Goal: Task Accomplishment & Management: Manage account settings

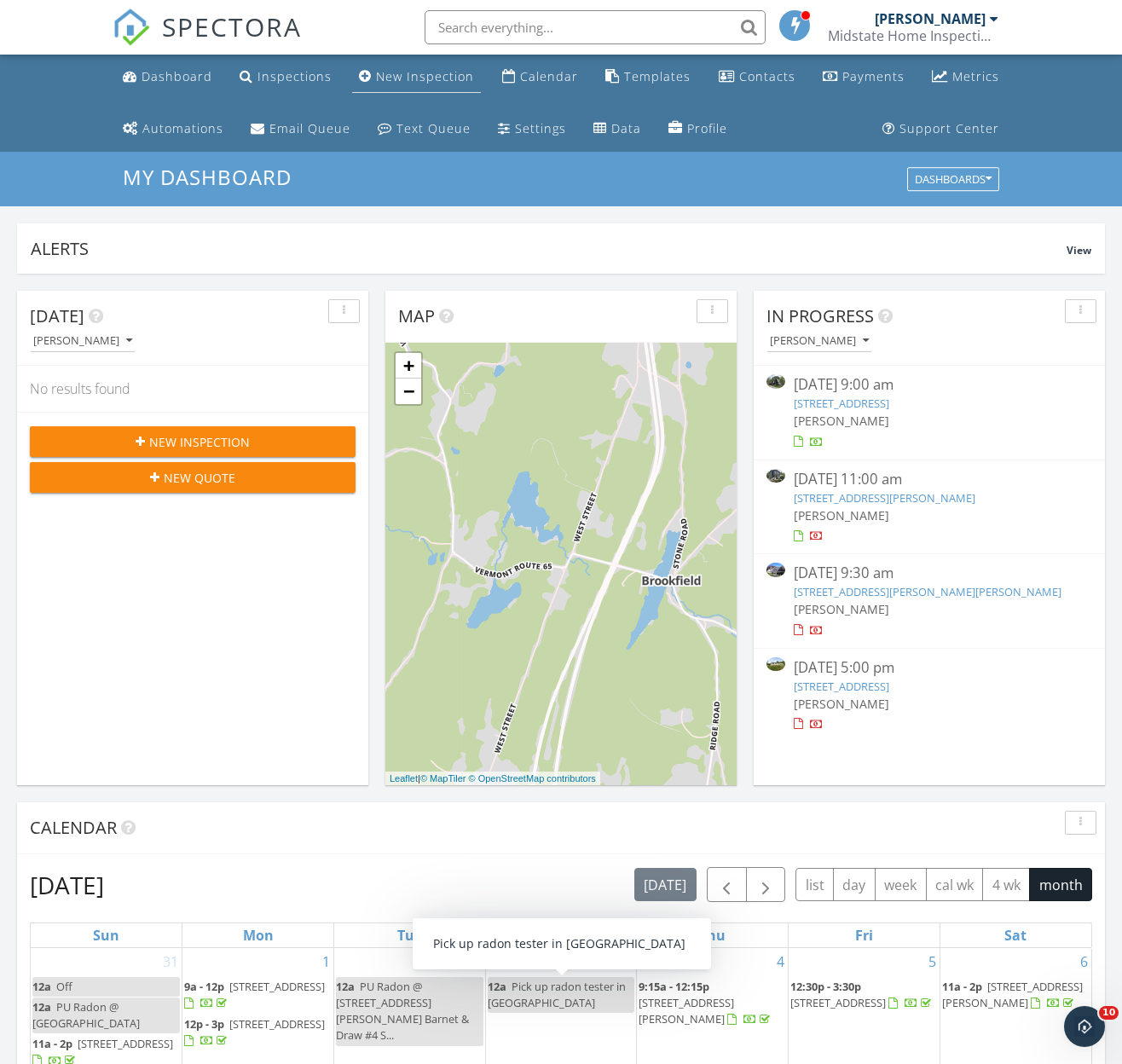
drag, startPoint x: 442, startPoint y: 80, endPoint x: 458, endPoint y: 75, distance: 16.8
click at [443, 80] on div "New Inspection" at bounding box center [424, 76] width 98 height 17
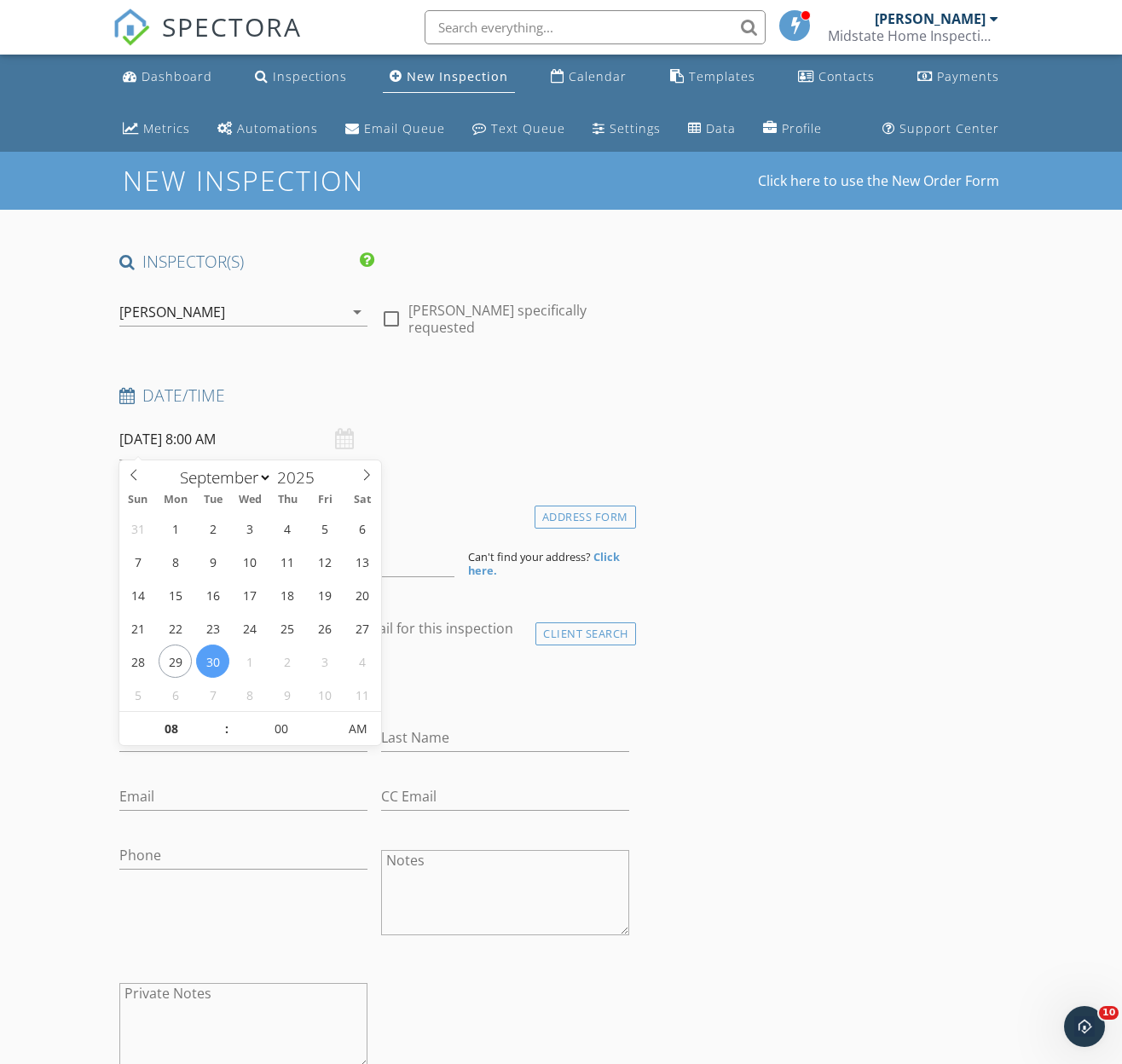
click at [188, 428] on input "09/30/2025 8:00 AM" at bounding box center [243, 439] width 248 height 41
type input "10/03/2025 8:00 AM"
select select "9"
type input "10/03/2025 9:00 AM"
type input "09"
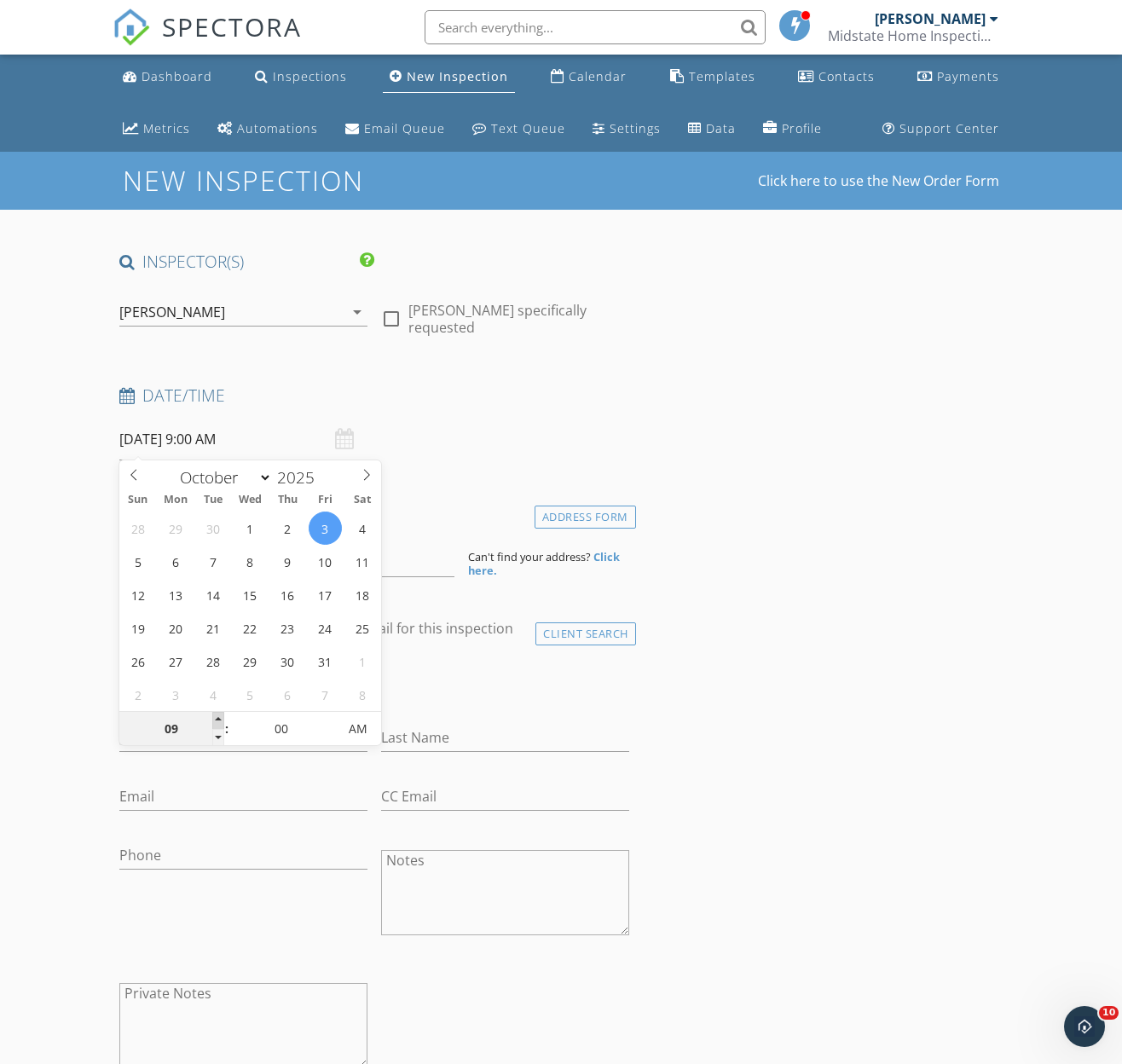
click at [219, 714] on span at bounding box center [218, 720] width 12 height 17
type input "10/03/2025 10:00 AM"
type input "10"
click at [219, 714] on span at bounding box center [218, 720] width 12 height 17
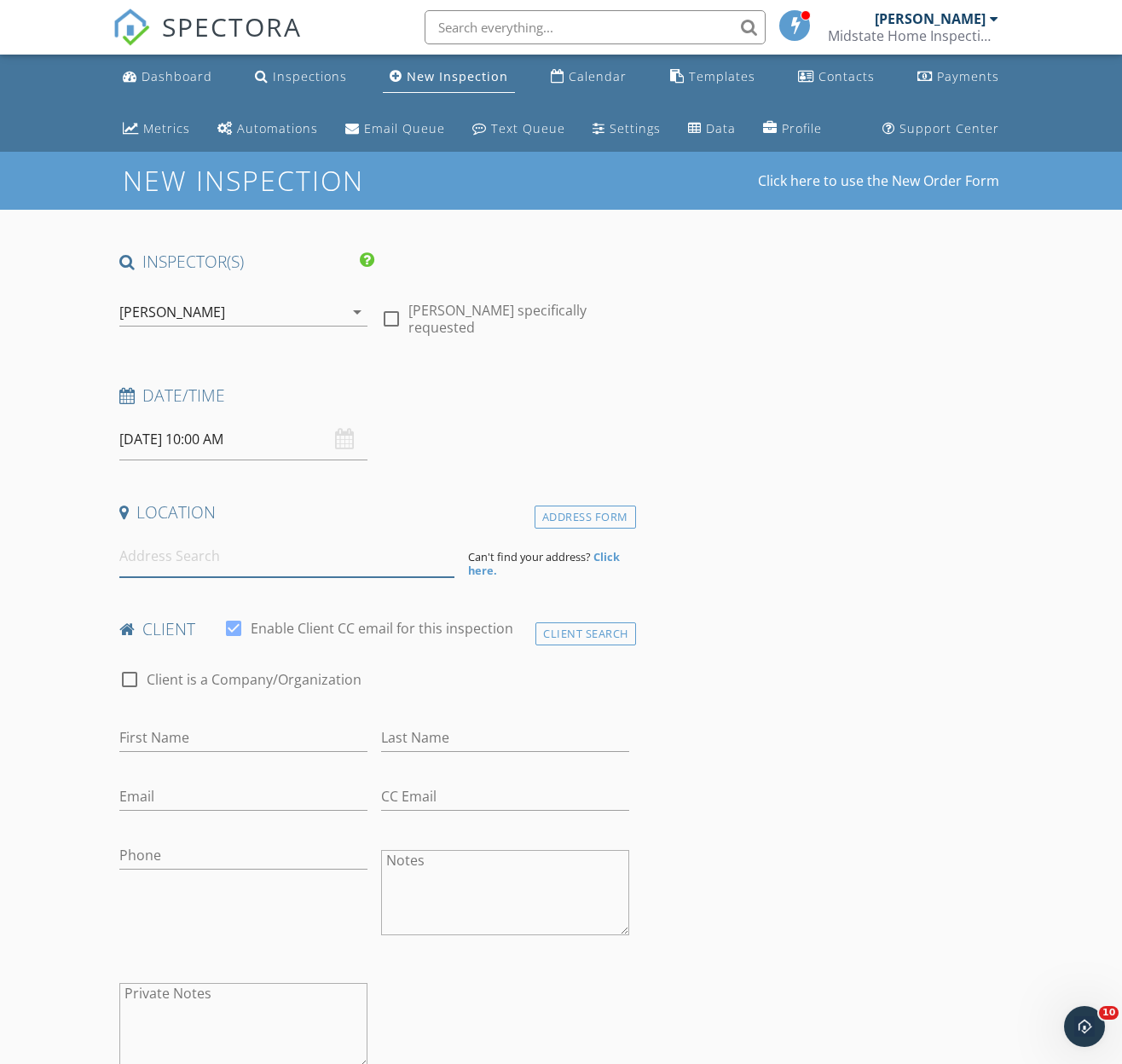
click at [208, 563] on input at bounding box center [286, 555] width 335 height 41
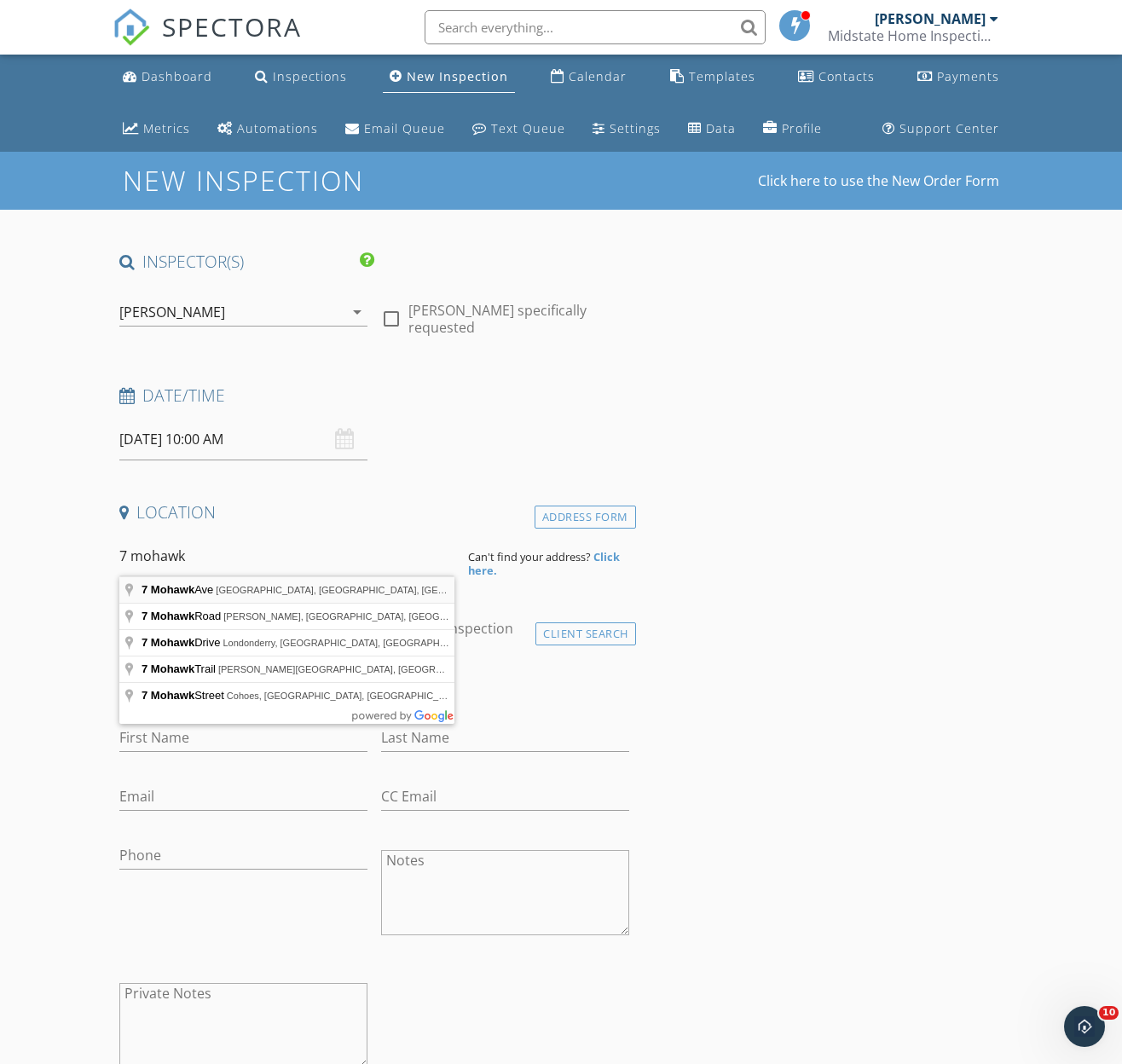
type input "7 Mohawk Ave, Essex Junction, VT, USA"
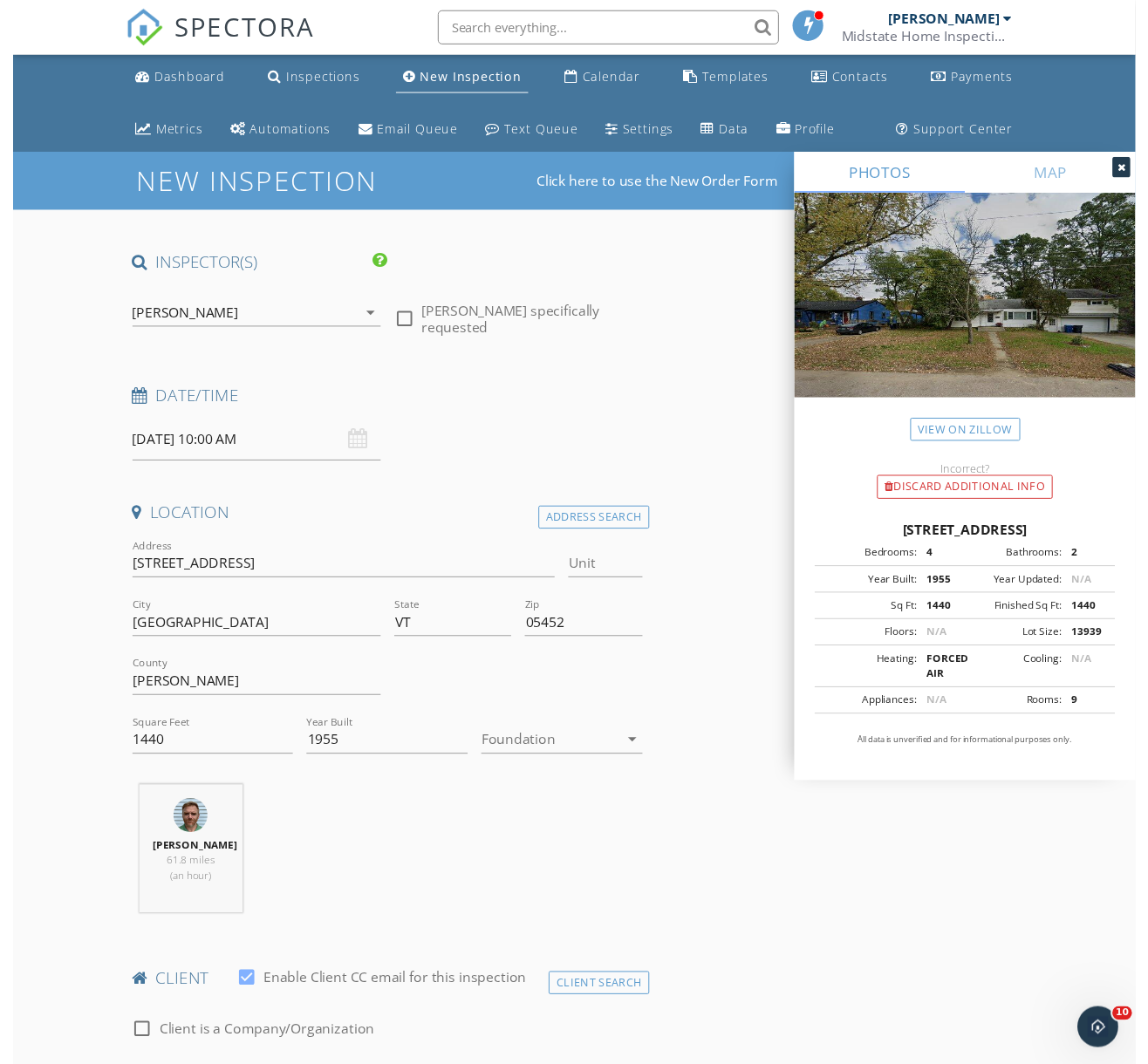
scroll to position [4, 0]
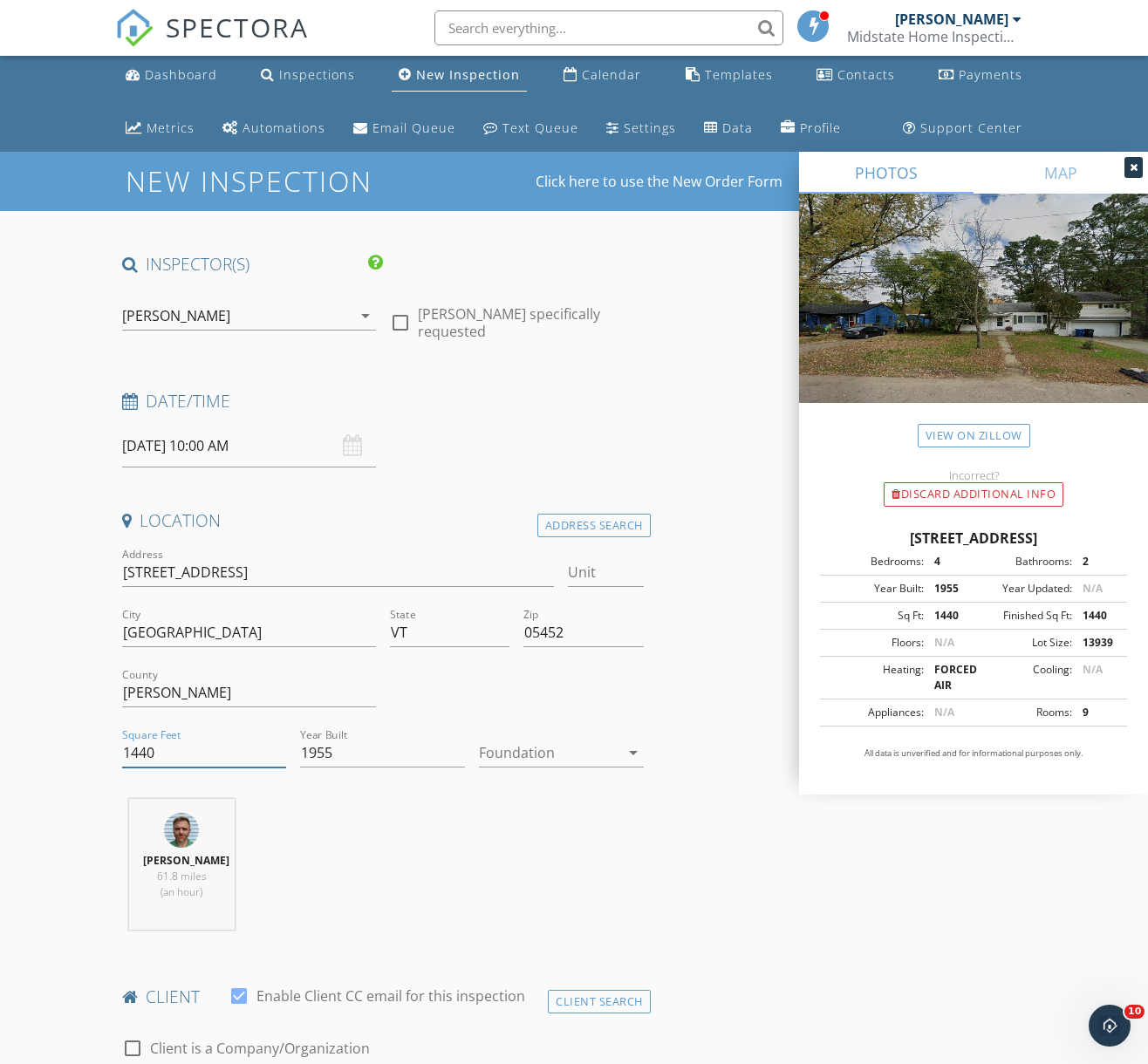
drag, startPoint x: 159, startPoint y: 750, endPoint x: 91, endPoint y: 750, distance: 68.0
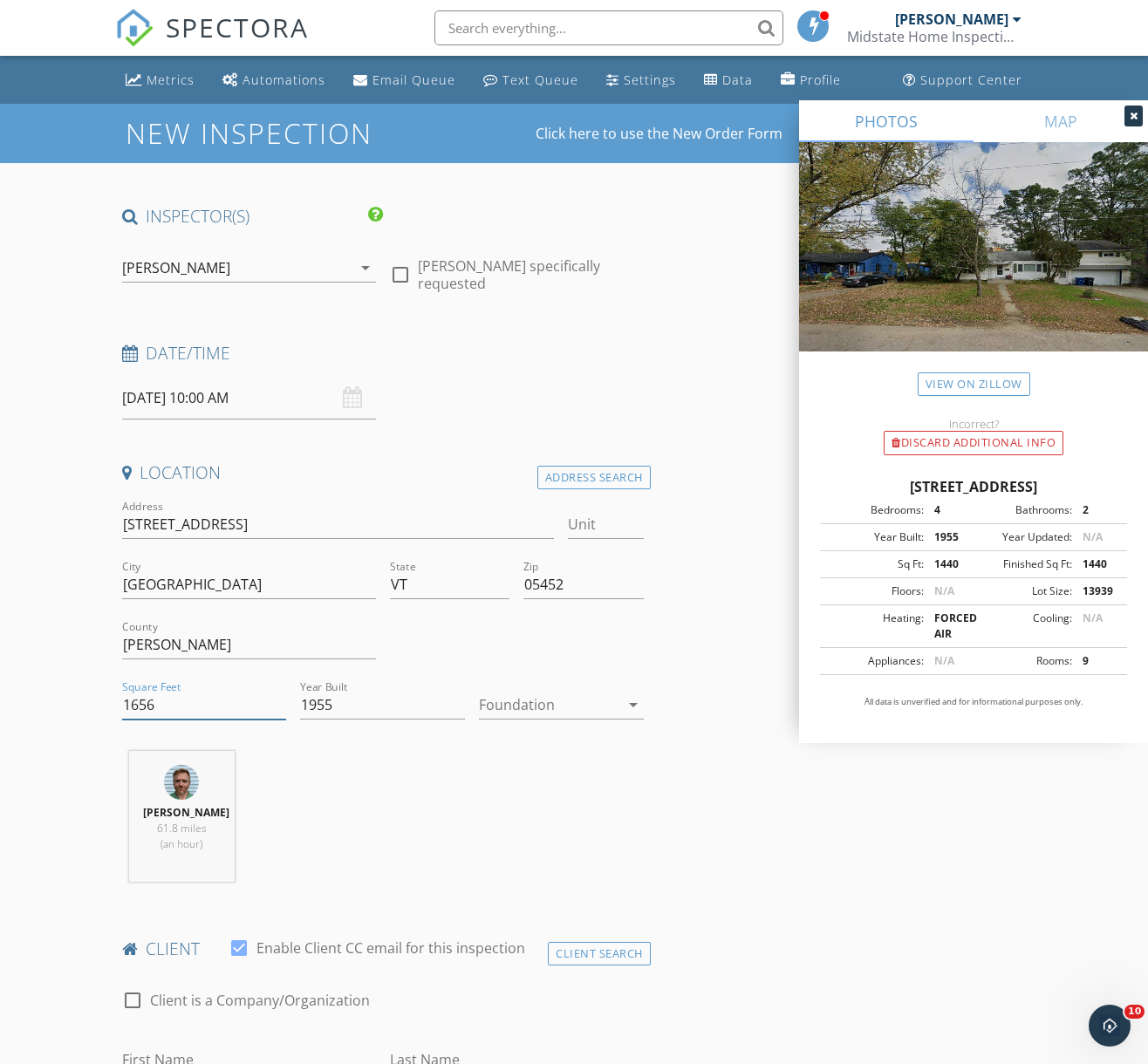
scroll to position [394, 0]
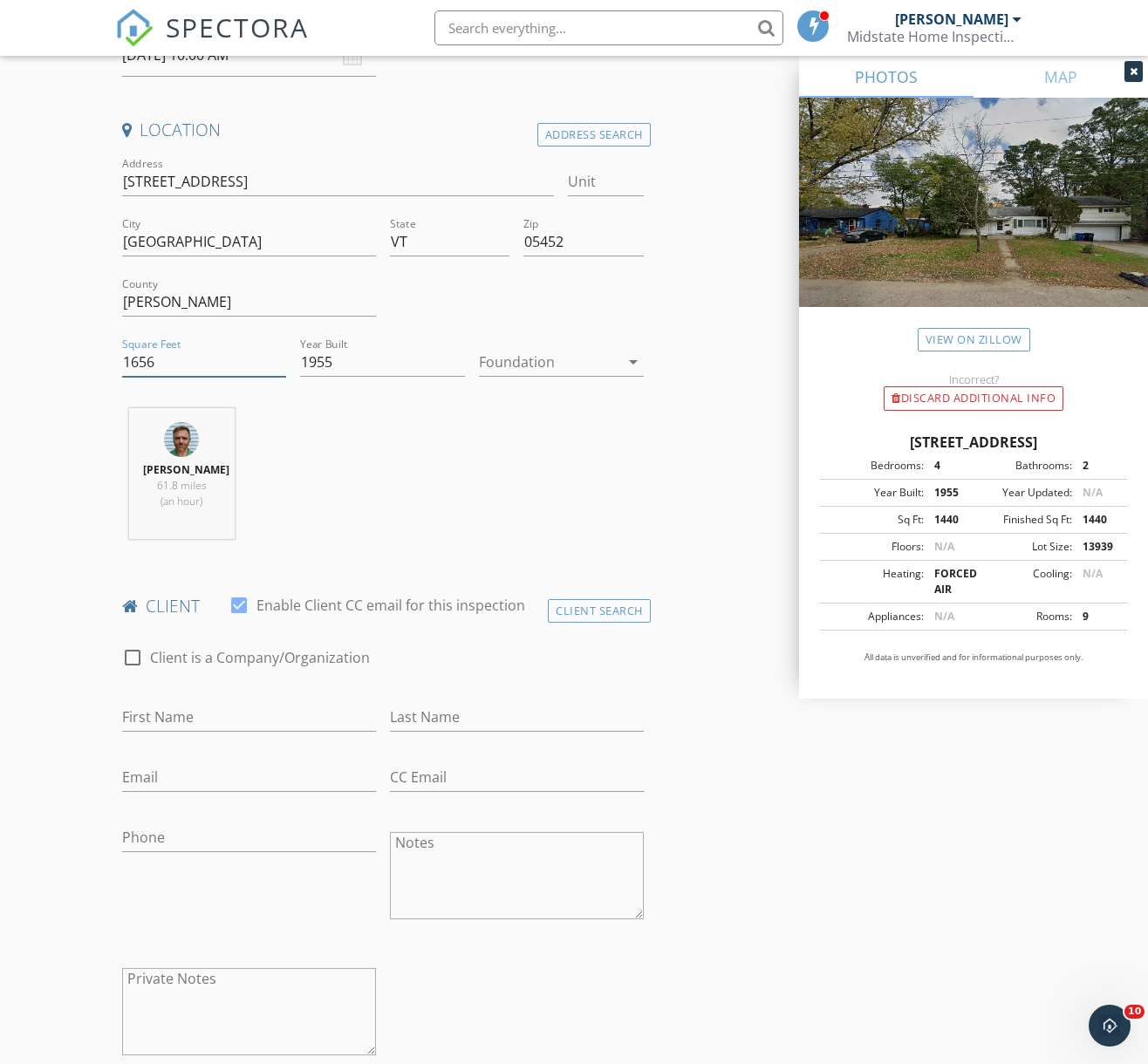
type input "1656"
type input "Nexh"
type input "Syla"
paste input "endrinasyla@hotmail.com"
type input "endrinasyla@hotmail.com"
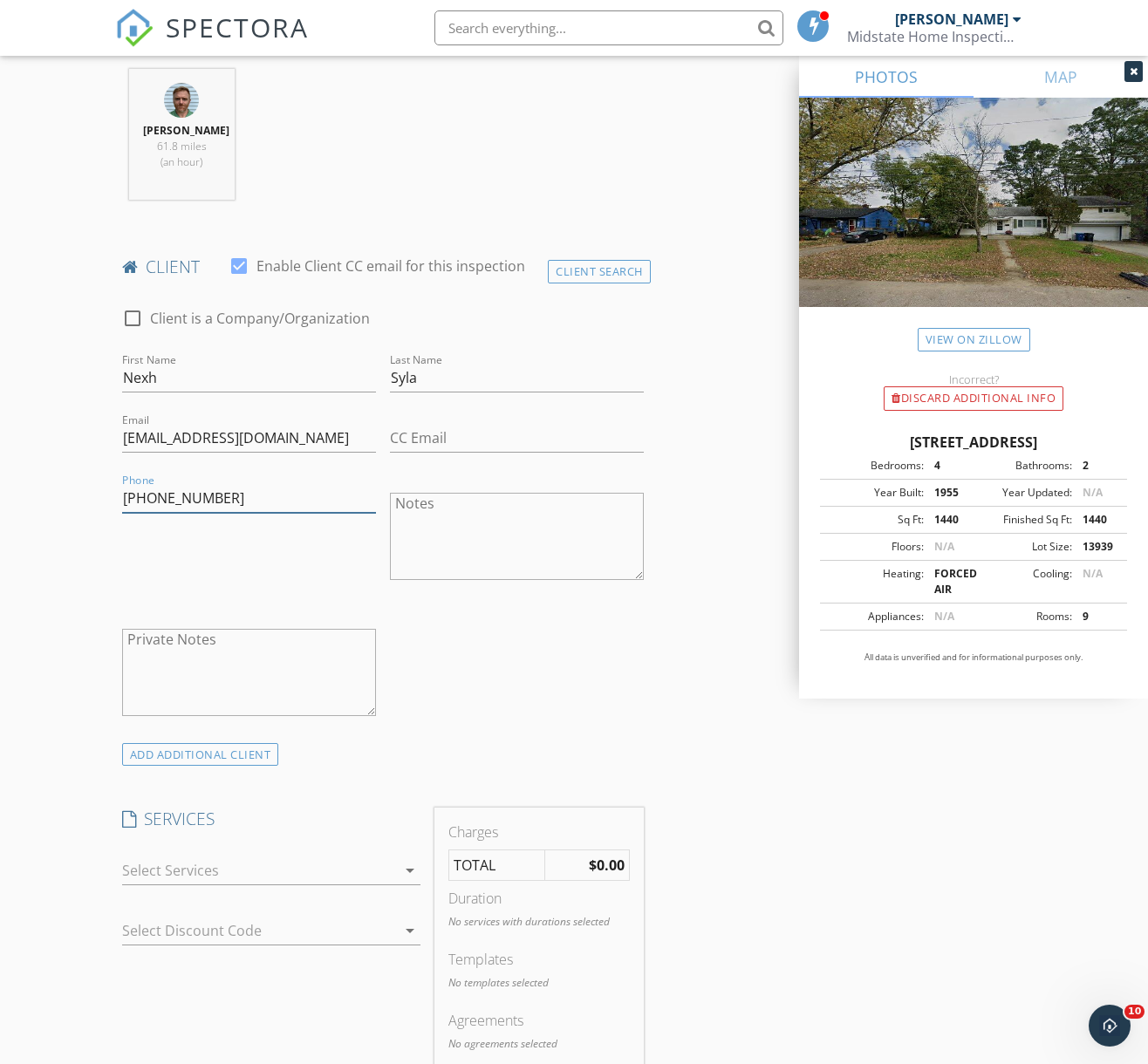
scroll to position [794, 0]
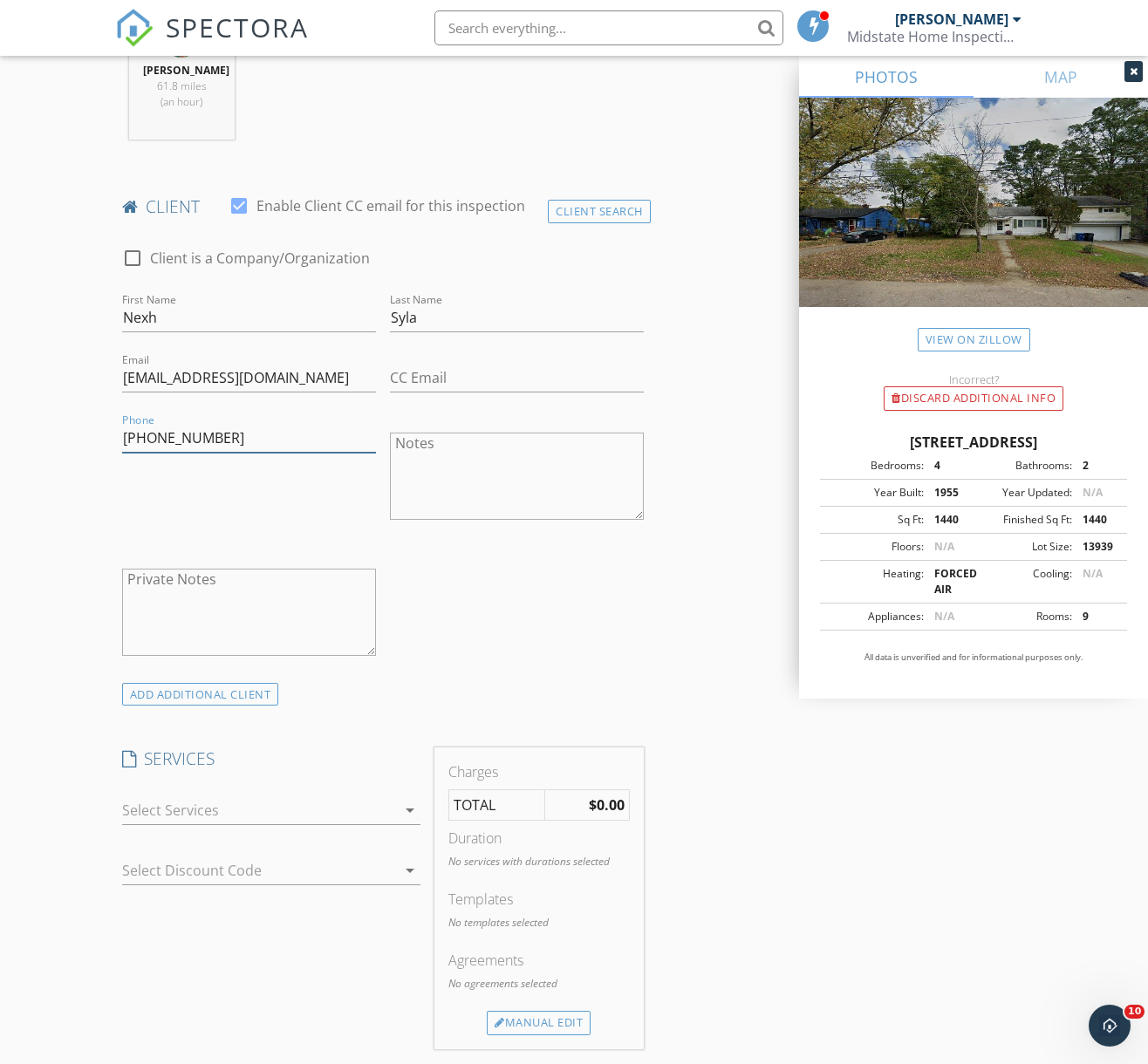
type input "802-751-9832"
click at [354, 811] on div at bounding box center [259, 810] width 274 height 28
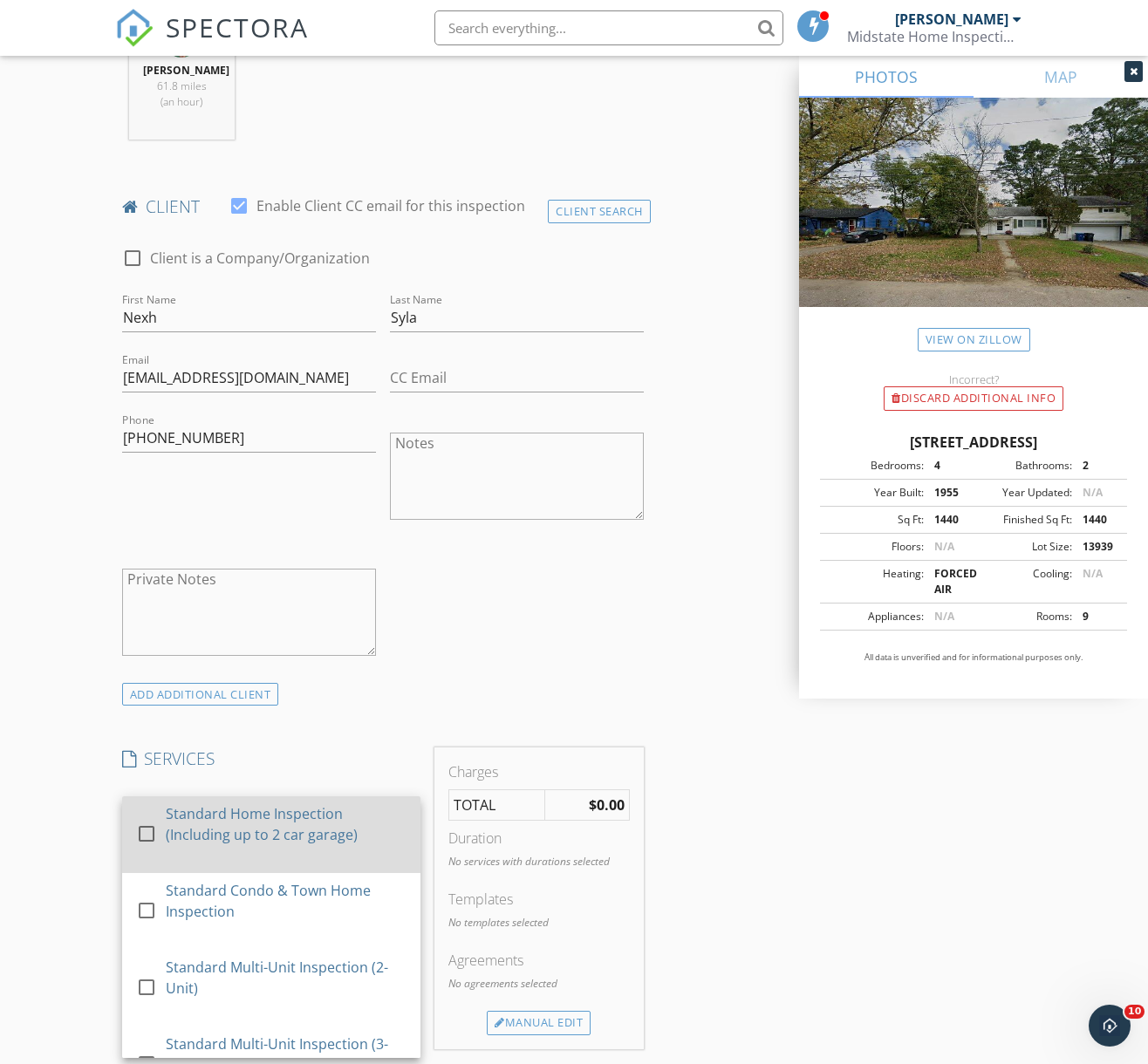
click at [151, 832] on div at bounding box center [147, 834] width 30 height 30
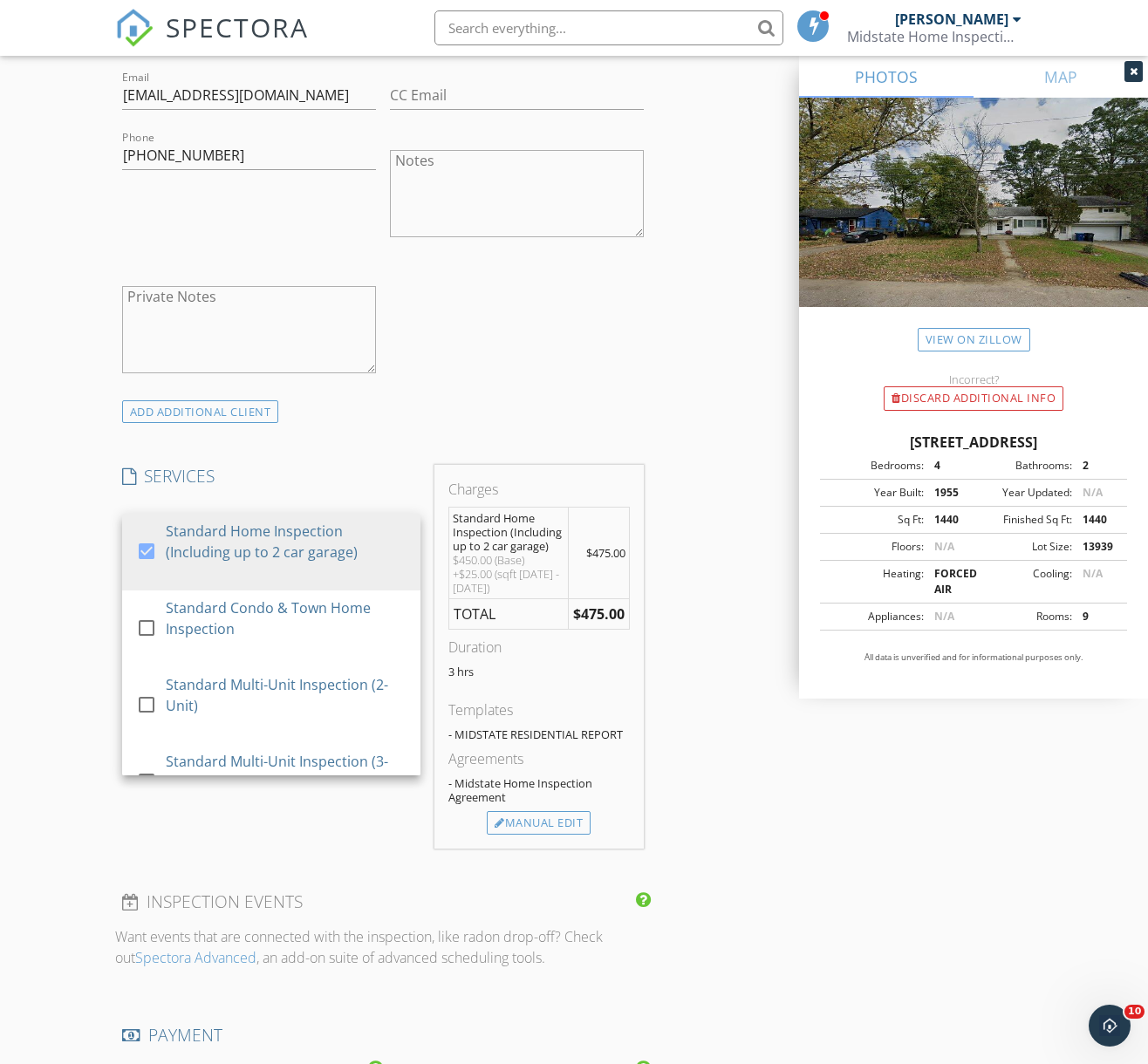
scroll to position [296, 0]
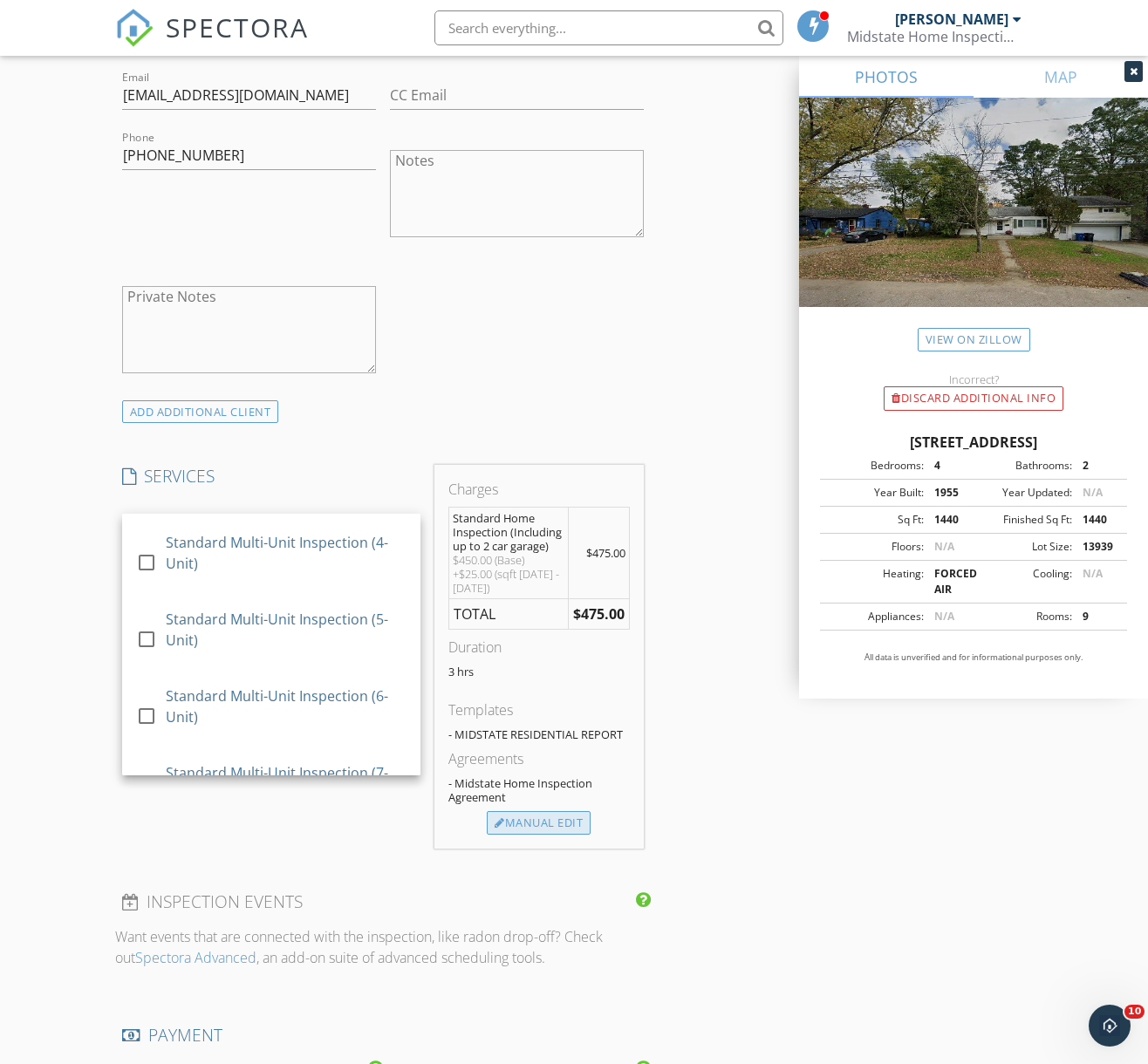
click at [547, 817] on div "Manual Edit" at bounding box center [538, 823] width 103 height 24
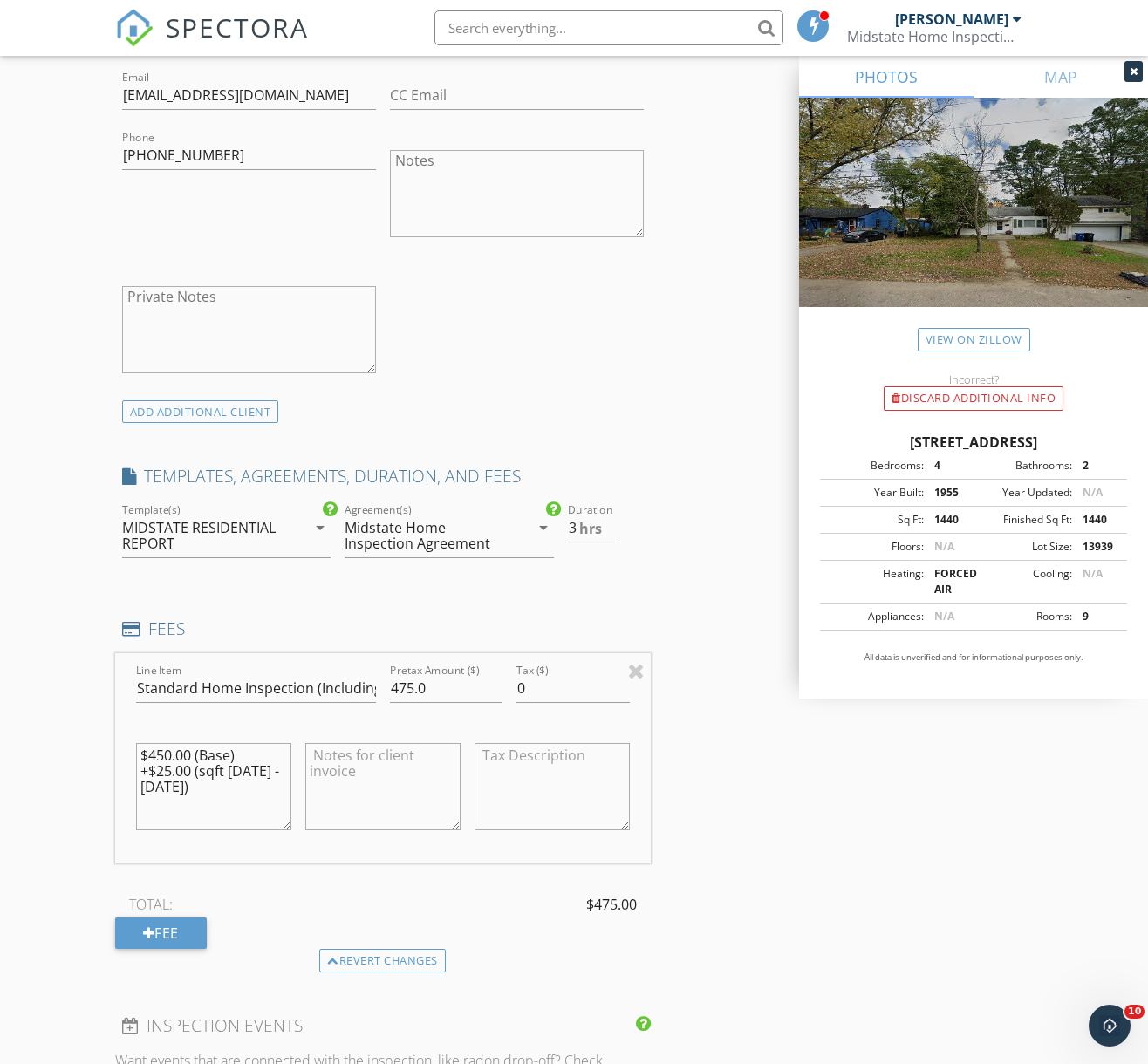
drag, startPoint x: 140, startPoint y: 771, endPoint x: 198, endPoint y: 787, distance: 60.2
click at [198, 787] on textarea "$450.00 (Base) +$25.00 (sqft [DATE] - [DATE])" at bounding box center [213, 786] width 155 height 87
type textarea "$450.00 (Base)"
click at [406, 686] on input "475.0" at bounding box center [446, 688] width 114 height 29
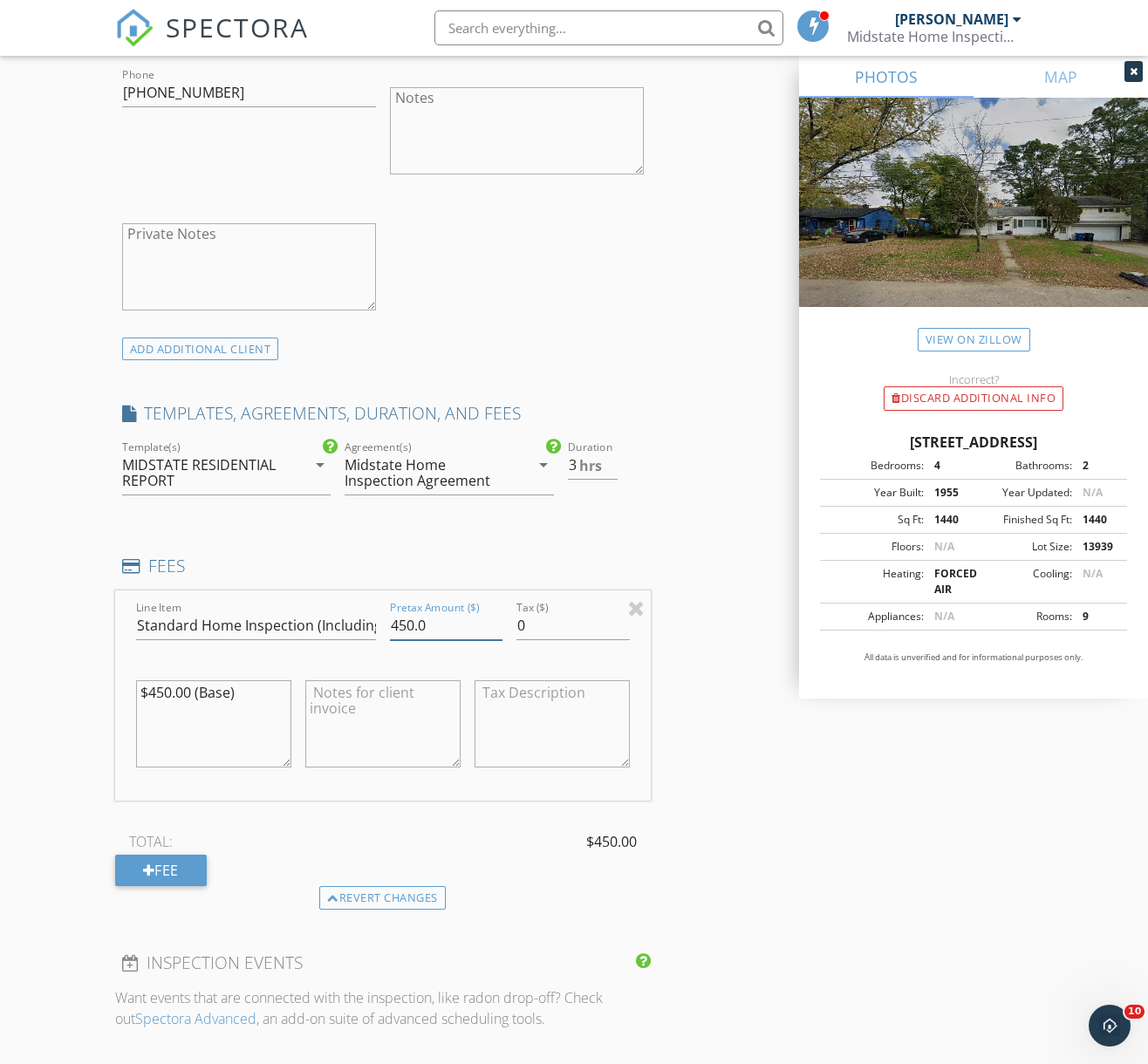
type input "449.99"
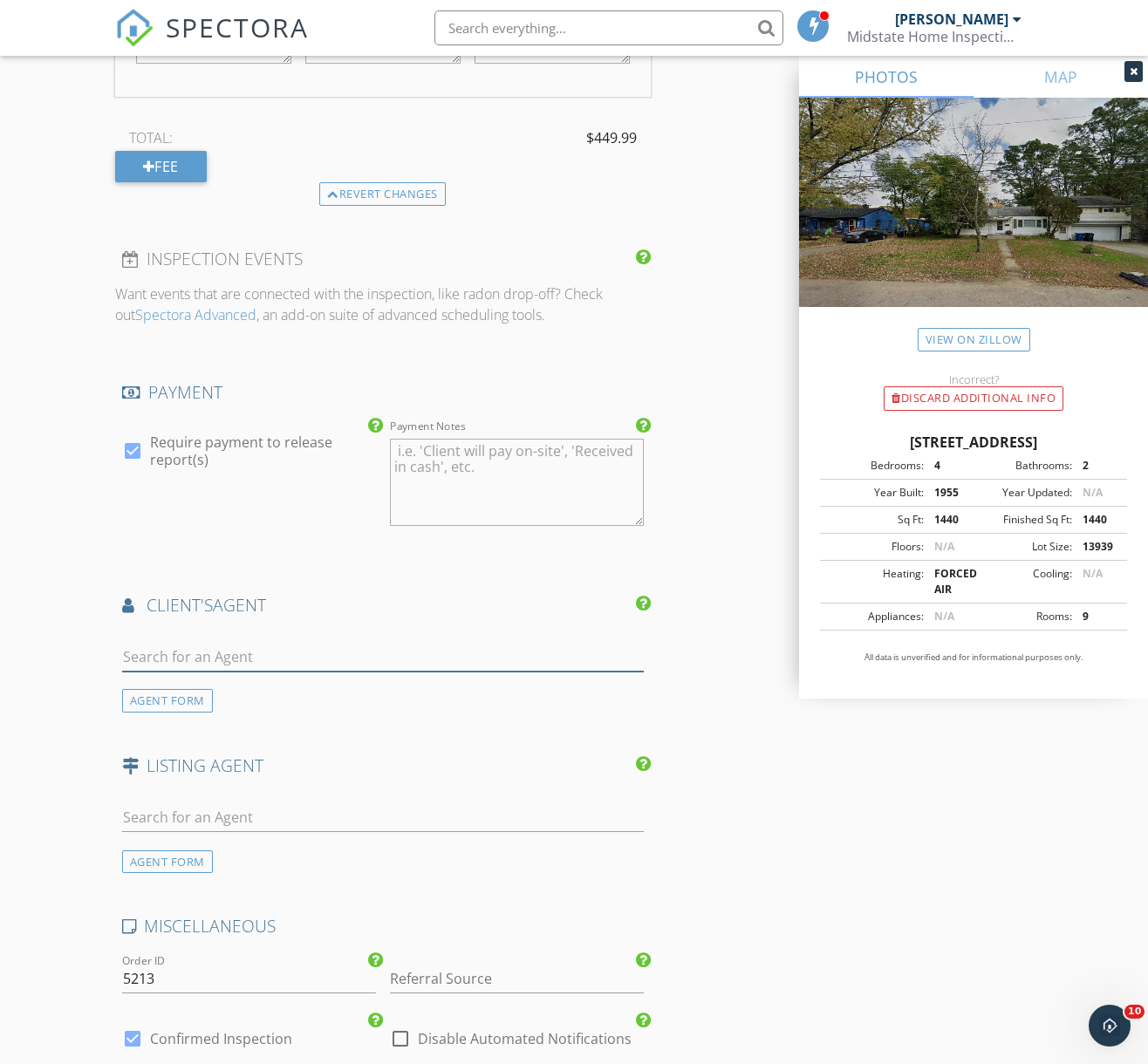
click at [268, 655] on input "text" at bounding box center [382, 656] width 521 height 29
type input "C"
click at [172, 697] on div "AGENT FORM" at bounding box center [167, 700] width 91 height 23
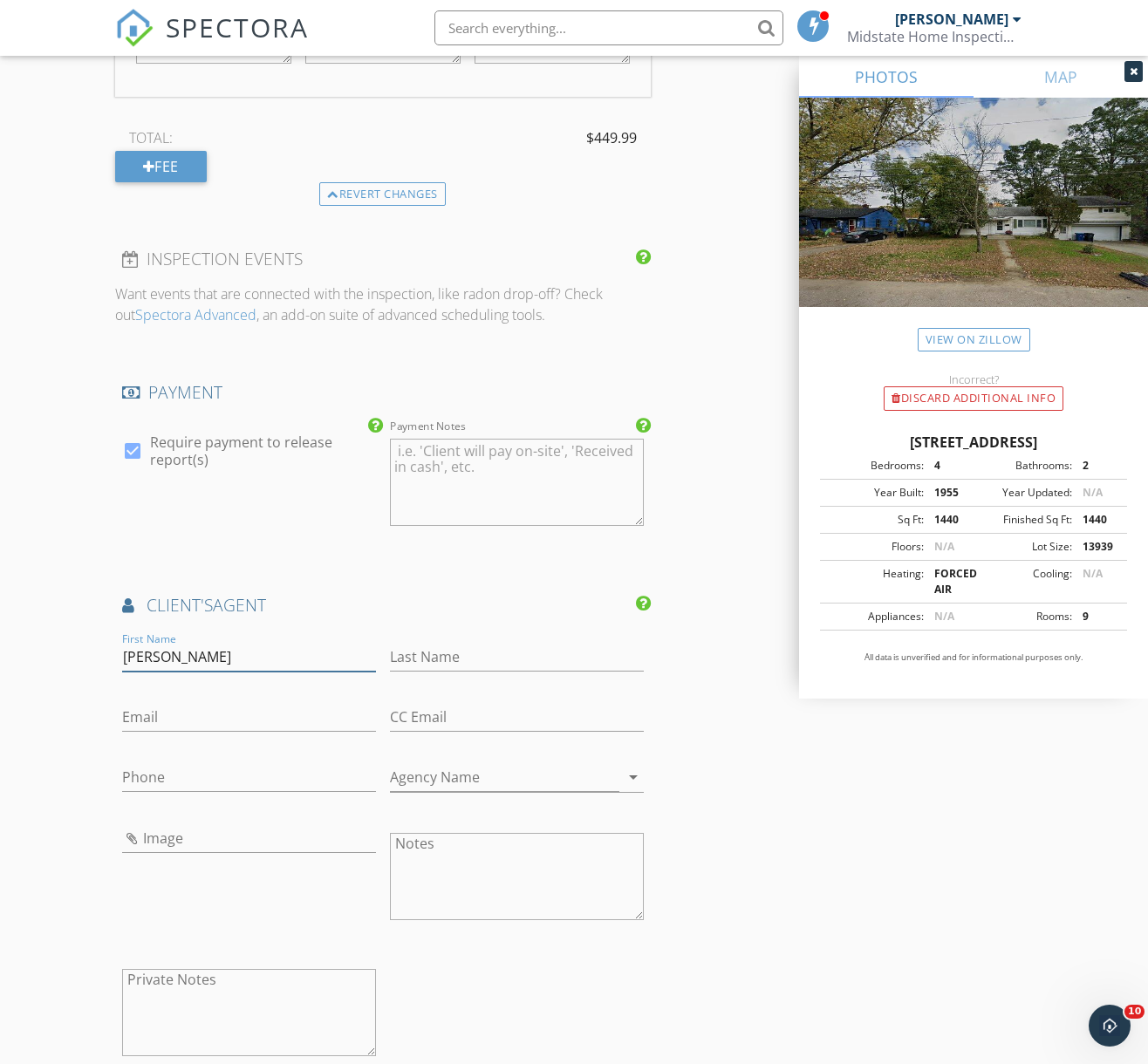
type input "Connor"
type input "Hayes"
click at [163, 653] on input "Connor" at bounding box center [249, 656] width 254 height 29
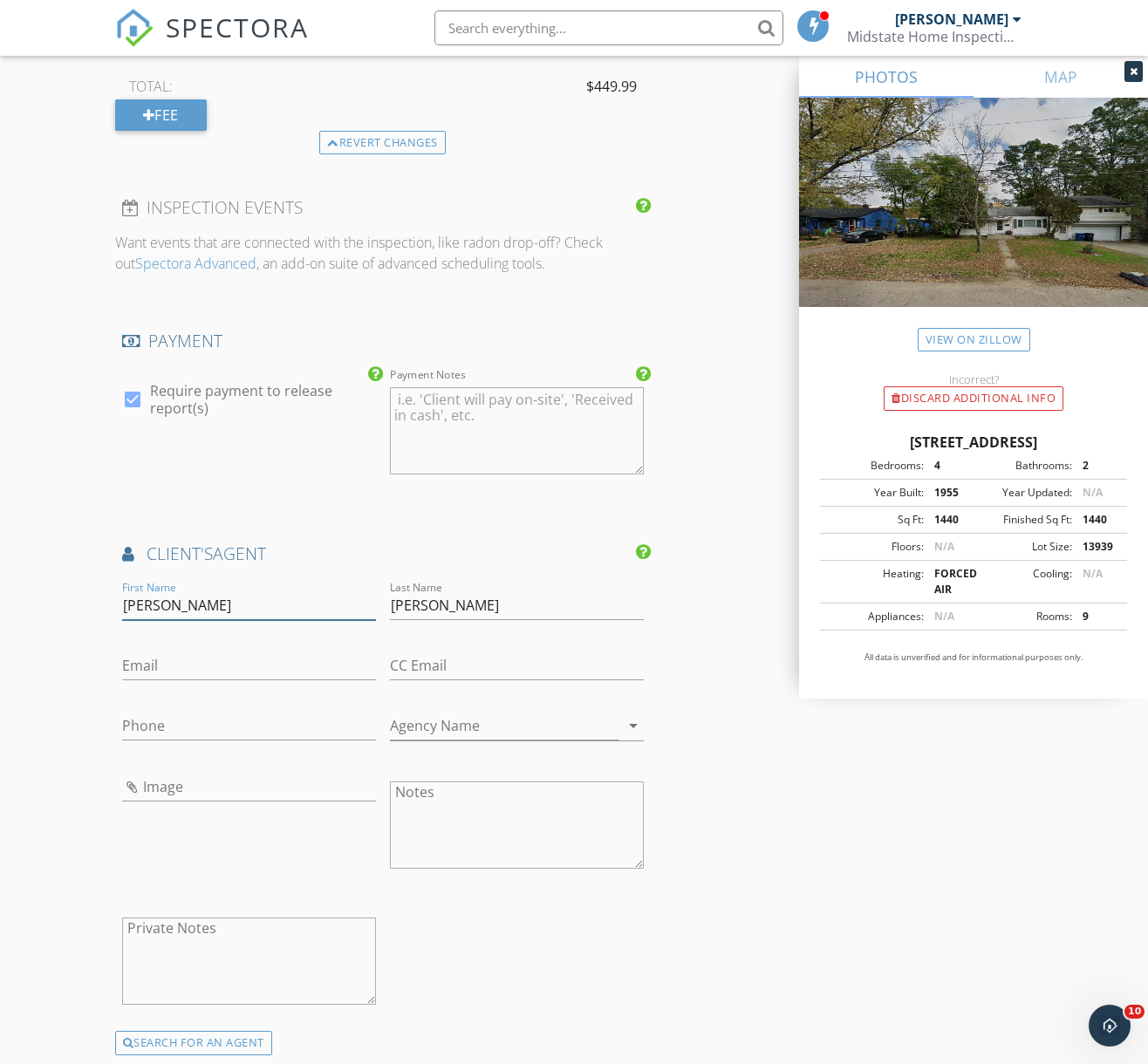
scroll to position [1897, 0]
type input "Conner"
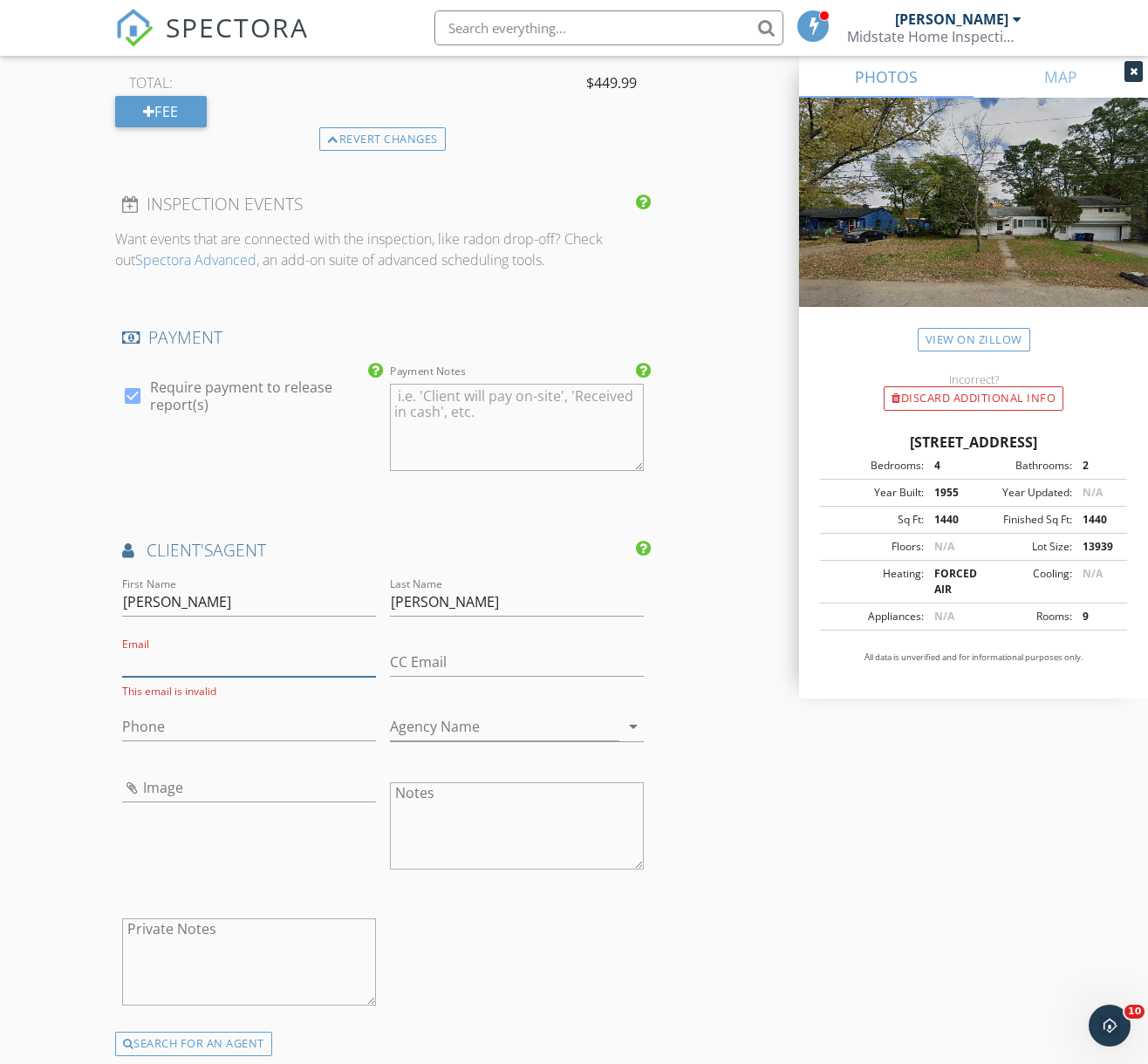
paste input "[PERSON_NAME][EMAIL_ADDRESS][DOMAIN_NAME]"
type input "[PERSON_NAME][EMAIL_ADDRESS][DOMAIN_NAME]"
type input "802-734-4162"
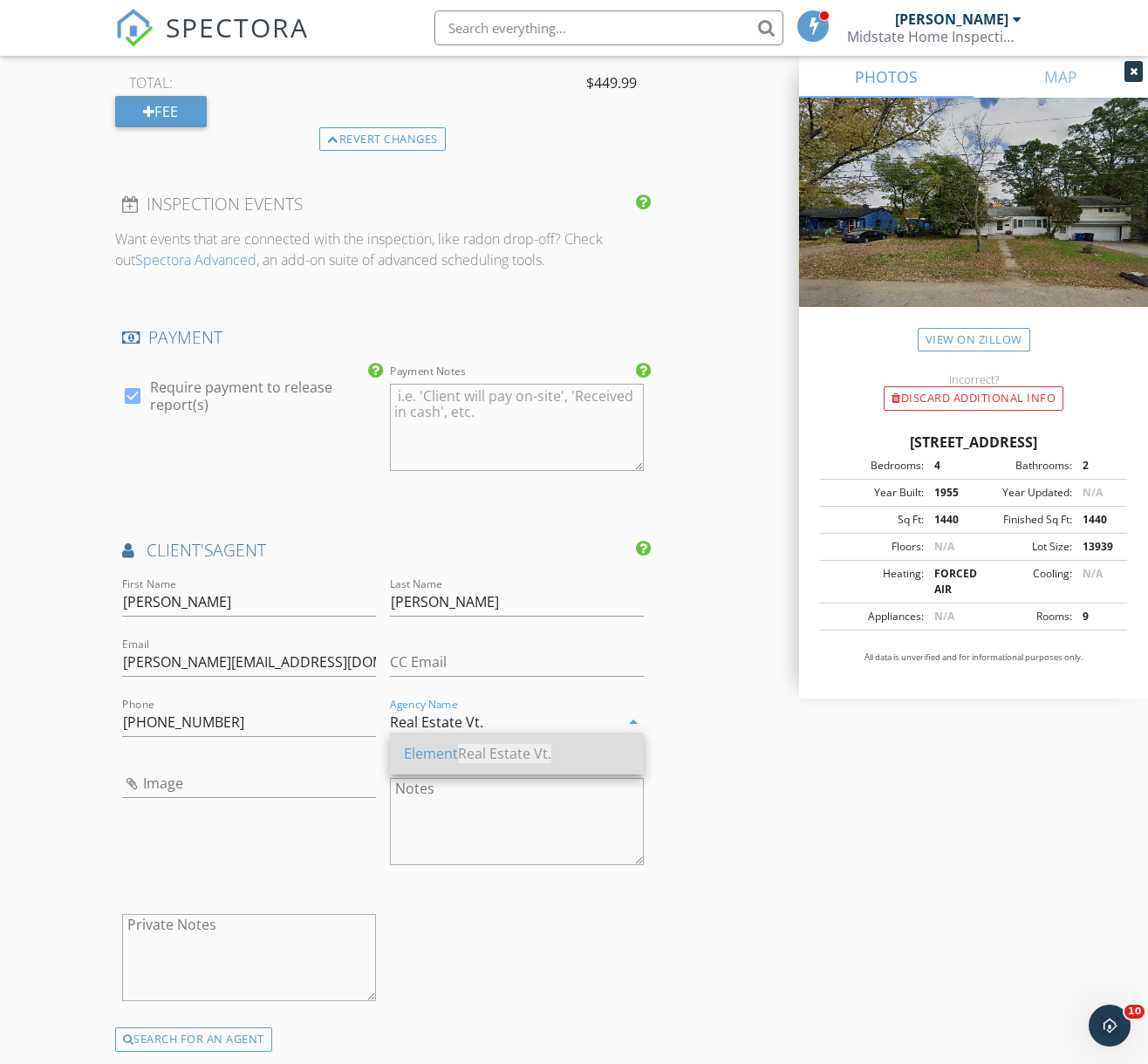
click at [488, 754] on span "Real Estate Vt." at bounding box center [504, 753] width 93 height 19
type input "Element Real Estate Vt."
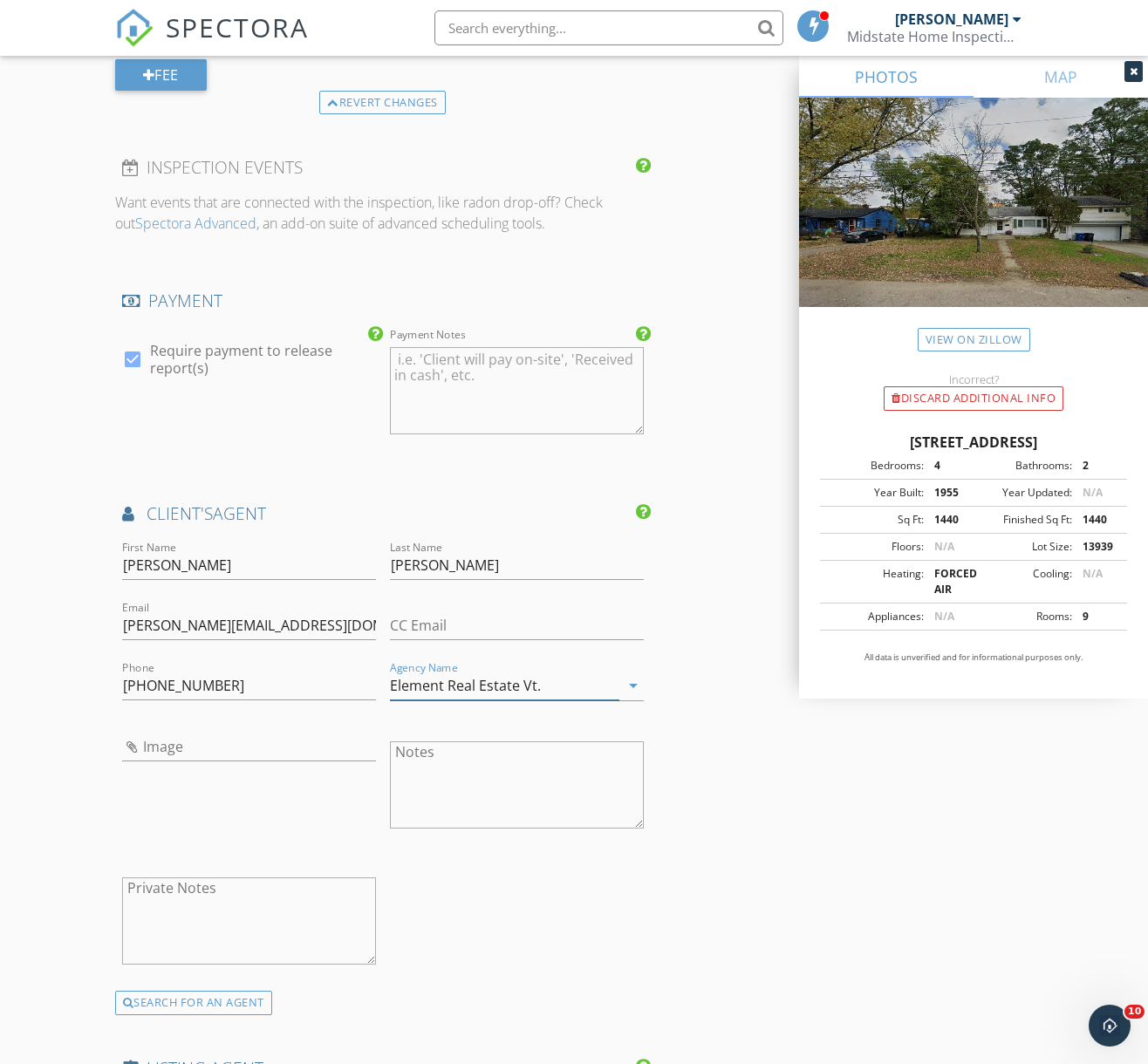
scroll to position [2033, 0]
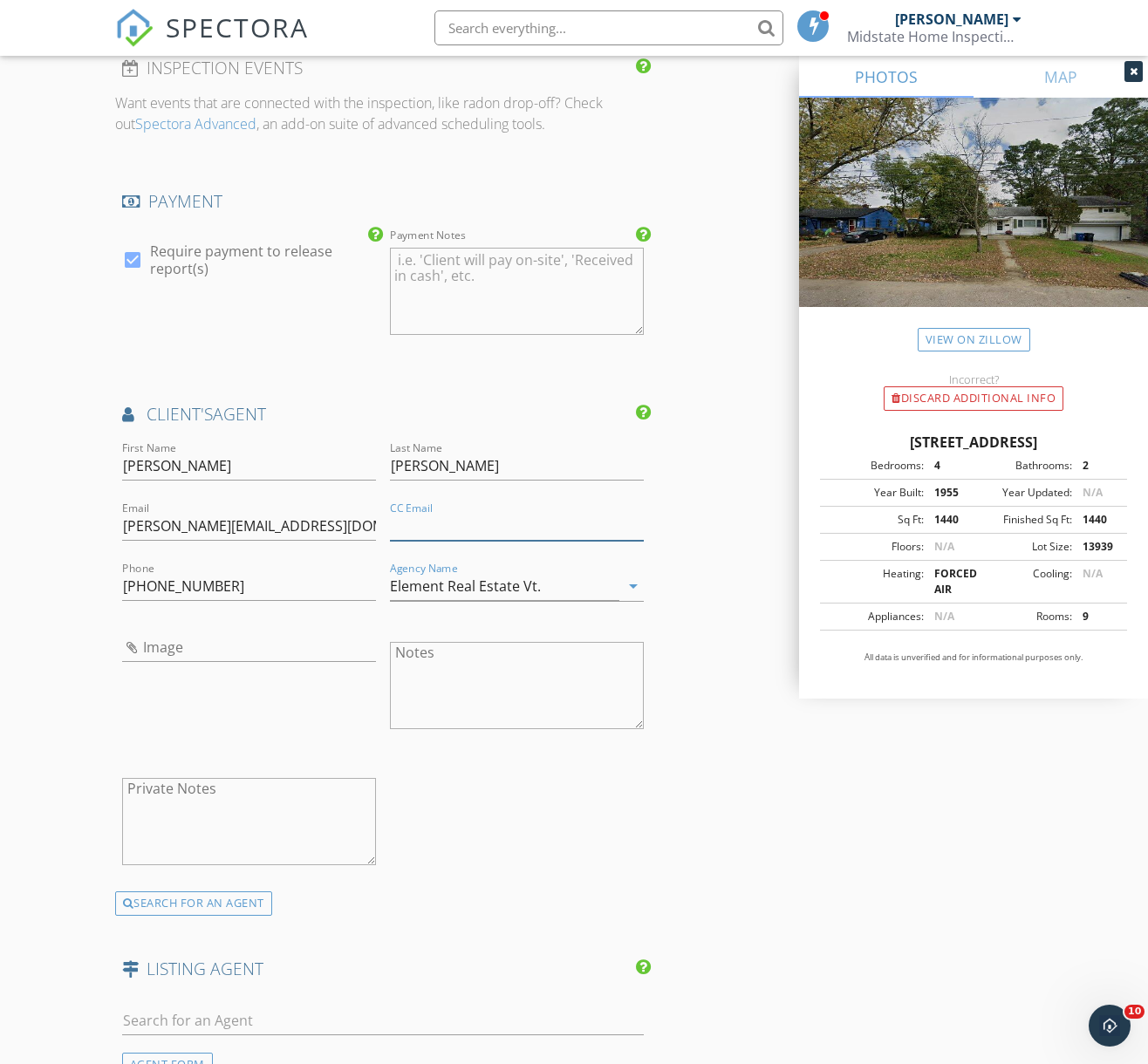
paste input "michelle@realestatevt.com Show more contact information"
type input "michelle@realestatevt.com Show more contact information"
click at [477, 517] on input "michelle@realestatevt.com Show more contact information" at bounding box center [517, 526] width 254 height 29
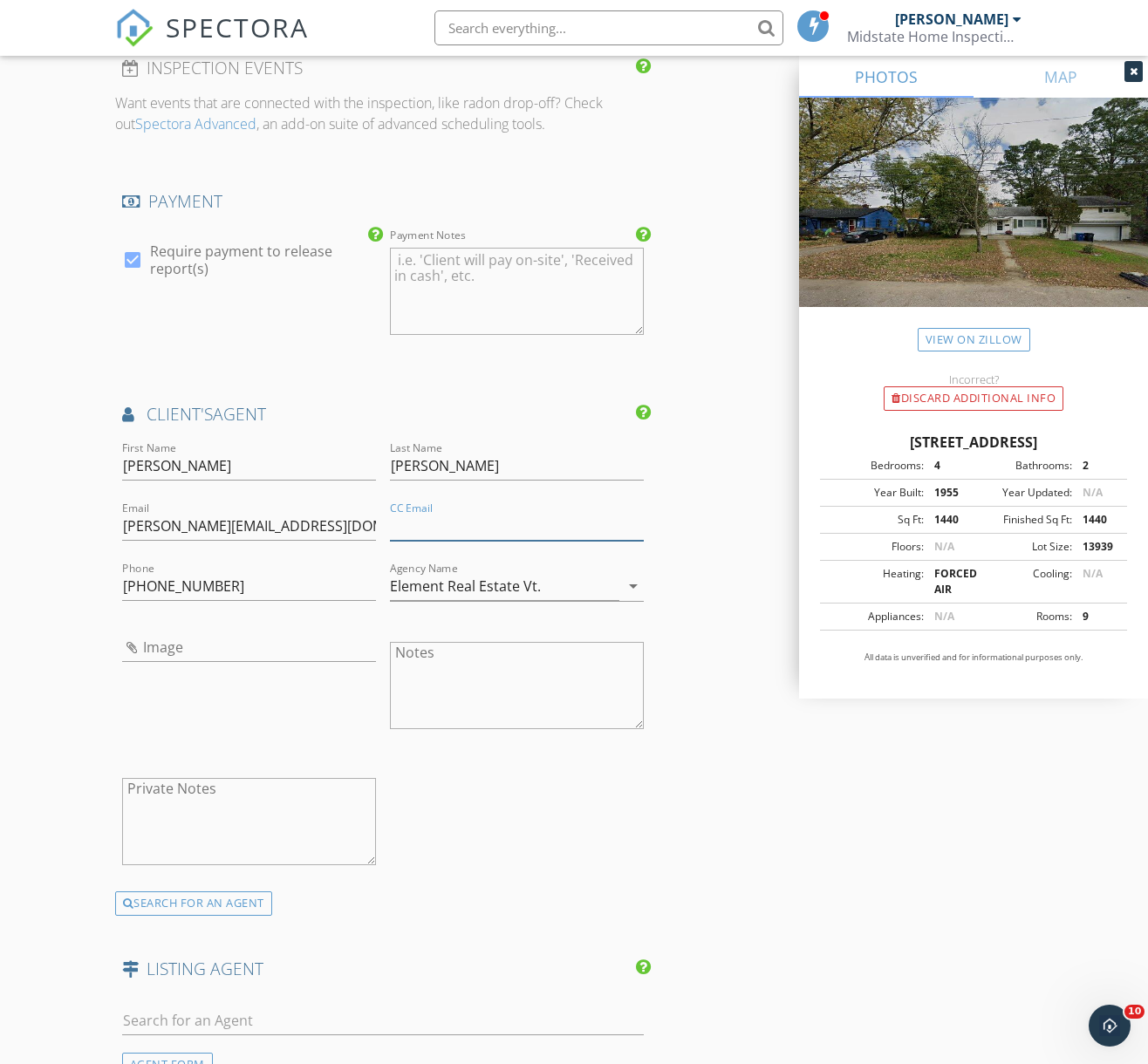
paste input "michelle@realestatevt.com"
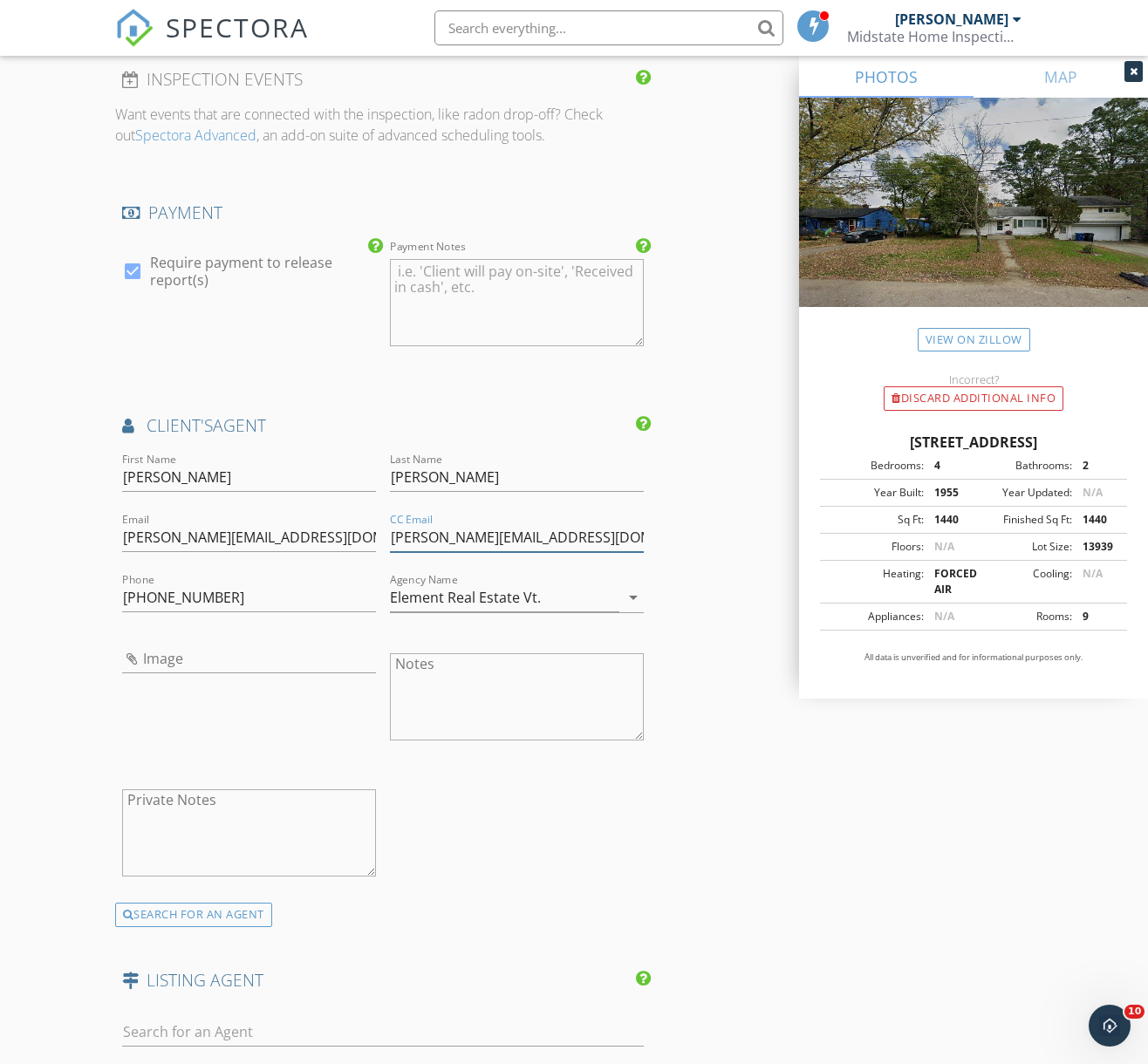
scroll to position [2744, 0]
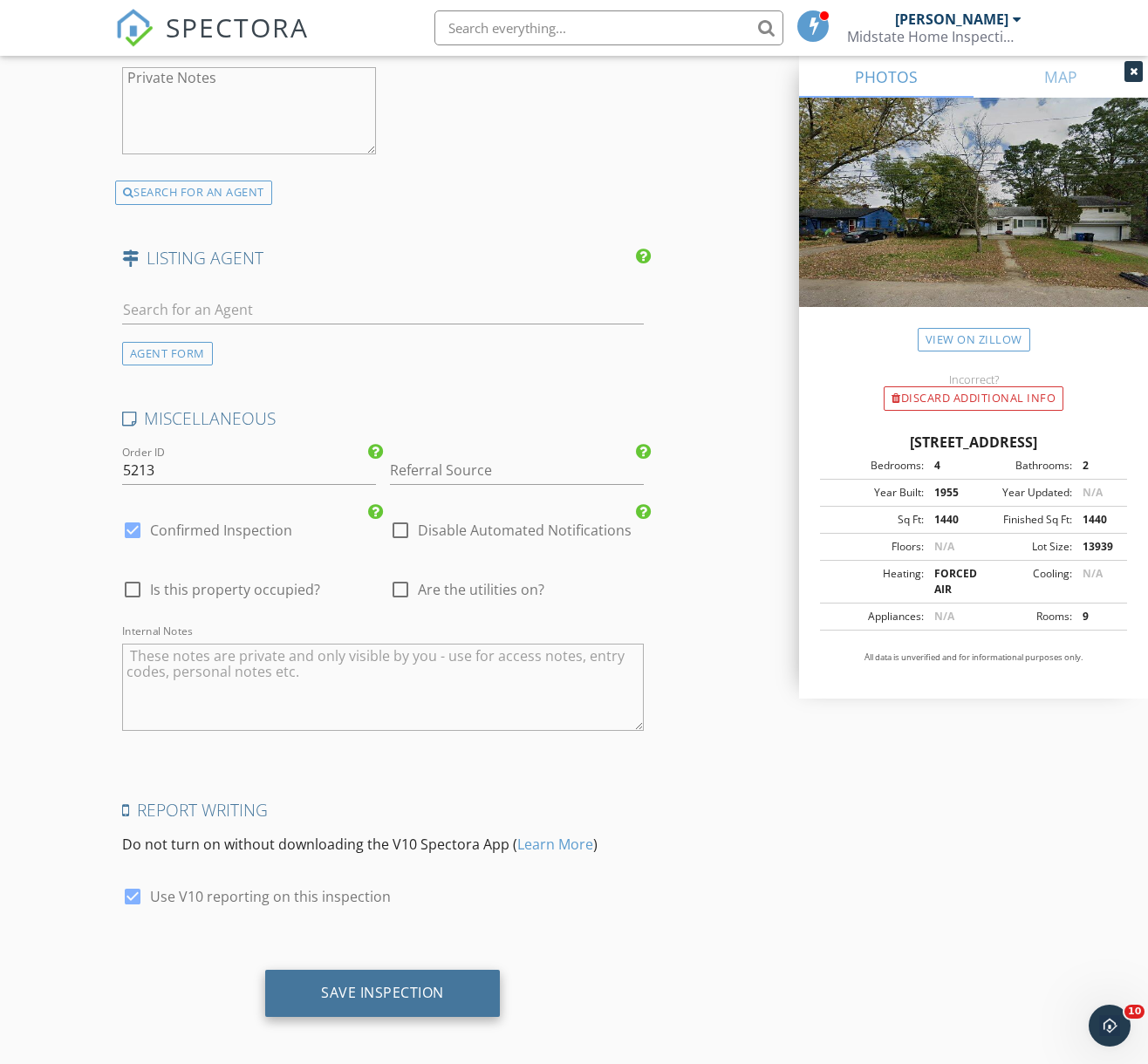
type input "michelle@realestatevt.com"
click at [390, 983] on div "Save Inspection" at bounding box center [382, 992] width 123 height 18
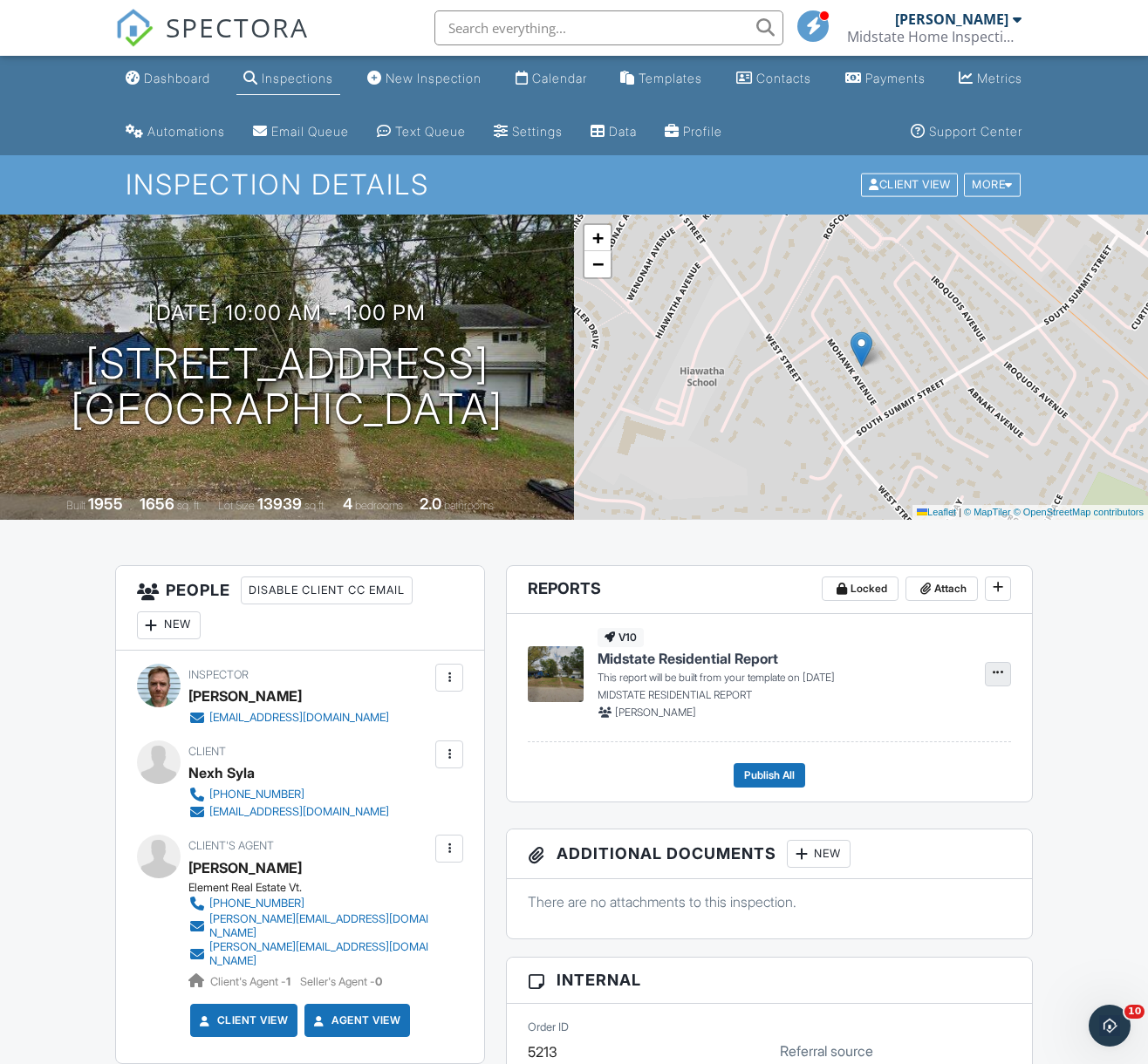
click at [992, 668] on span at bounding box center [998, 672] width 18 height 18
click at [919, 720] on label "Build Now" at bounding box center [910, 720] width 179 height 41
click at [694, 658] on span "Midstate Residential Report" at bounding box center [688, 658] width 180 height 19
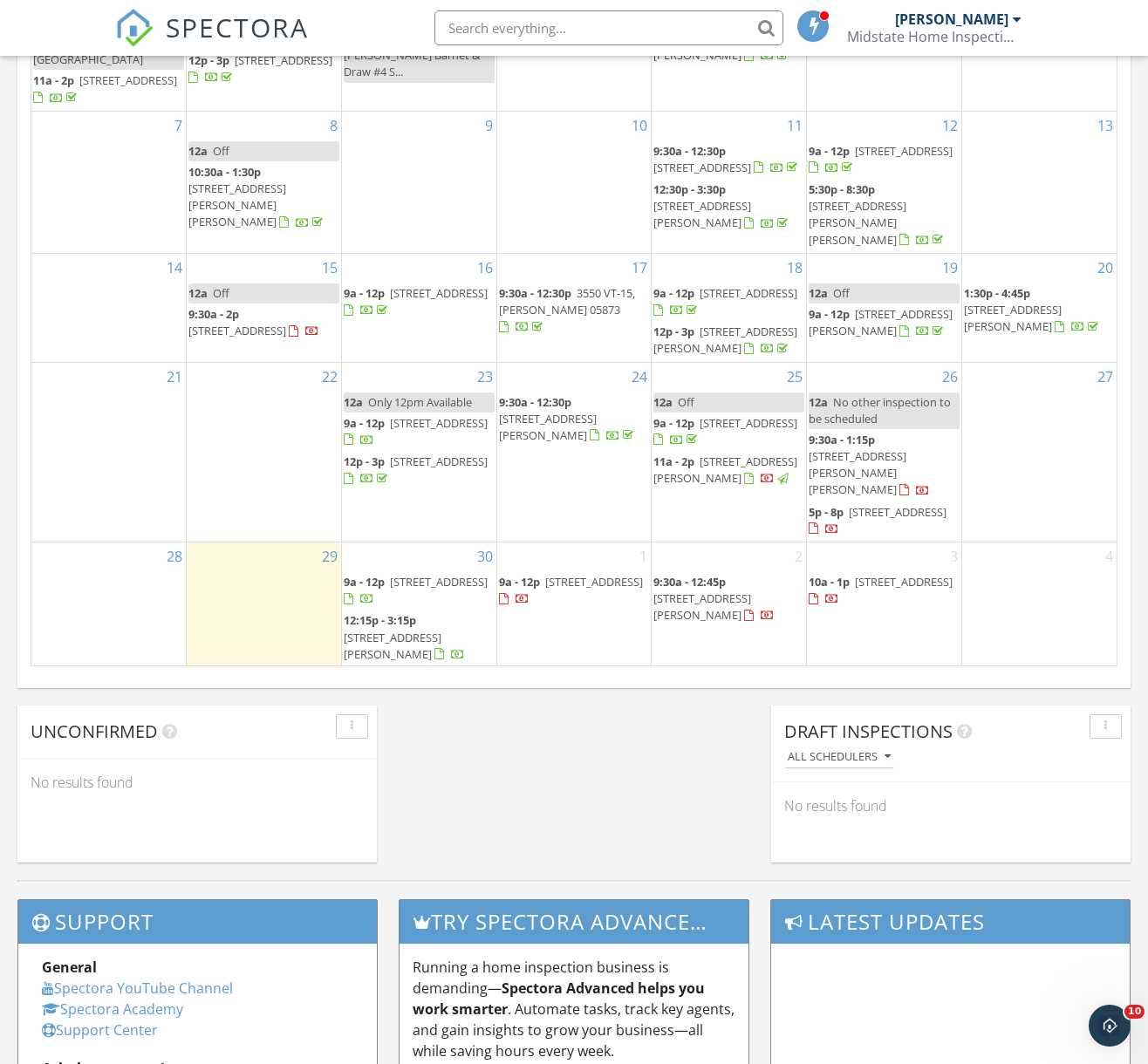
scroll to position [736, 0]
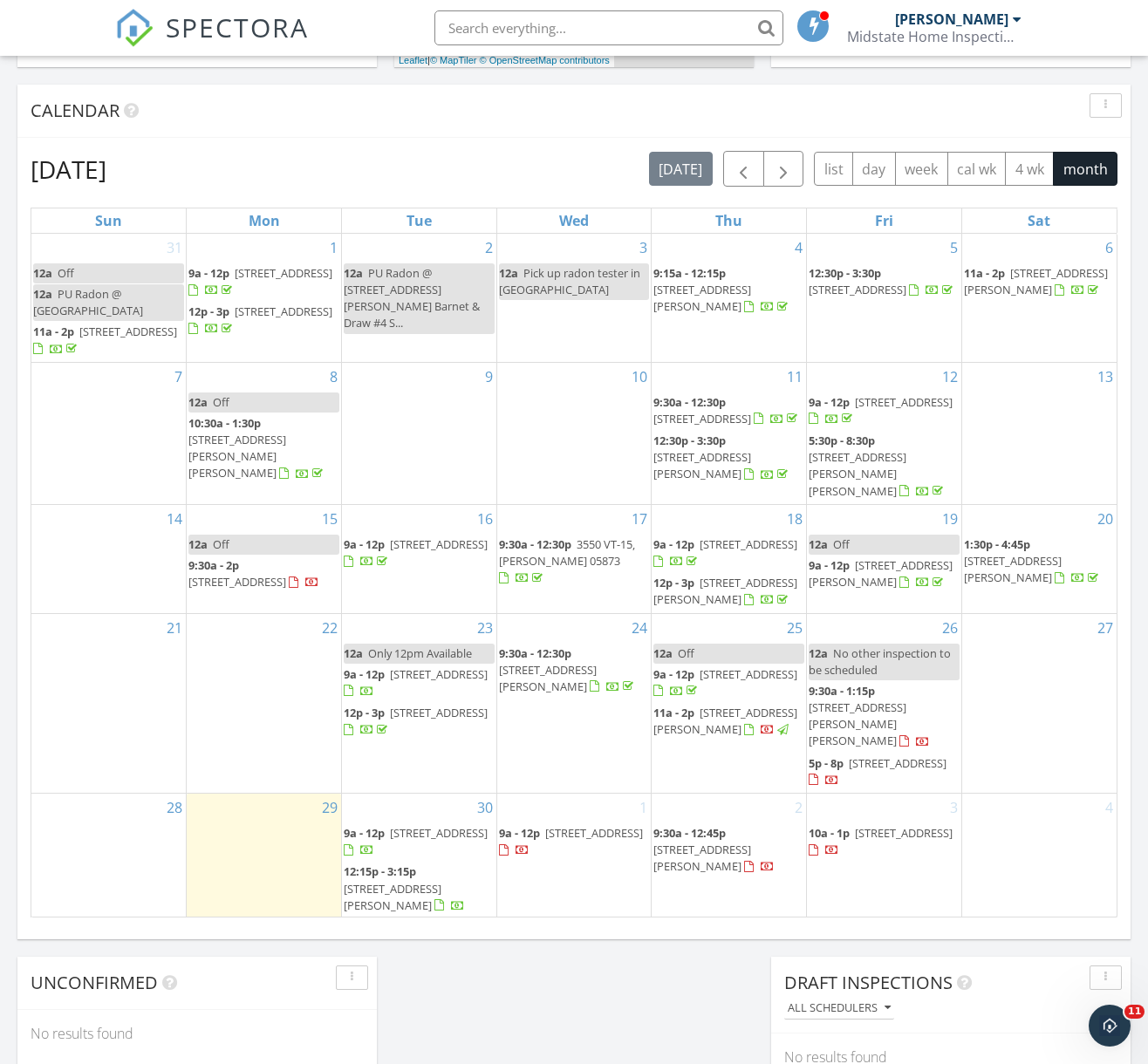
click at [699, 732] on span "[STREET_ADDRESS][PERSON_NAME]" at bounding box center [724, 720] width 144 height 32
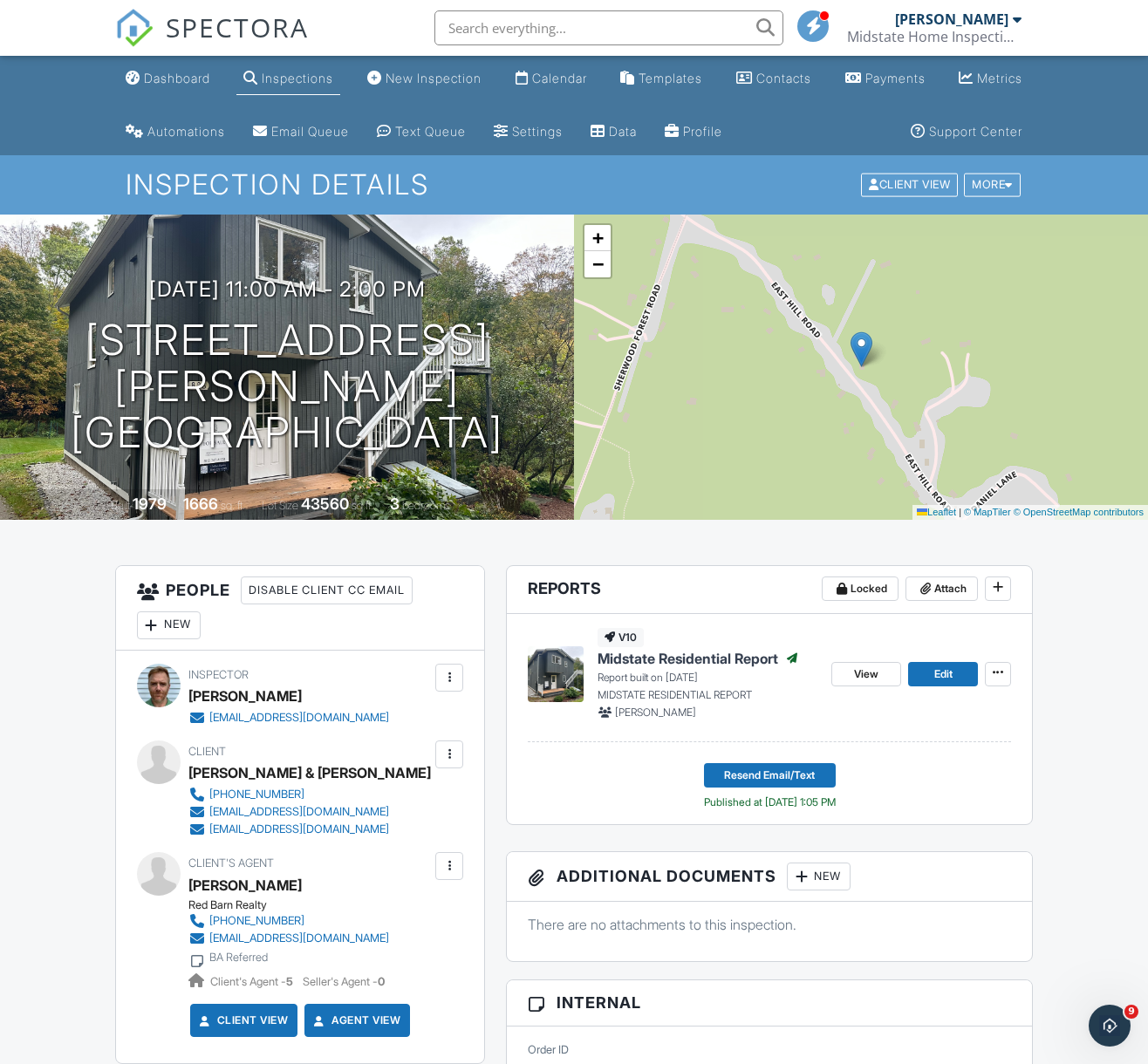
click at [450, 748] on div at bounding box center [449, 754] width 18 height 18
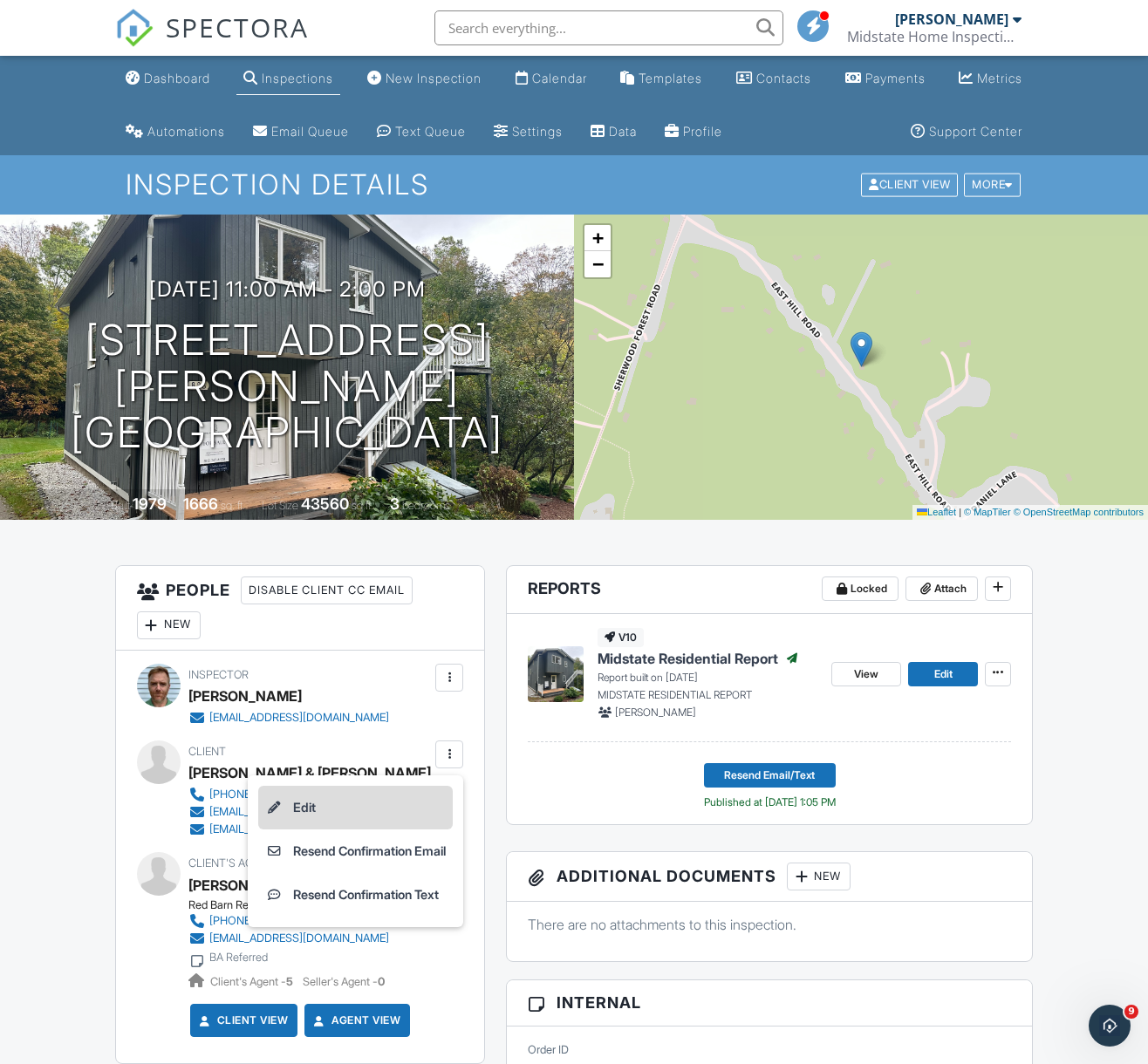
click at [335, 813] on li "Edit" at bounding box center [355, 808] width 194 height 43
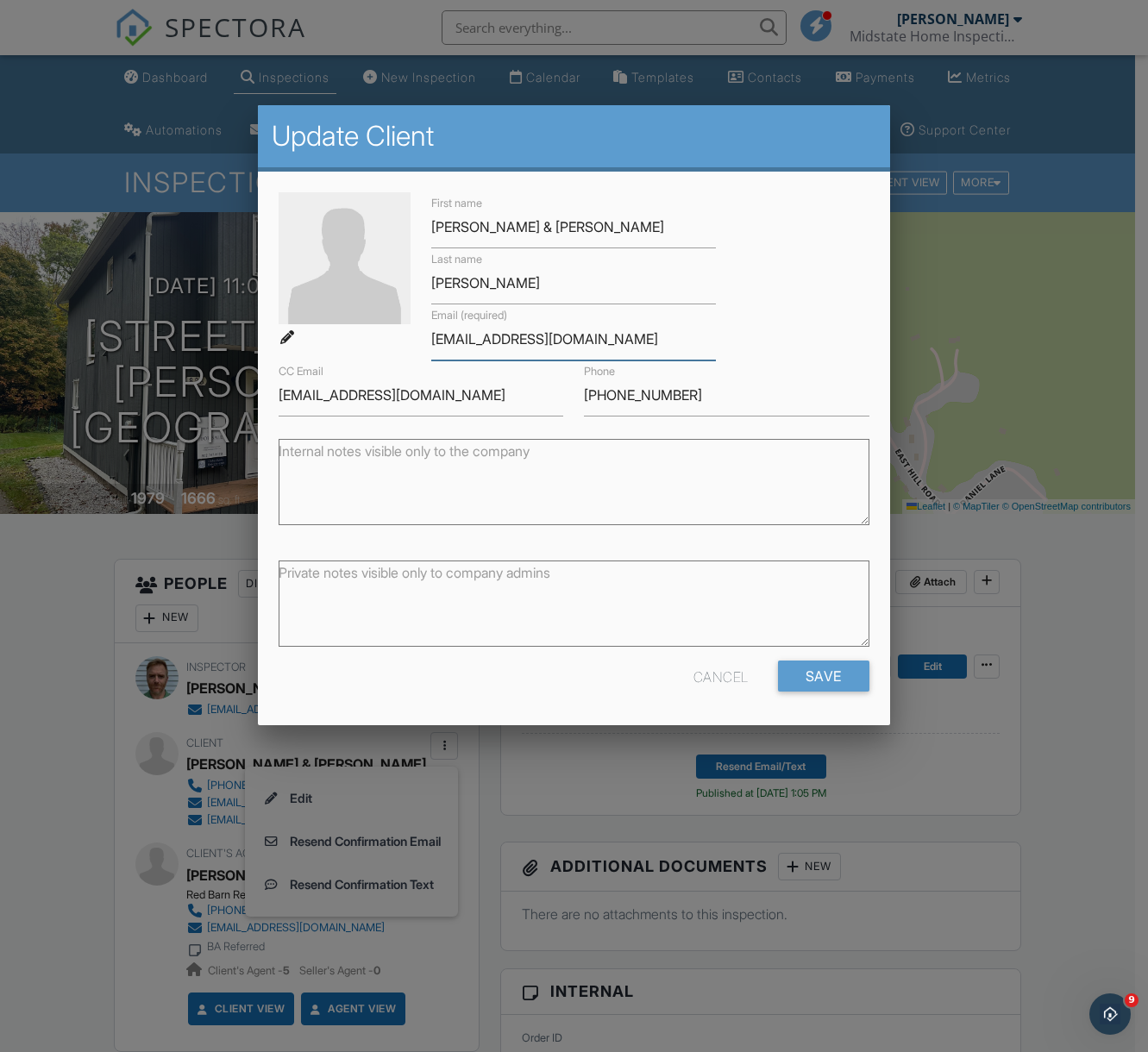
click at [522, 341] on input "[EMAIL_ADDRESS][DOMAIN_NAME]" at bounding box center [573, 339] width 284 height 42
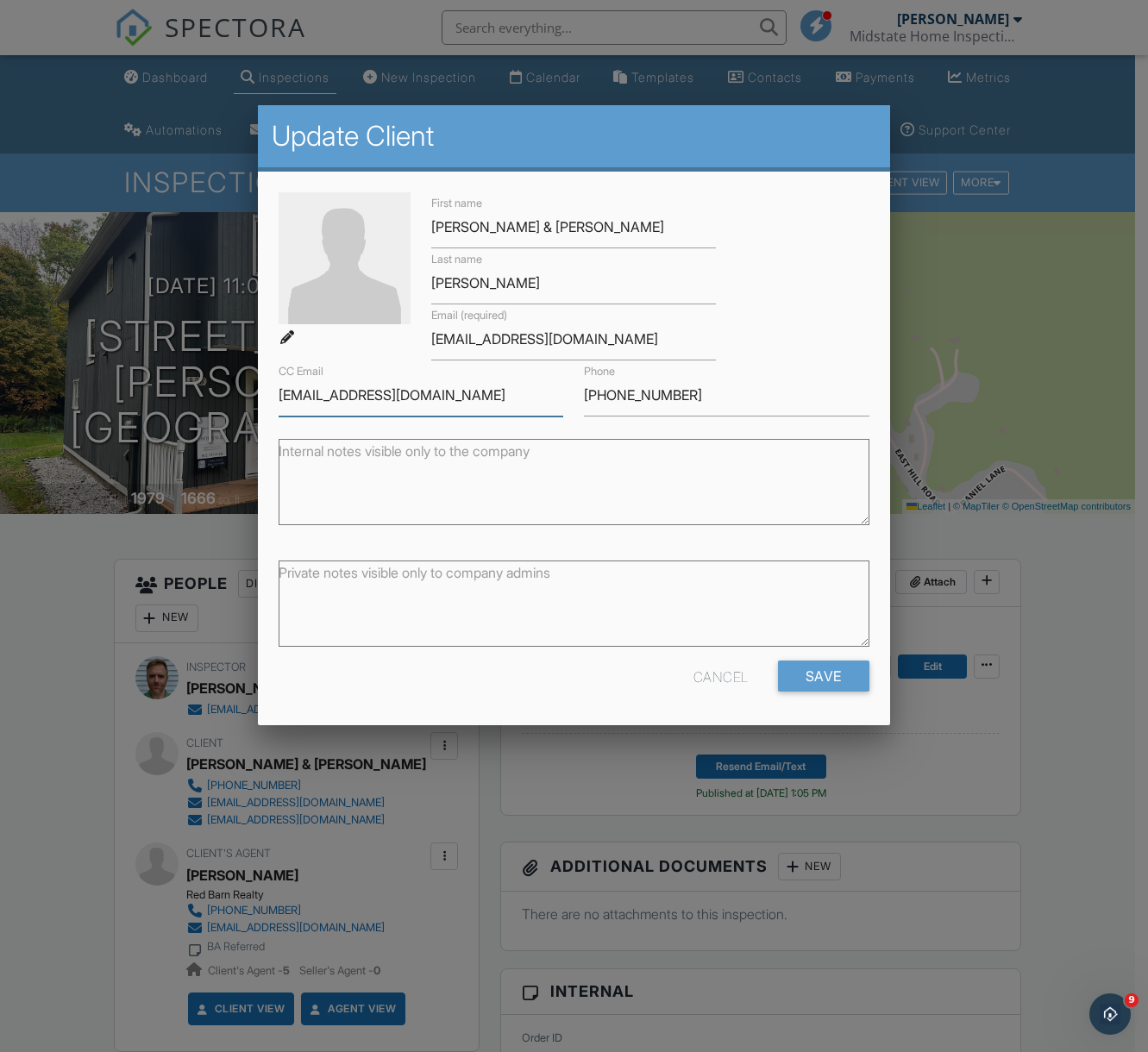
click at [381, 395] on input "merwashabaugh@gmail.com" at bounding box center [421, 395] width 284 height 42
click at [1077, 616] on div at bounding box center [574, 571] width 1148 height 1315
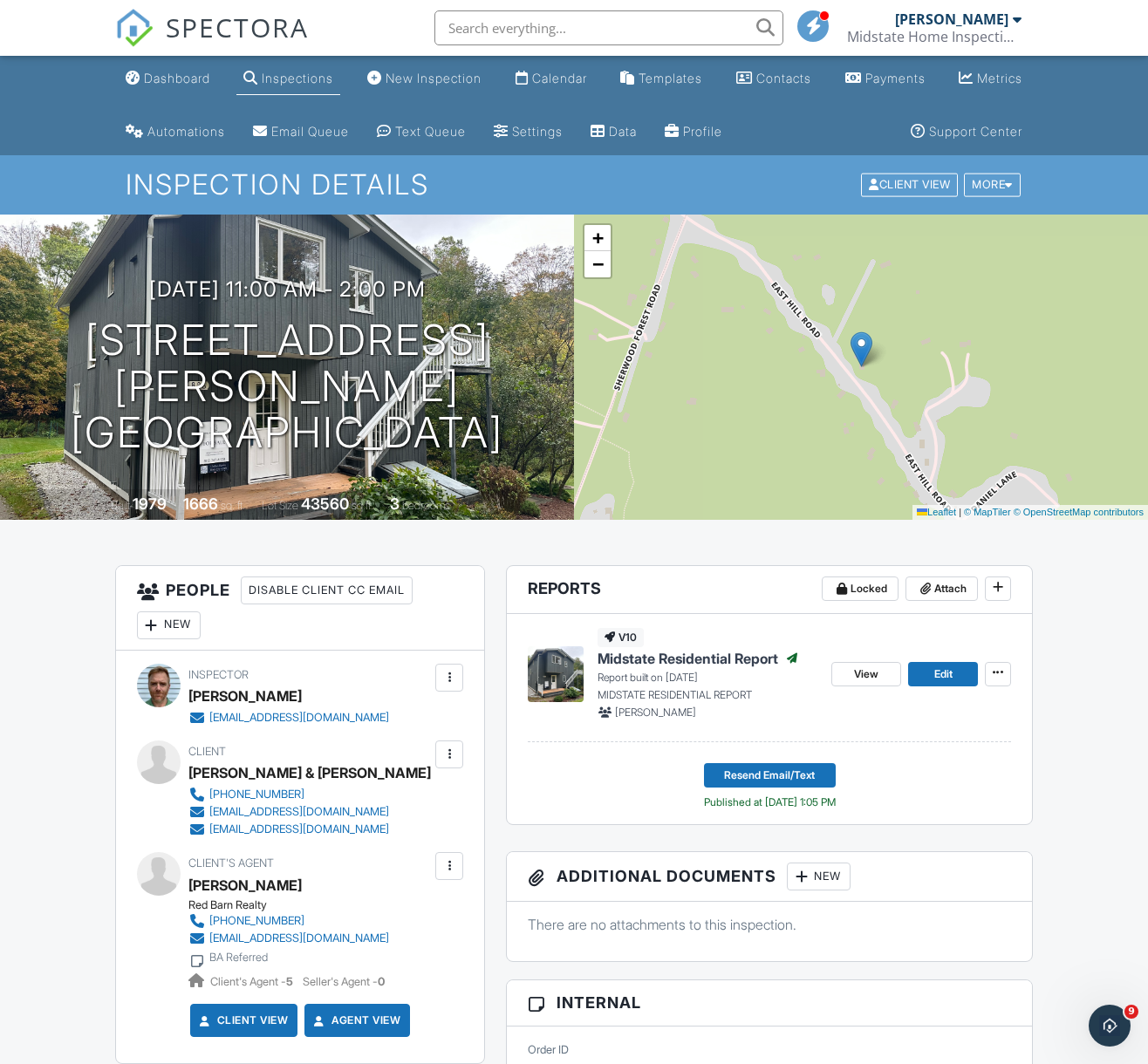
click at [449, 870] on div at bounding box center [449, 866] width 18 height 18
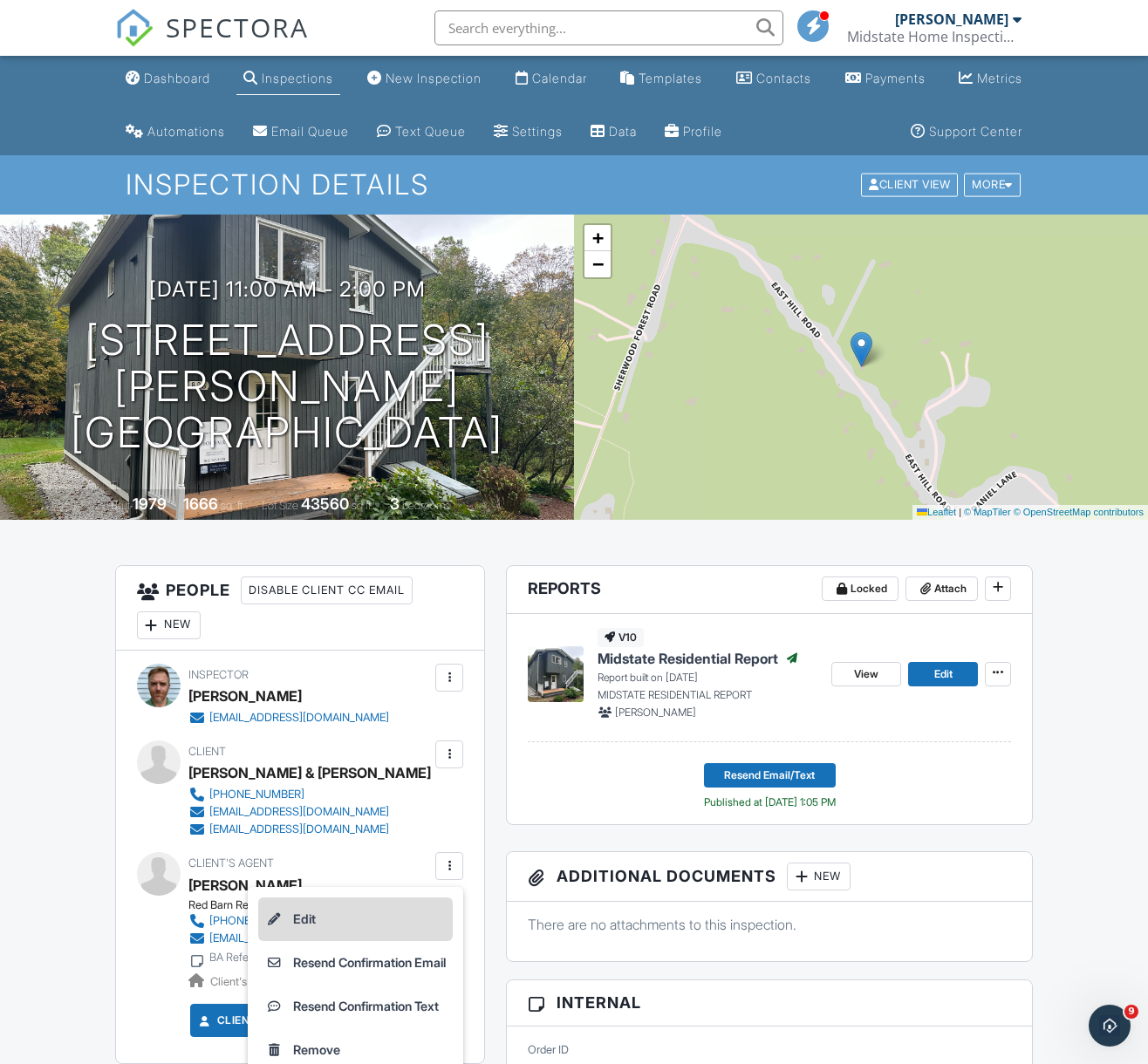
click at [325, 930] on li "Edit" at bounding box center [355, 918] width 194 height 43
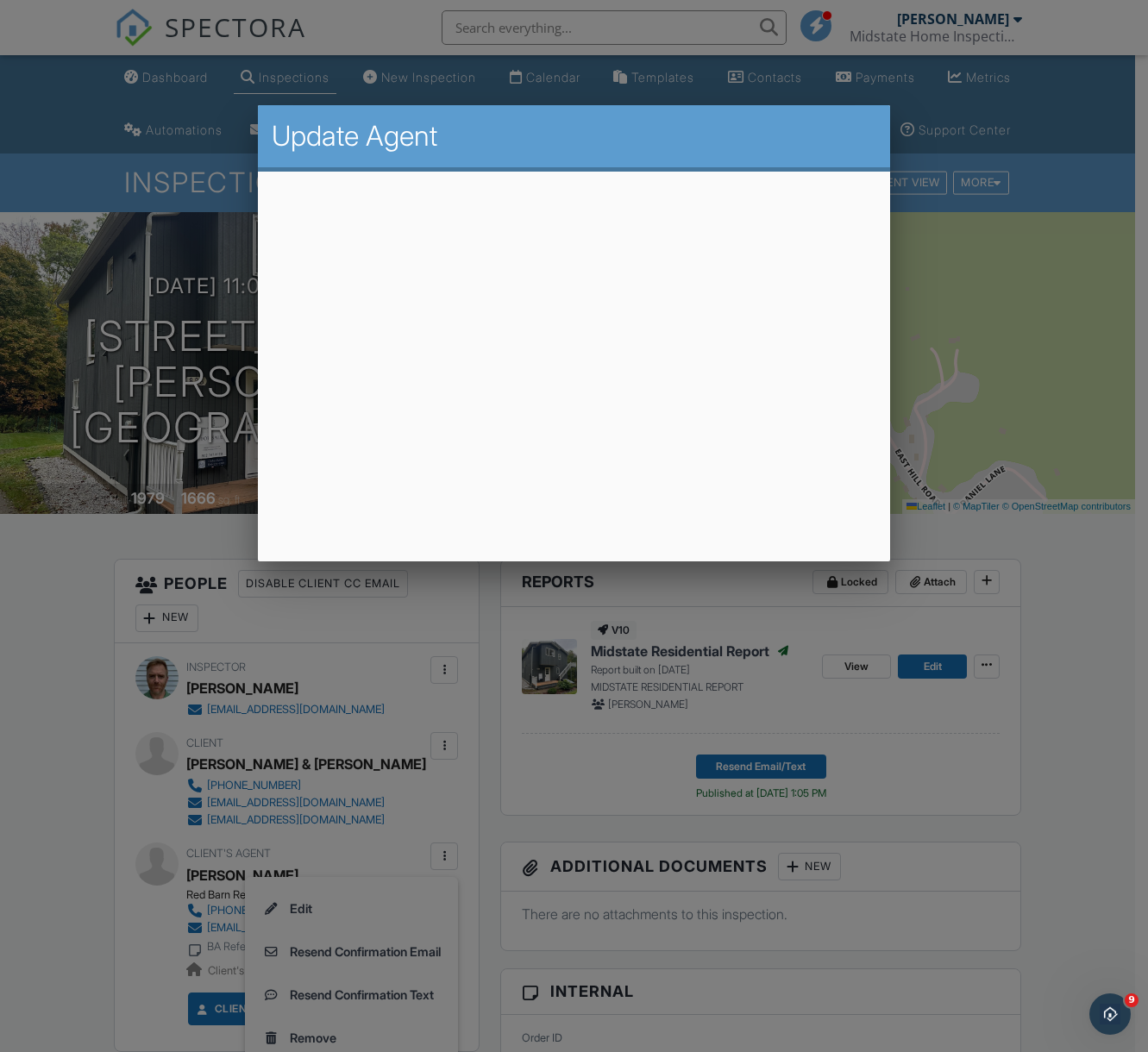
drag, startPoint x: 60, startPoint y: 620, endPoint x: 83, endPoint y: 603, distance: 28.6
click at [61, 620] on div at bounding box center [574, 571] width 1148 height 1315
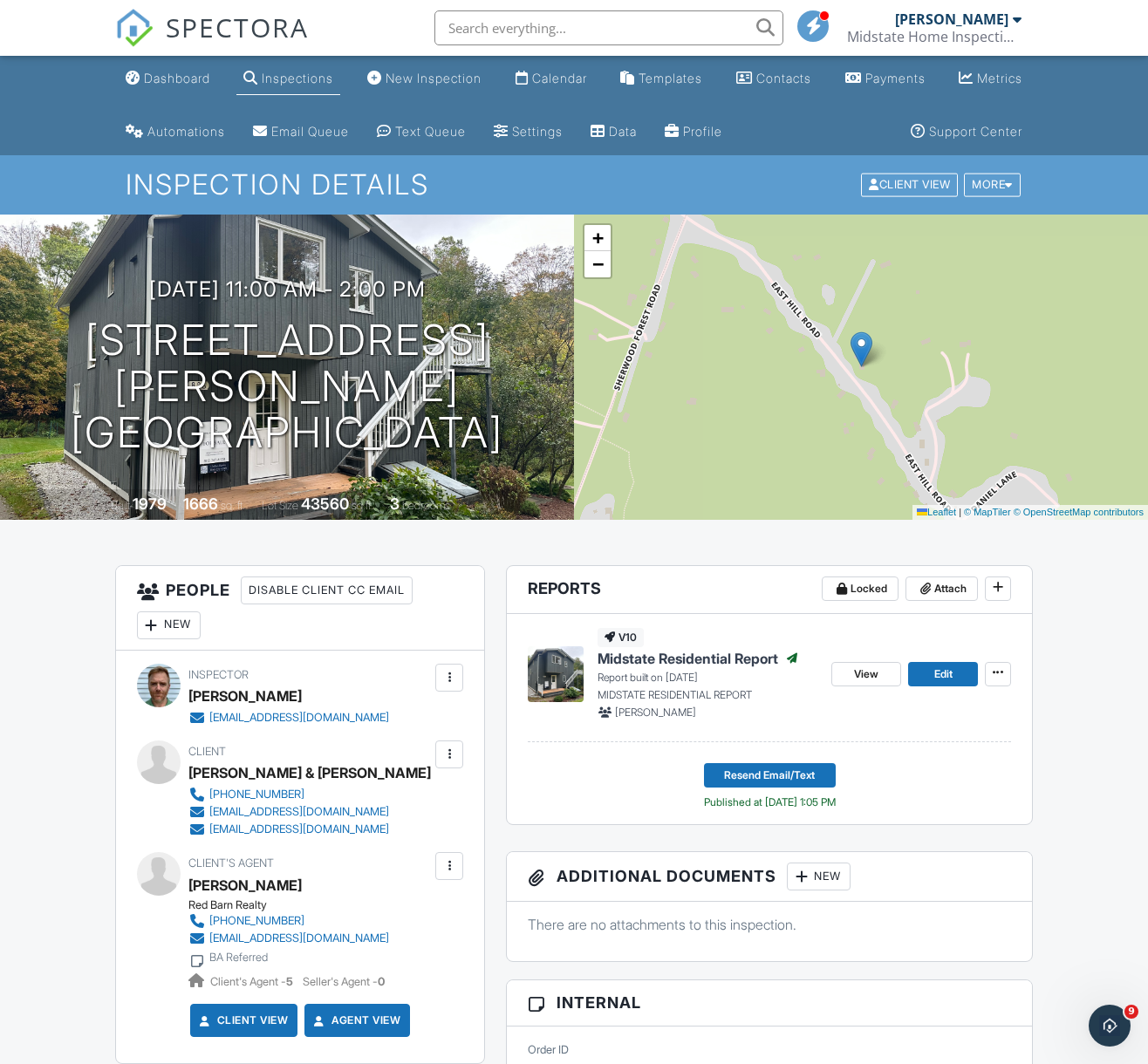
click at [444, 755] on div at bounding box center [449, 754] width 18 height 18
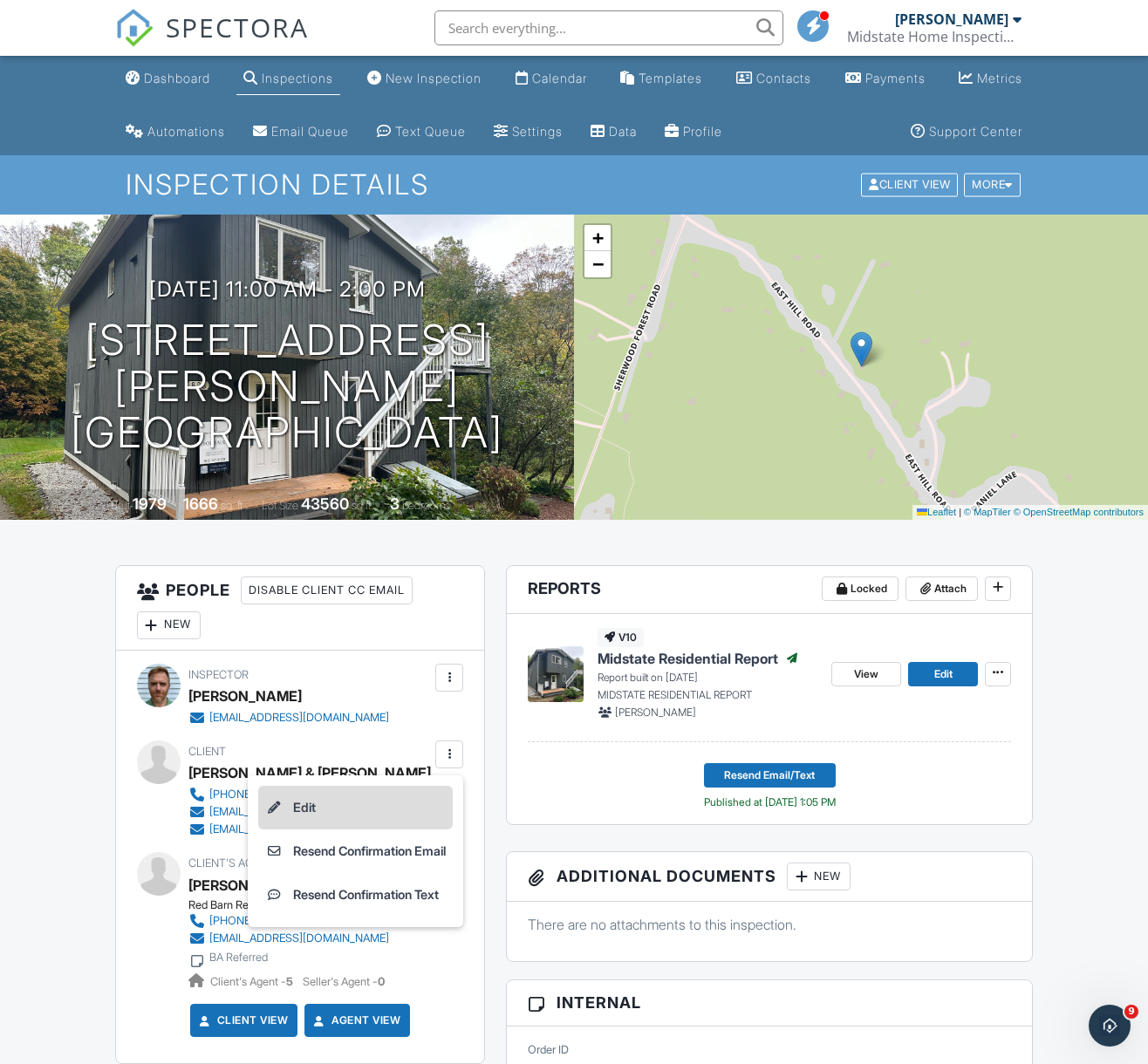
click at [374, 798] on li "Edit" at bounding box center [355, 808] width 194 height 43
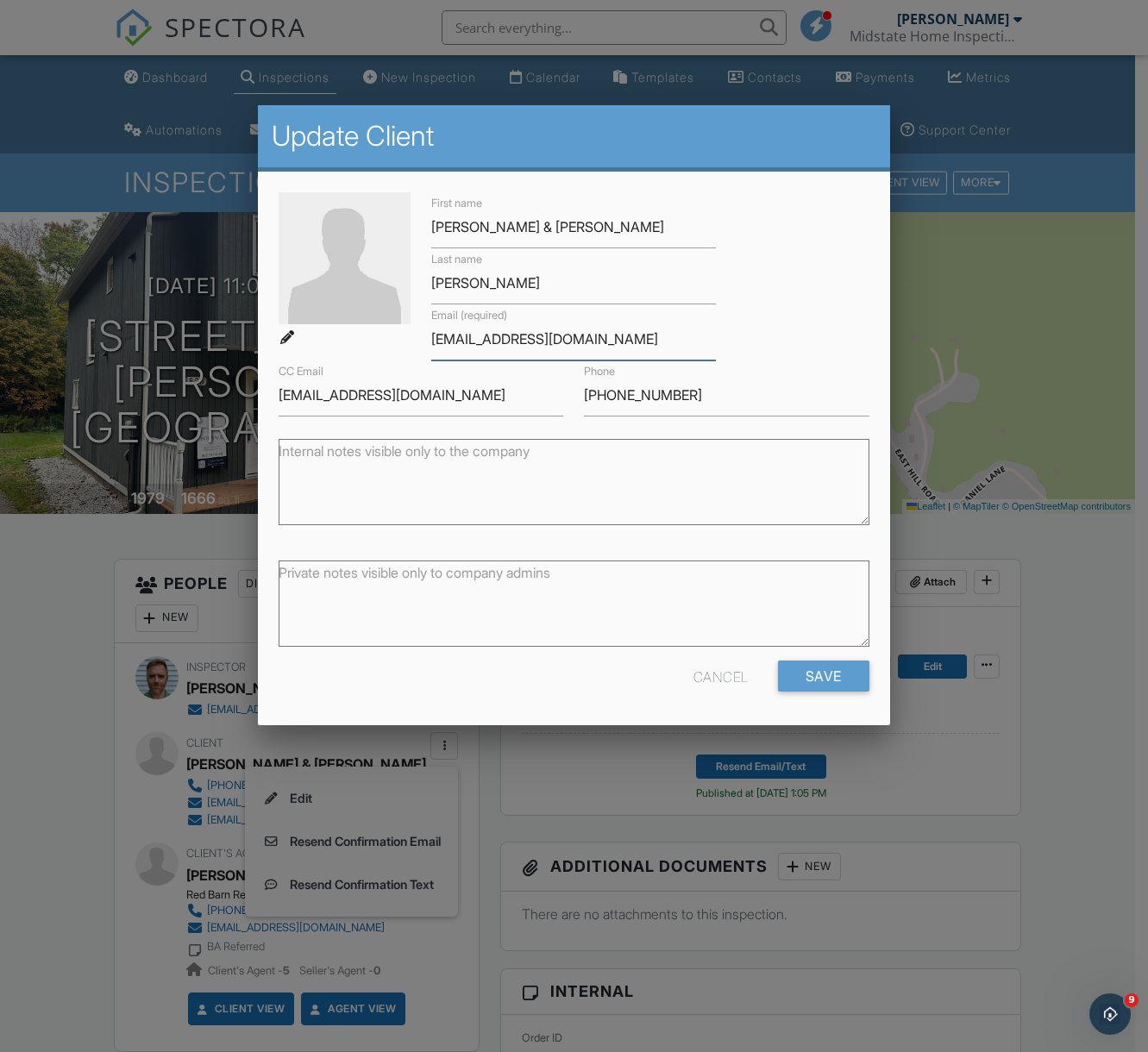
click at [531, 337] on input "kathytompkins@comcast.net" at bounding box center [573, 339] width 284 height 42
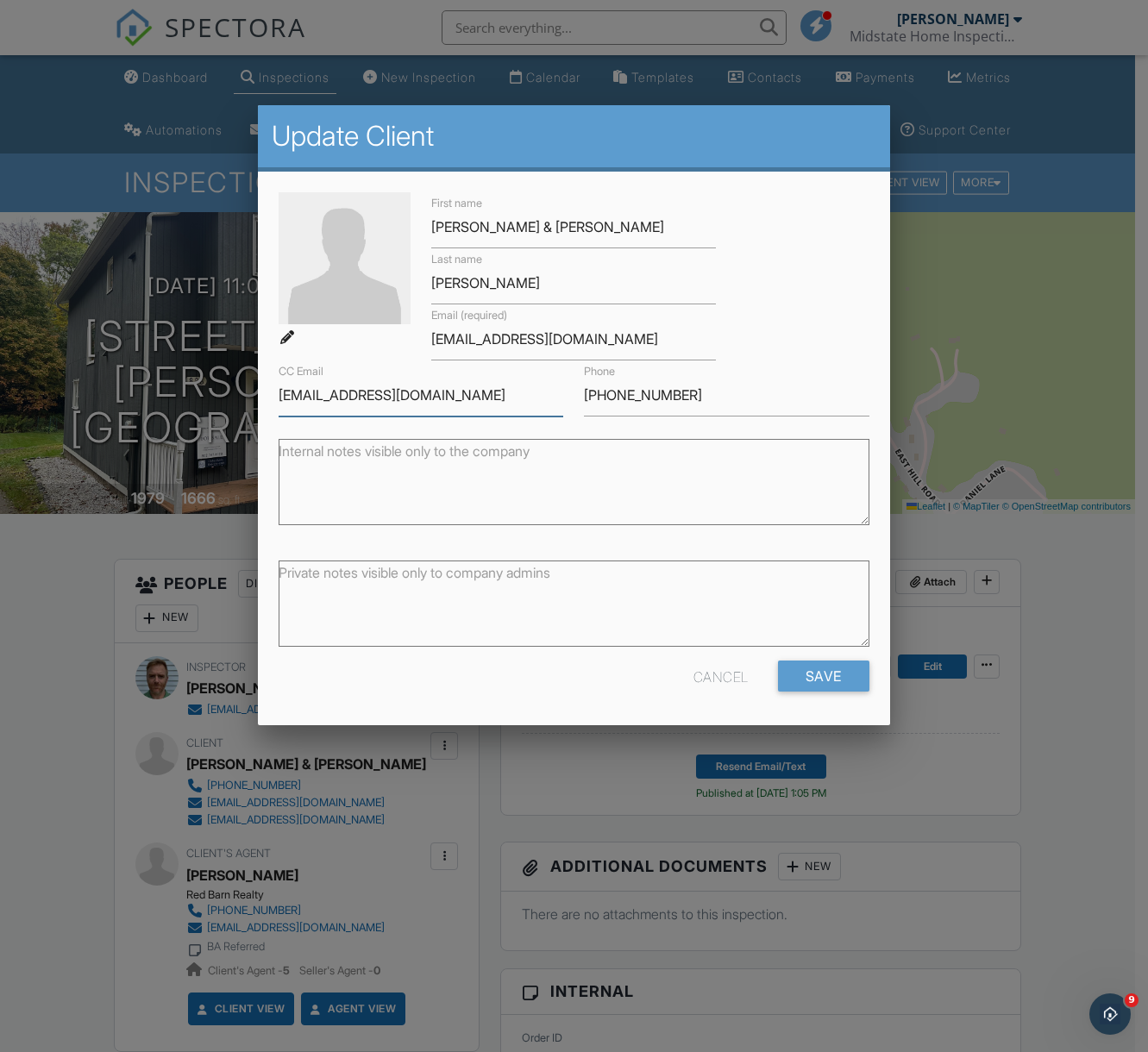
click at [339, 397] on input "merwashabaugh@gmail.com" at bounding box center [421, 395] width 284 height 42
click at [340, 397] on input "merwashabaugh@gmail.com" at bounding box center [421, 395] width 284 height 42
click at [340, 396] on input "merwashabaugh@gmail.com" at bounding box center [421, 395] width 284 height 42
click at [82, 685] on div at bounding box center [574, 571] width 1148 height 1315
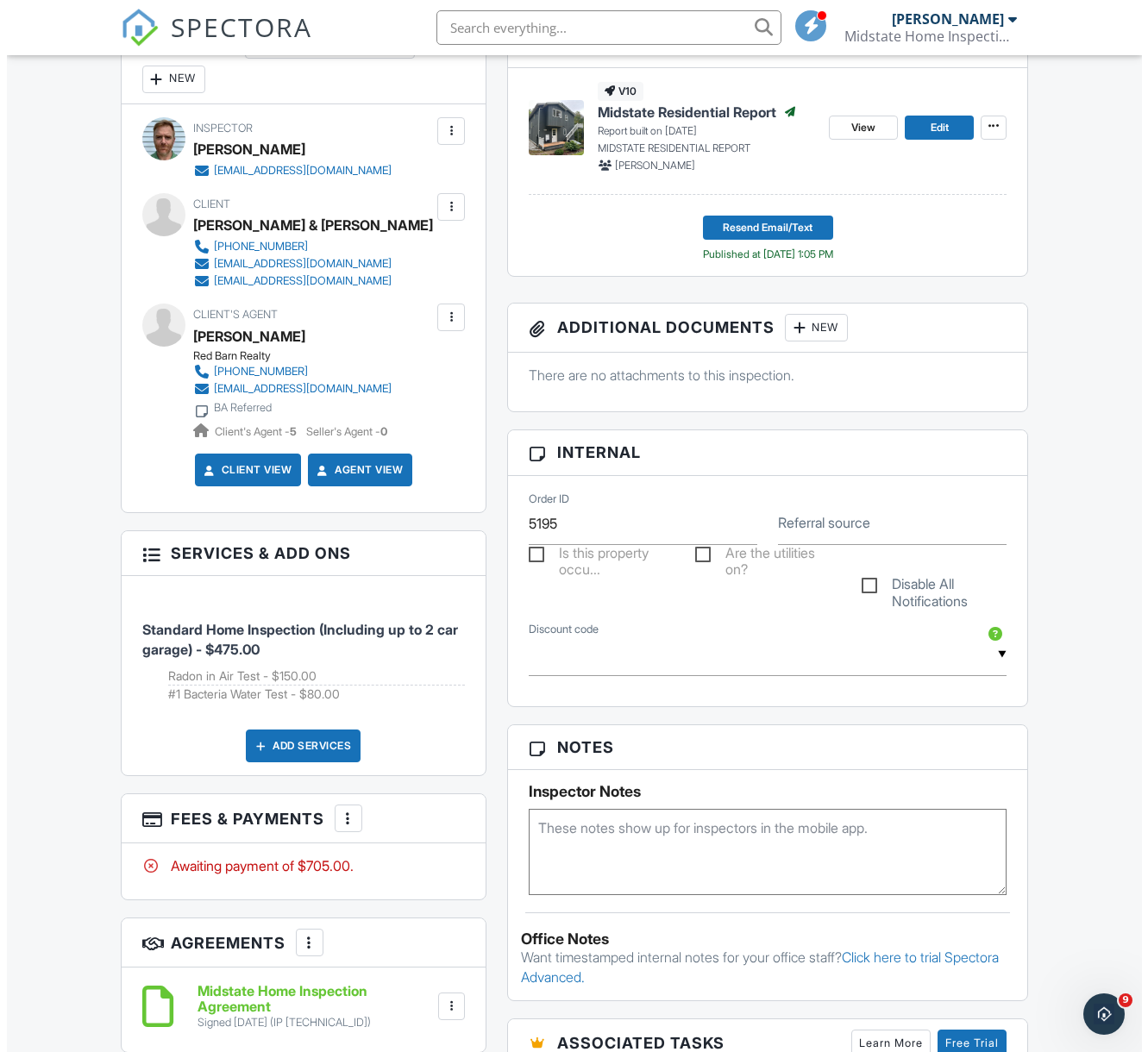
scroll to position [536, 0]
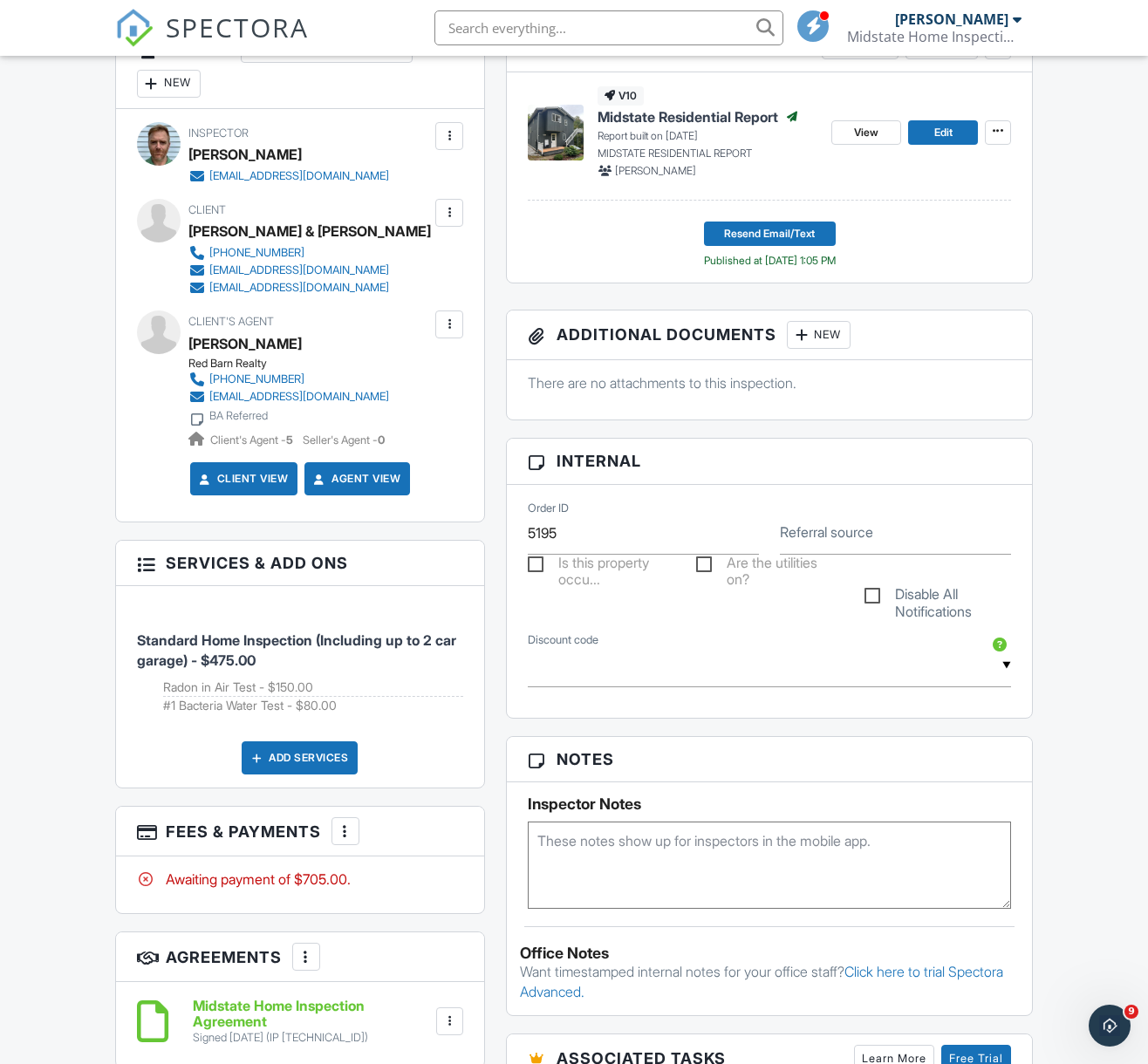
click at [349, 697] on li "#1 Bacteria Water Test - $80.00" at bounding box center [314, 705] width 301 height 18
click at [139, 560] on div at bounding box center [146, 563] width 18 height 18
click at [148, 564] on div at bounding box center [146, 563] width 18 height 18
click at [453, 563] on h3 "Services & Add ons" at bounding box center [300, 563] width 369 height 45
click at [292, 753] on div "Add Services" at bounding box center [299, 757] width 116 height 33
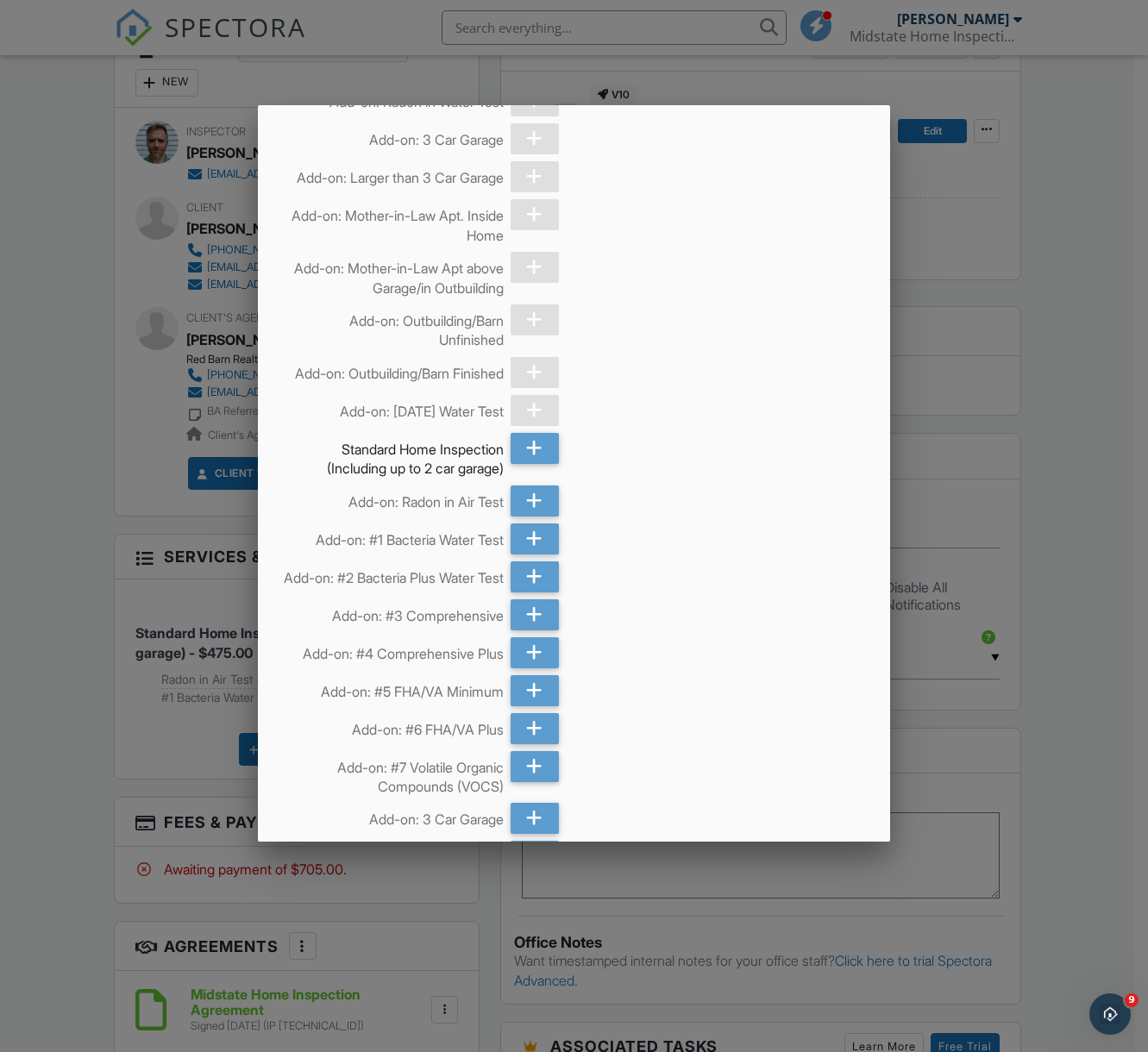
scroll to position [524, 0]
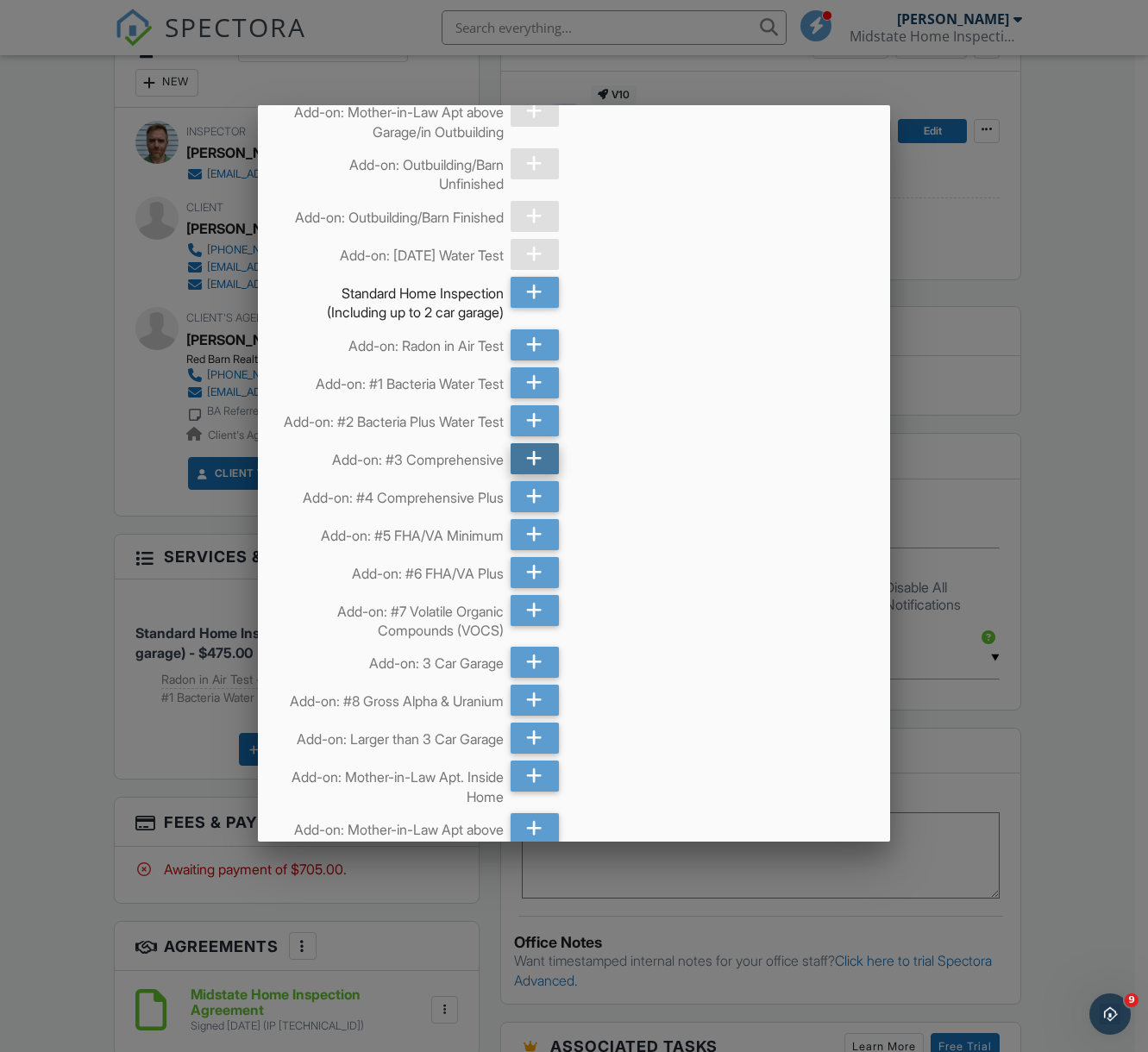
click at [531, 474] on icon at bounding box center [534, 458] width 17 height 31
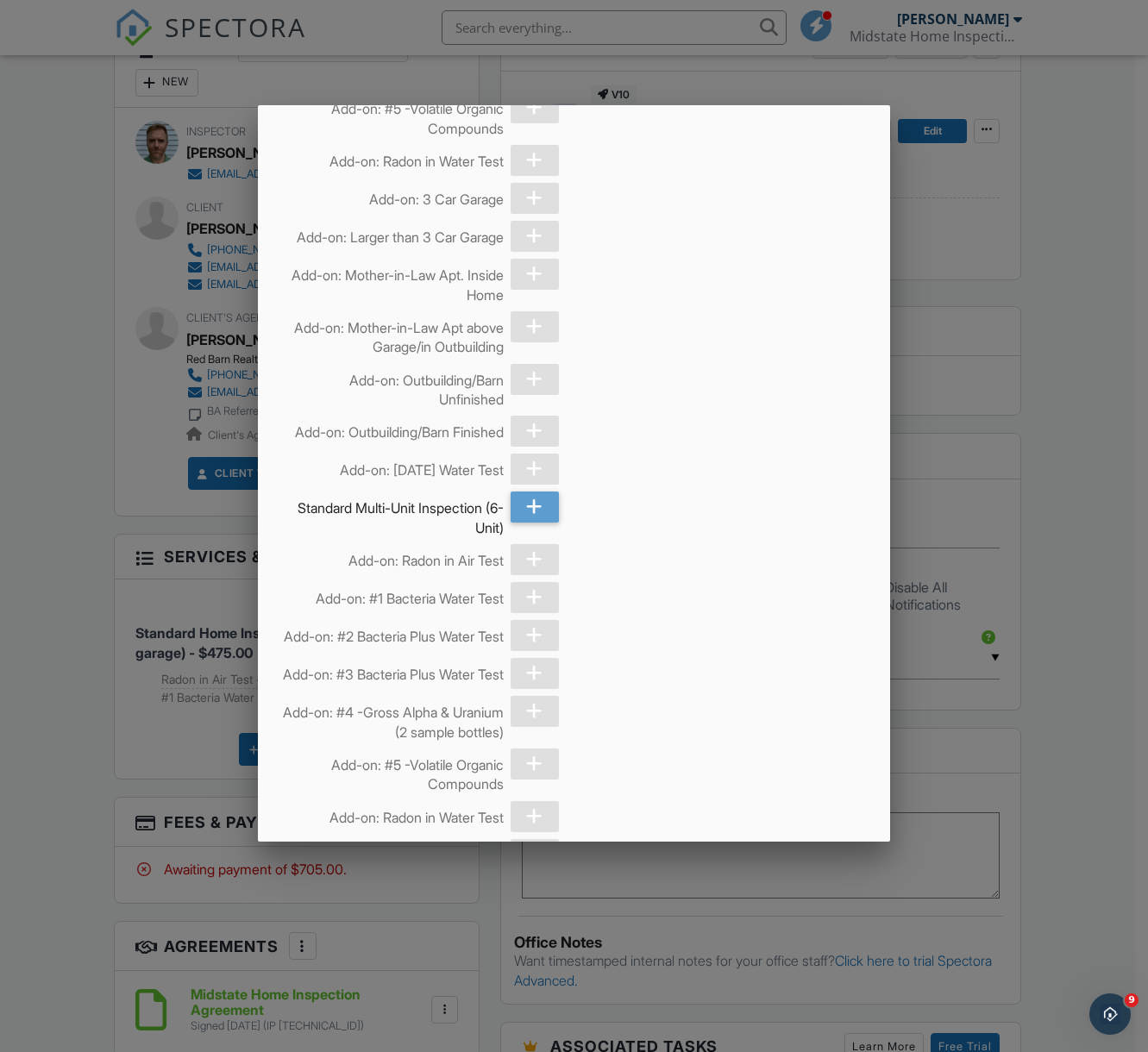
scroll to position [5177, 0]
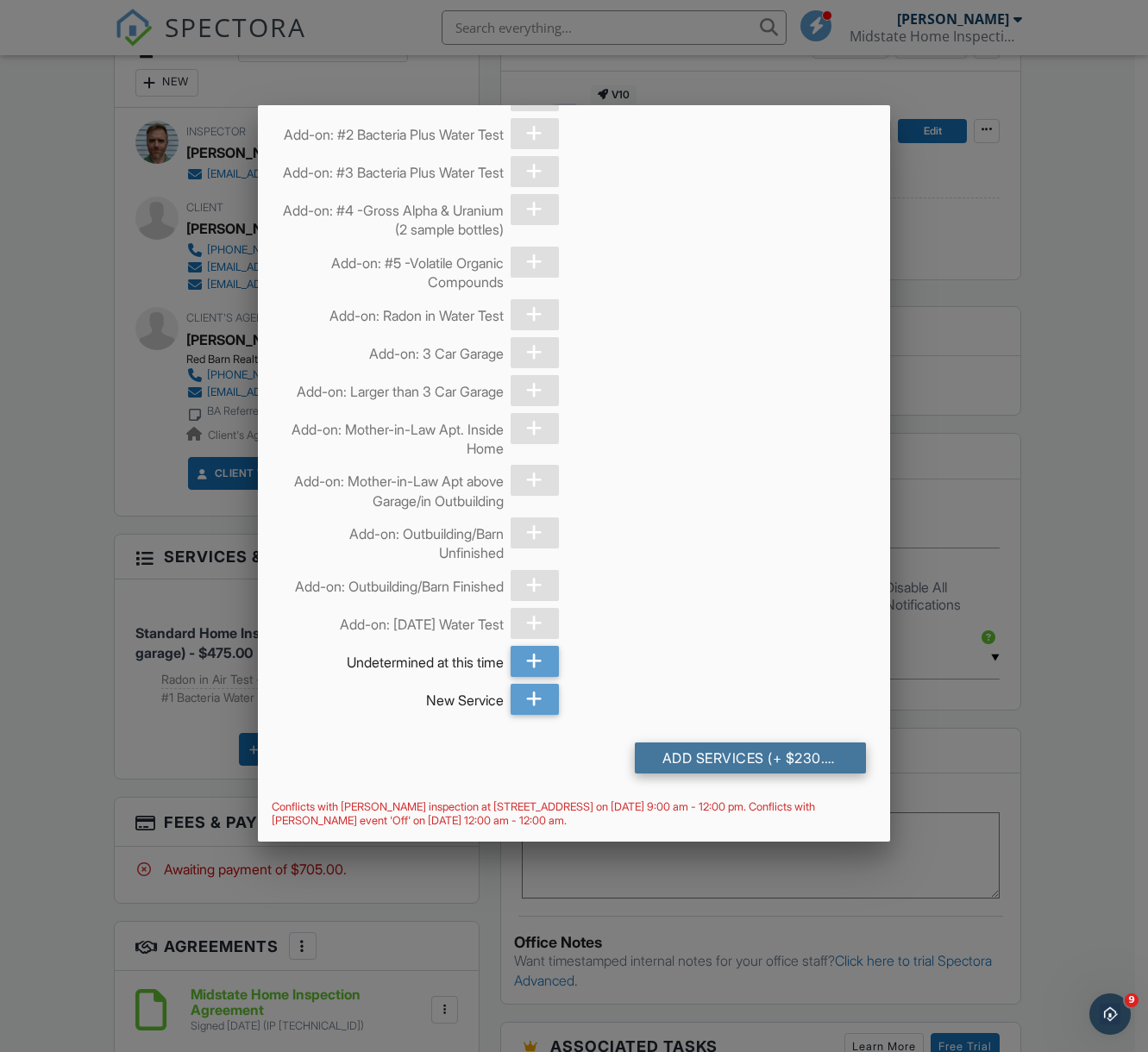
click at [748, 753] on div "Add Services (+ $230.0)" at bounding box center [750, 757] width 231 height 31
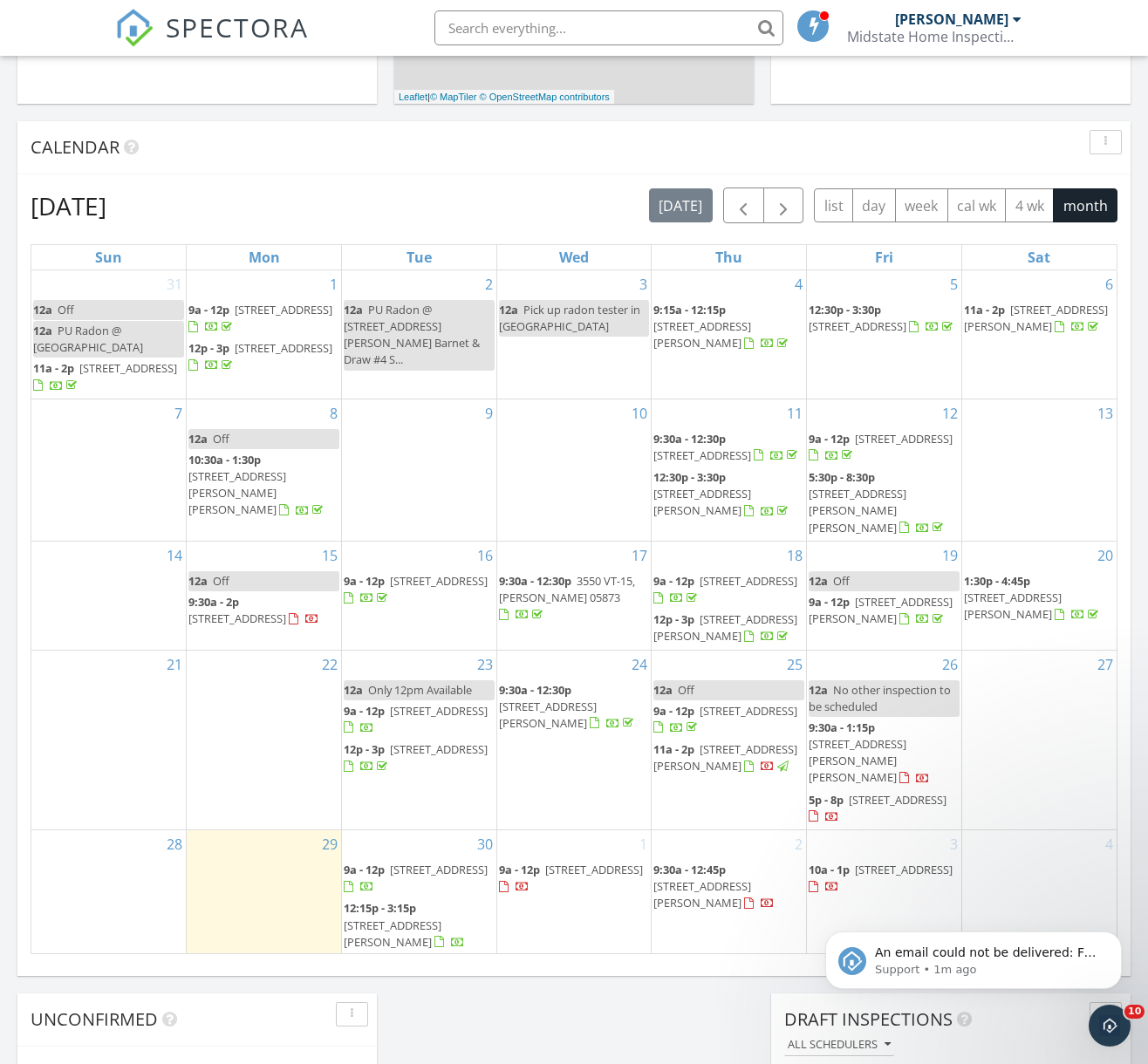
scroll to position [752, 0]
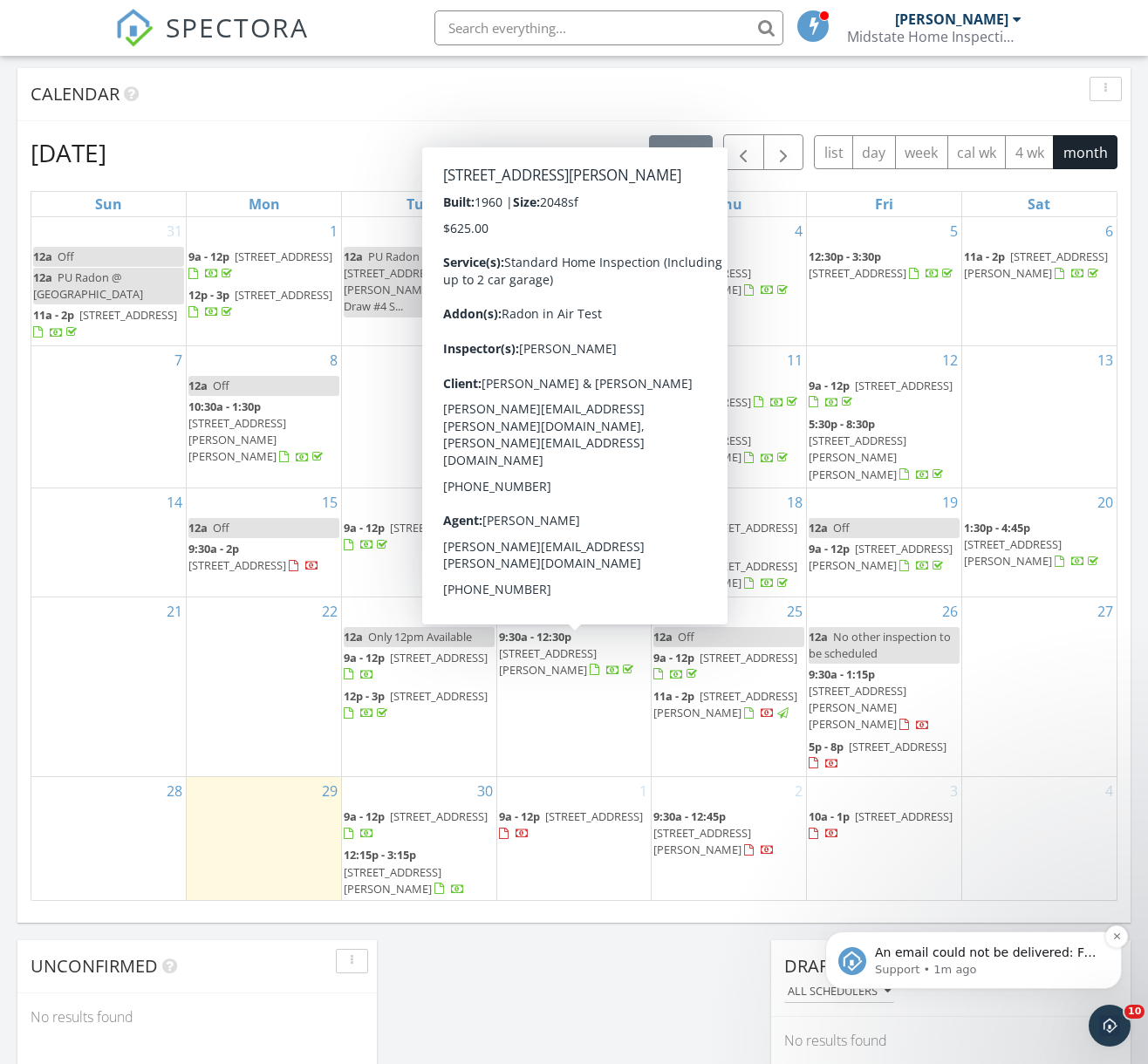
click at [1026, 961] on p "An email could not be delivered: For more information, view Why emails don't ge…" at bounding box center [987, 952] width 225 height 18
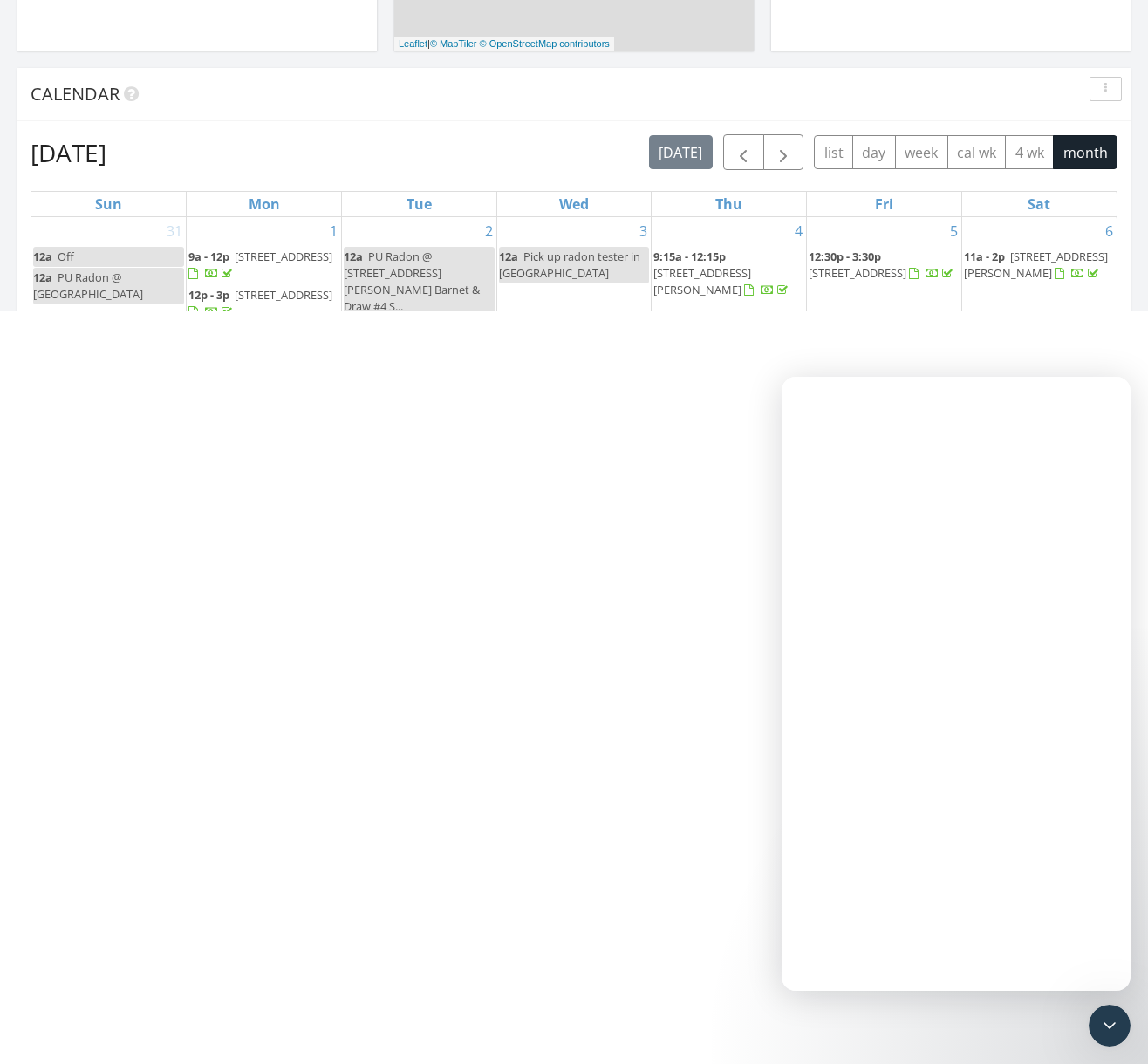
scroll to position [0, 0]
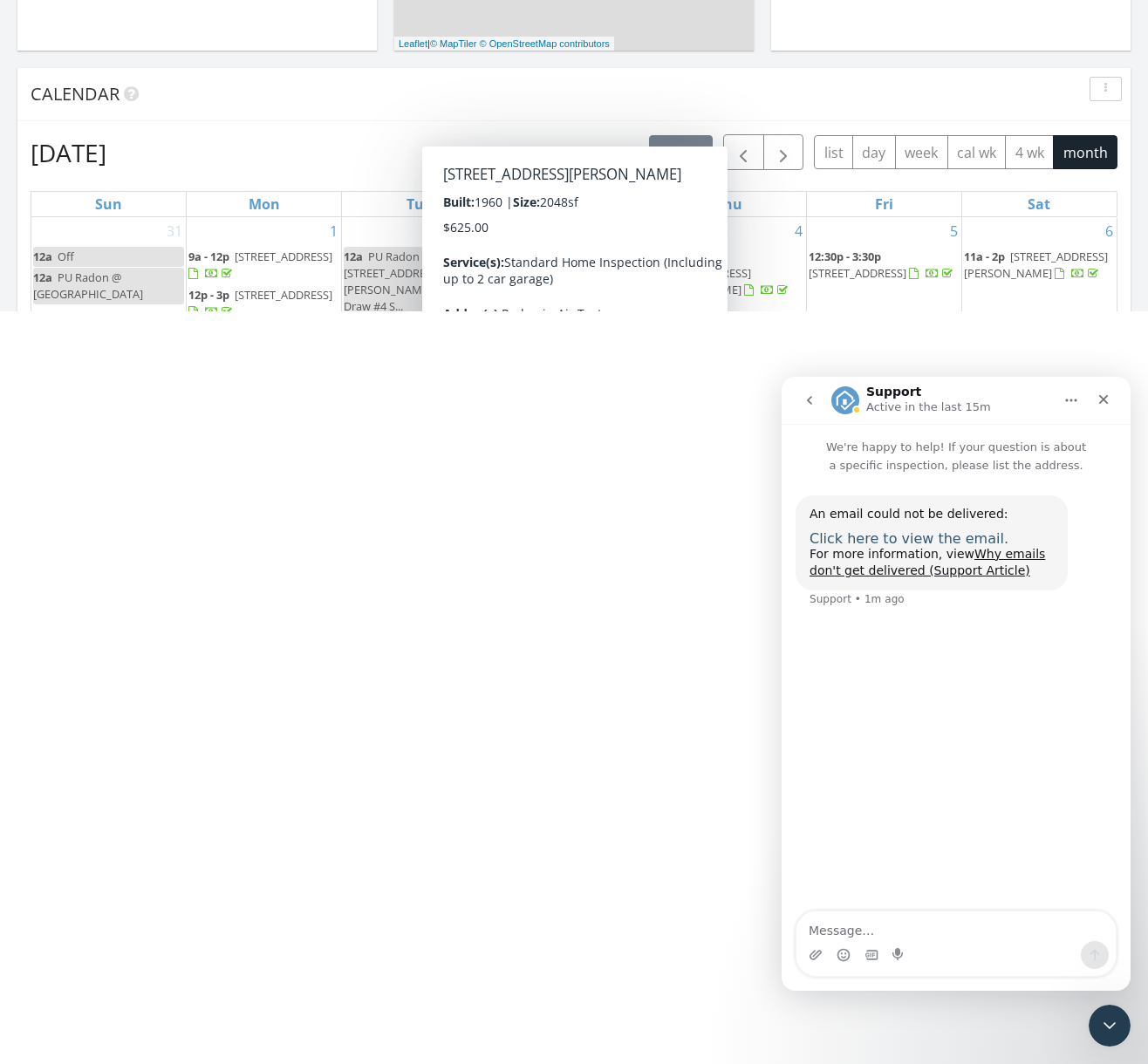
click at [889, 540] on span "Click here to view the email." at bounding box center [909, 538] width 199 height 17
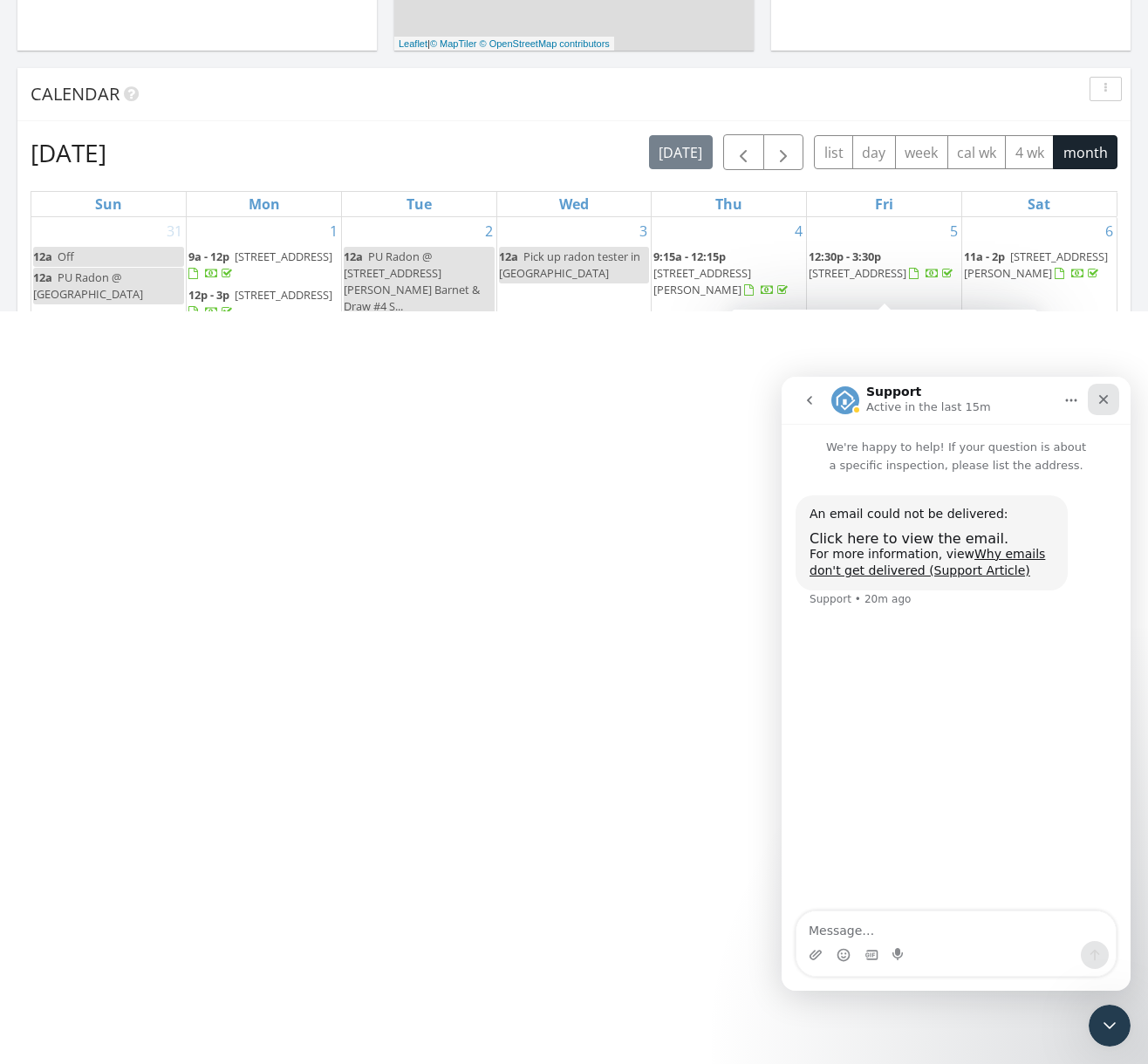
click at [1107, 397] on icon "Close" at bounding box center [1103, 399] width 14 height 14
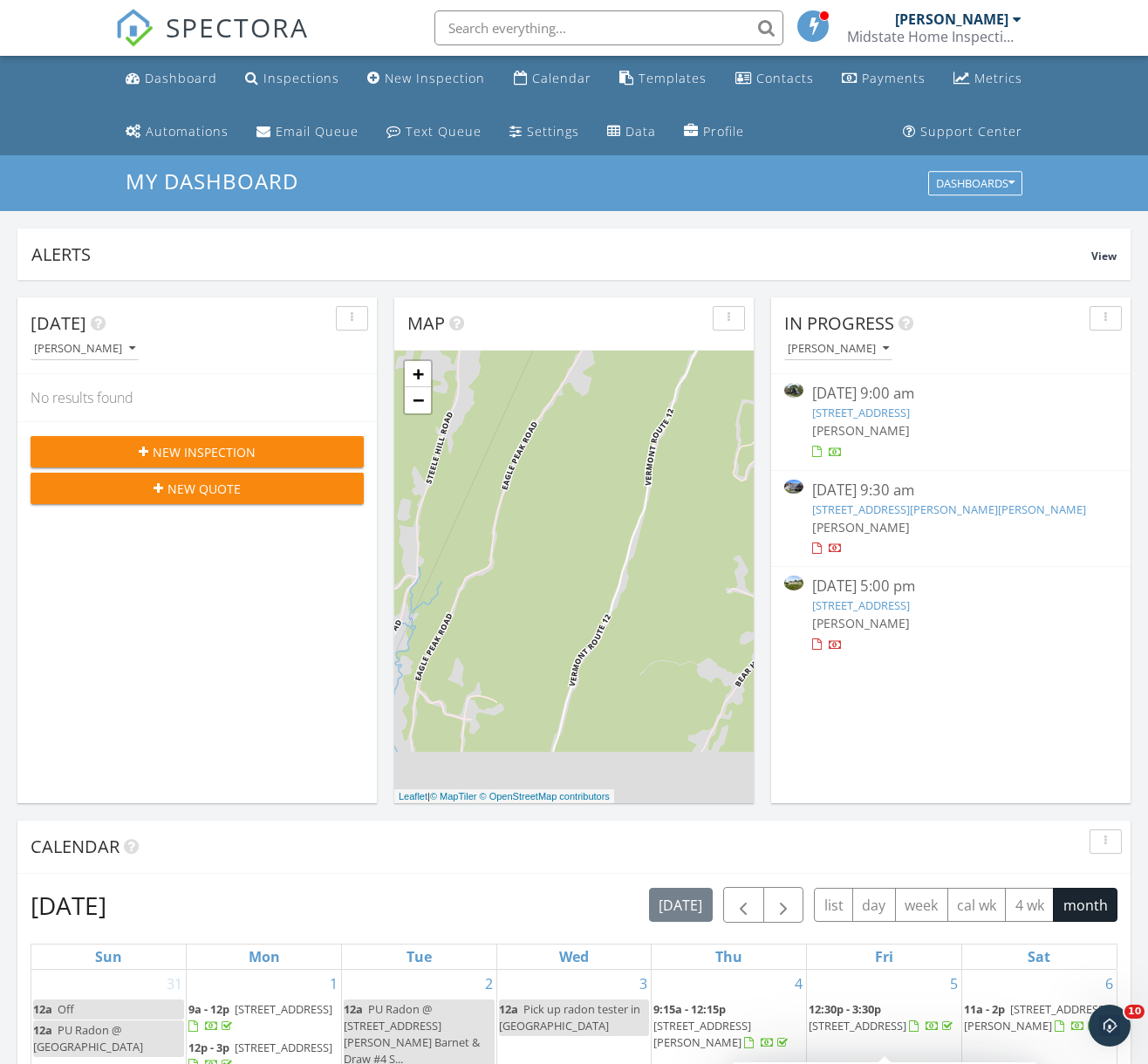
scroll to position [671, 0]
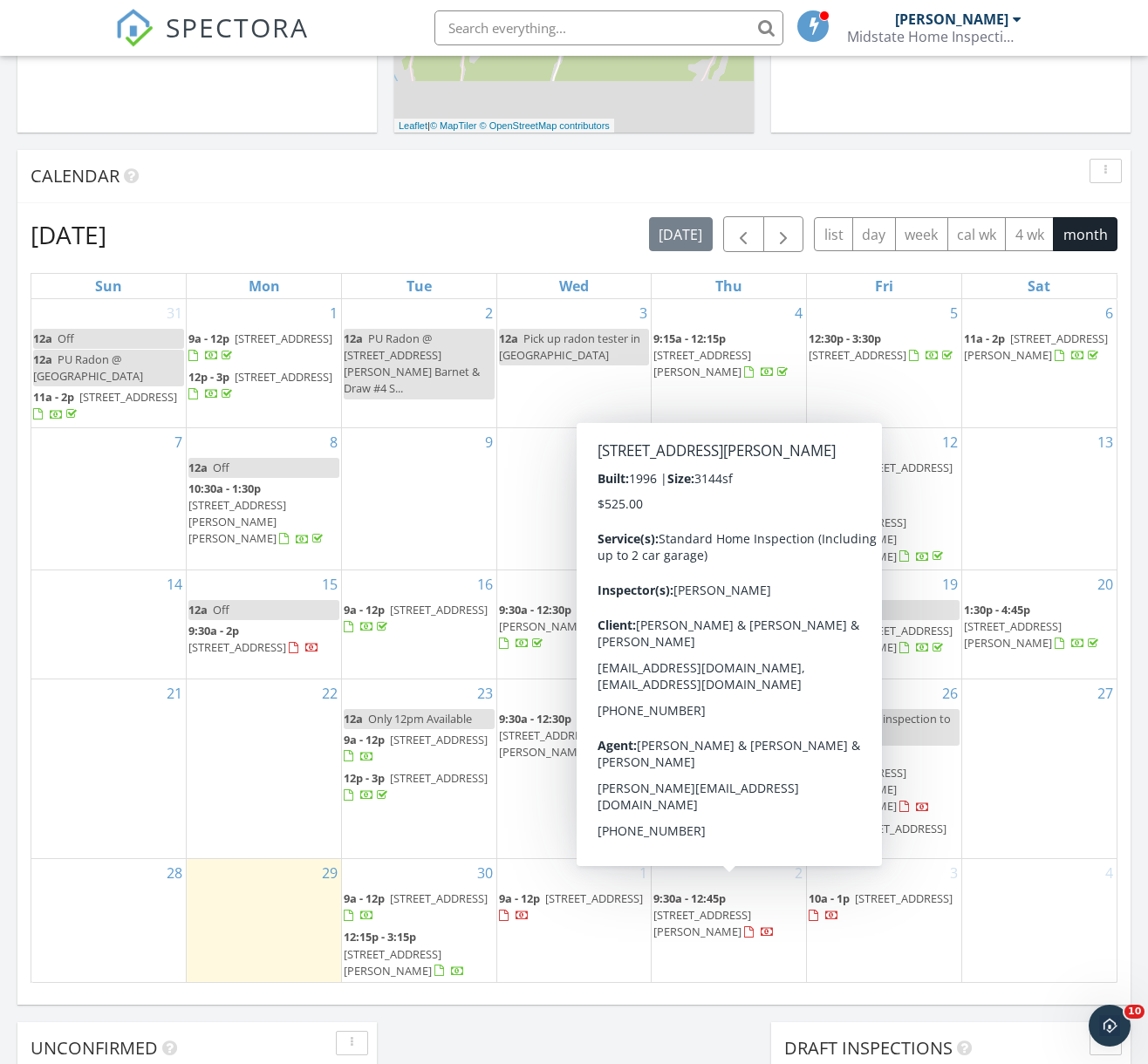
click at [649, 1026] on div "Today Bob Winters No results found New Inspection New Quote Map + − Leaflet | ©…" at bounding box center [574, 403] width 1148 height 1587
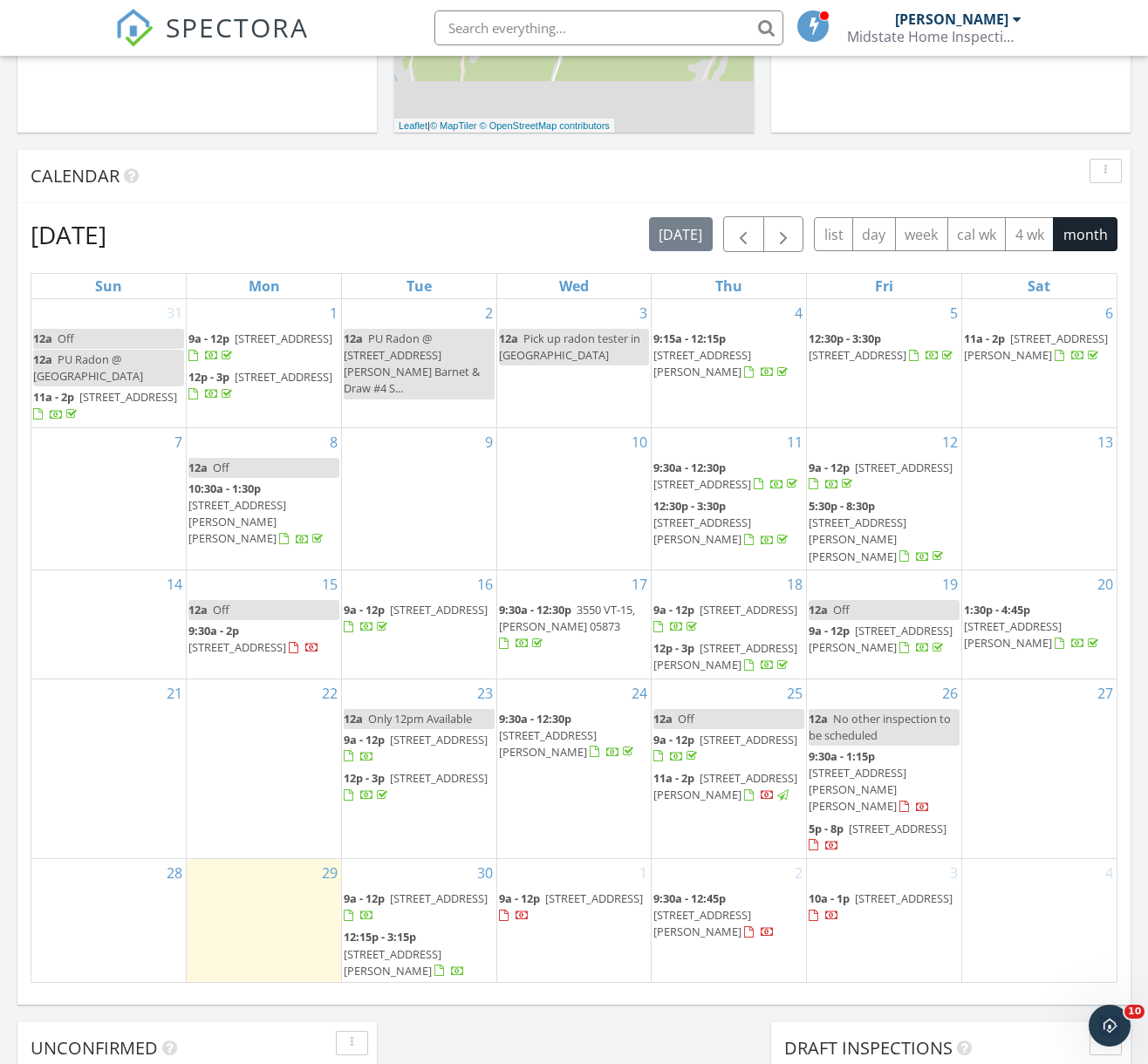
click at [725, 786] on span "896 E Hill Rd, Richmond 05477" at bounding box center [724, 786] width 144 height 32
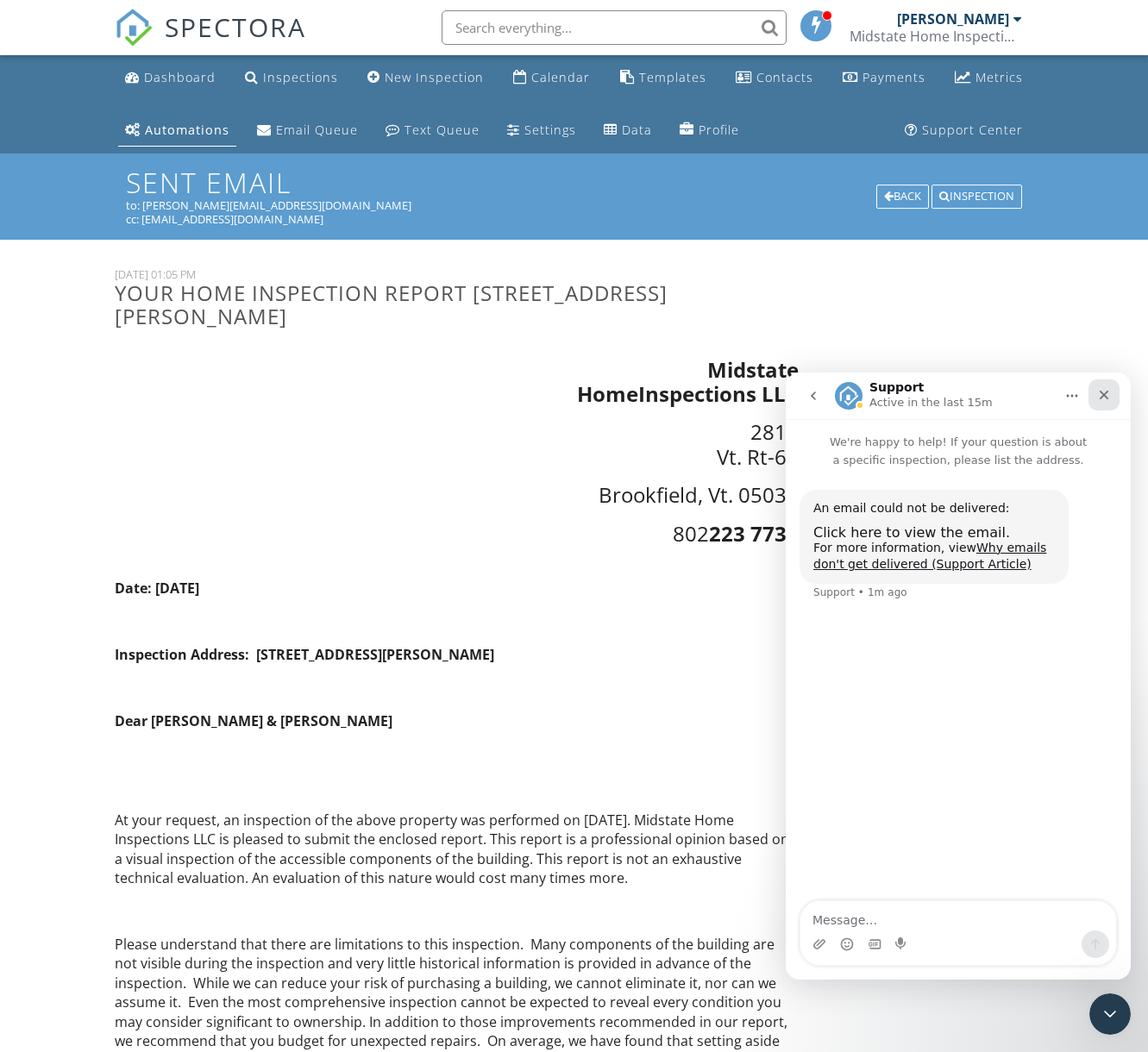
click at [1103, 393] on icon "Close" at bounding box center [1103, 395] width 14 height 14
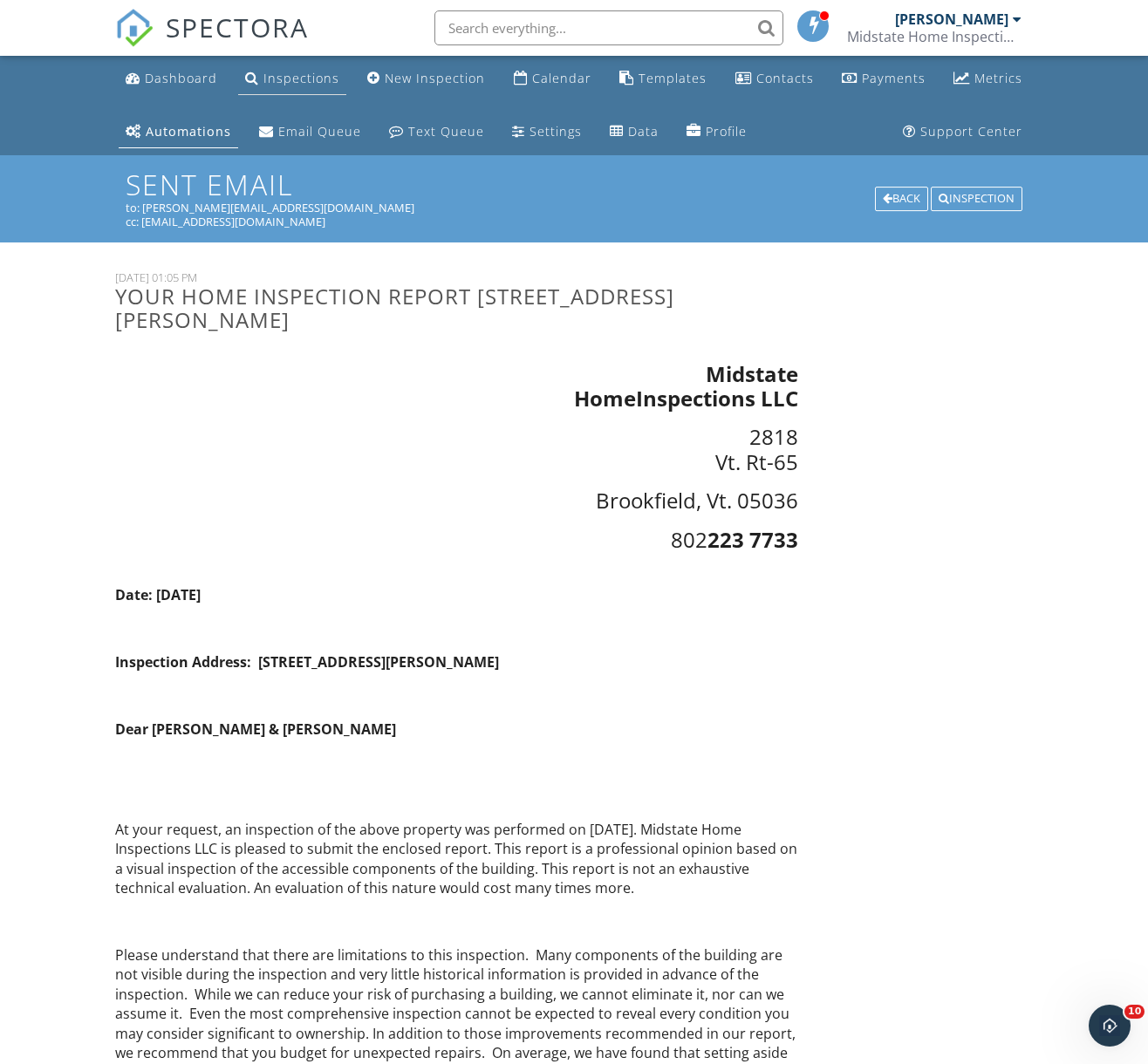
click at [310, 91] on link "Inspections" at bounding box center [291, 79] width 108 height 32
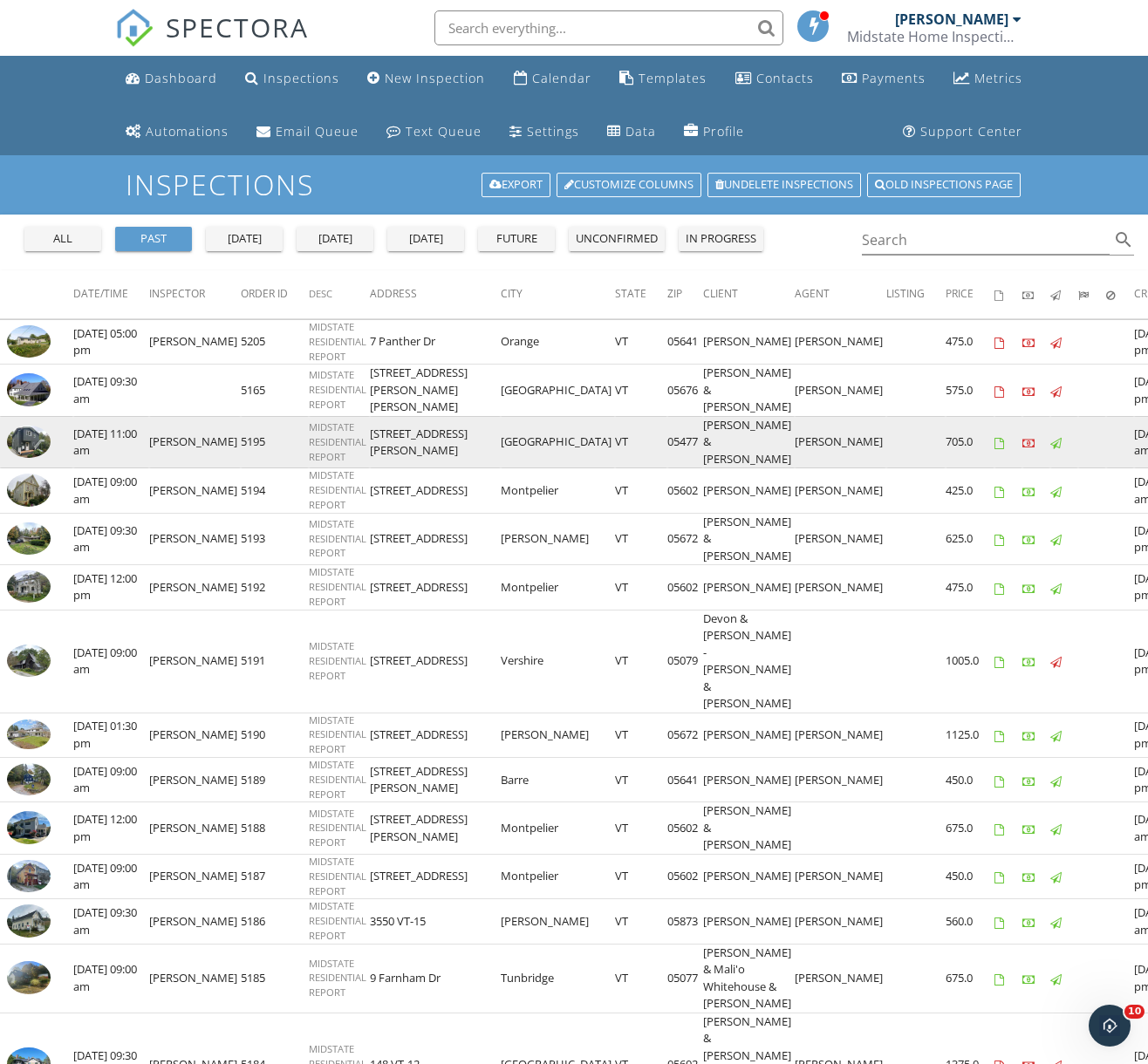
click at [29, 429] on img at bounding box center [28, 441] width 43 height 33
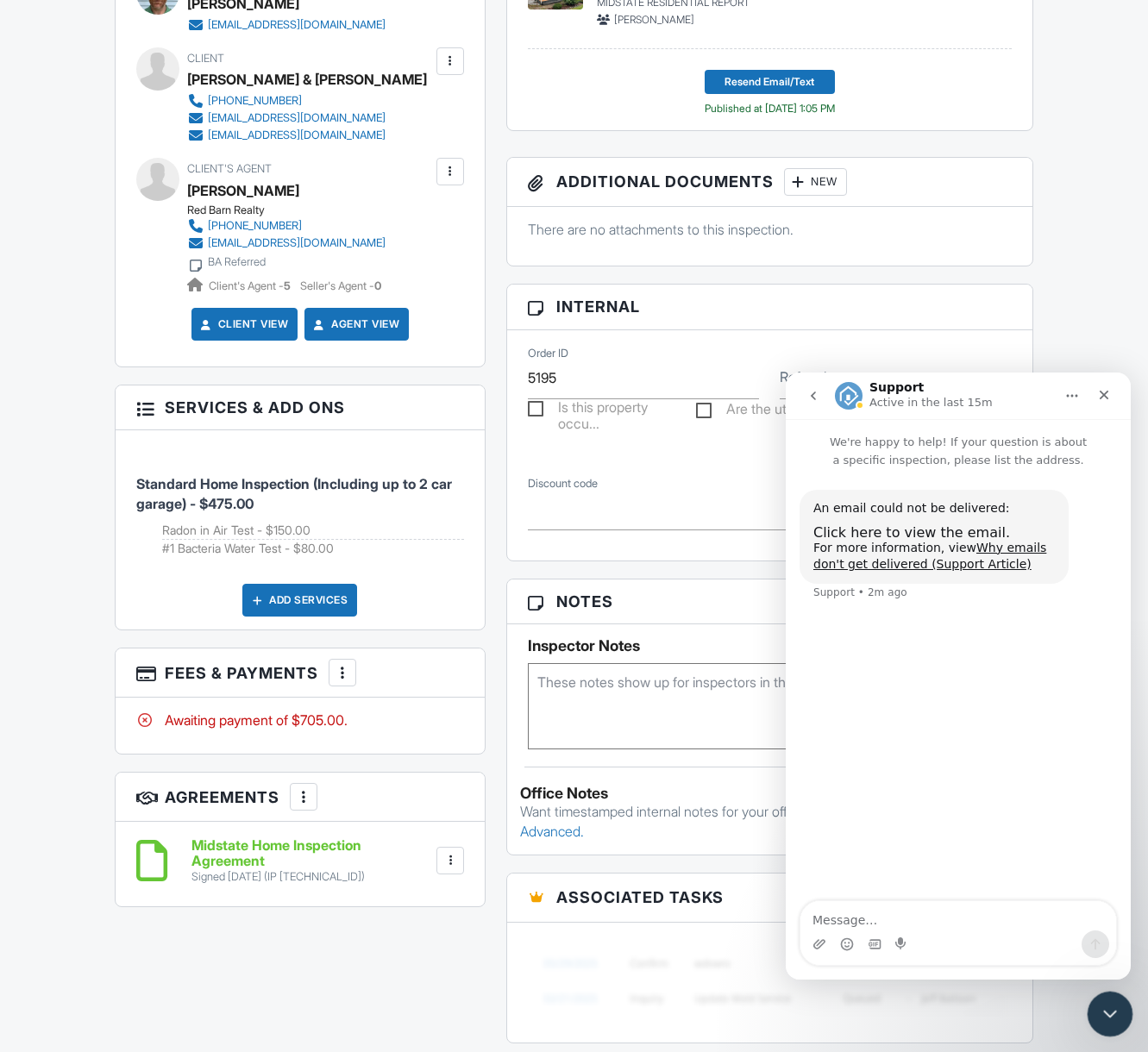
click at [1115, 1011] on icon "Close Intercom Messenger" at bounding box center [1107, 1011] width 20 height 20
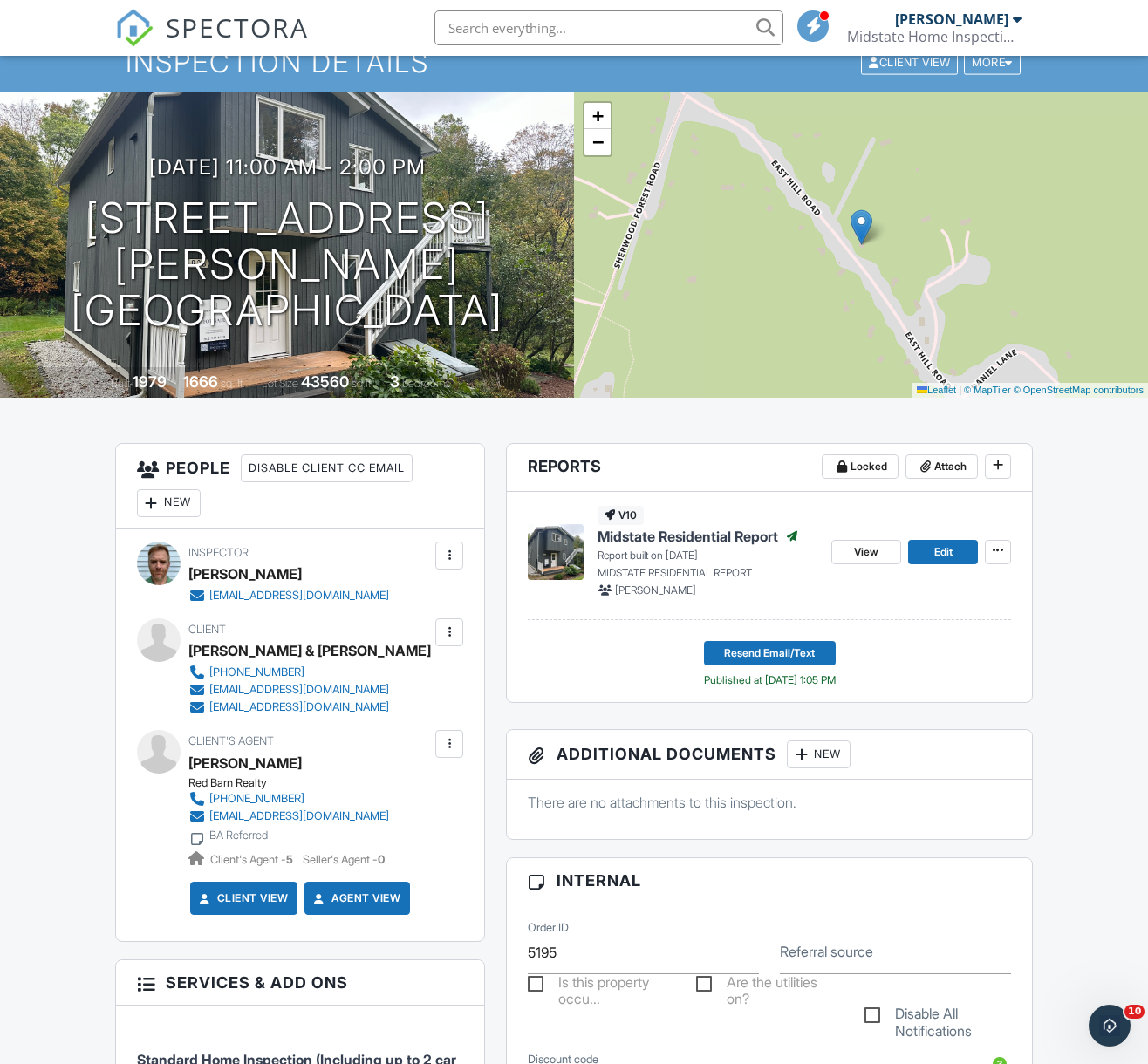
scroll to position [313, 0]
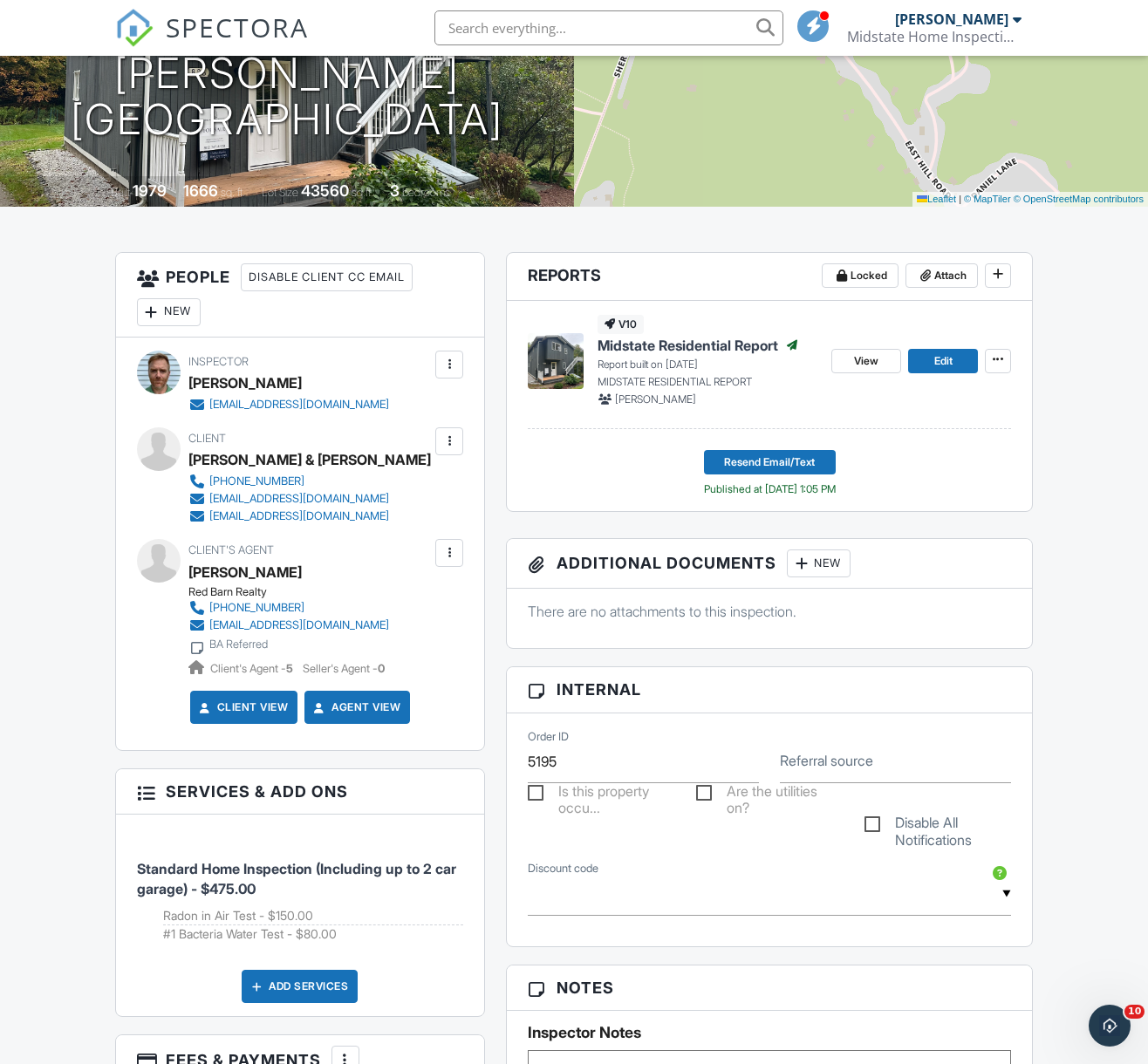
click at [453, 440] on div at bounding box center [449, 440] width 18 height 18
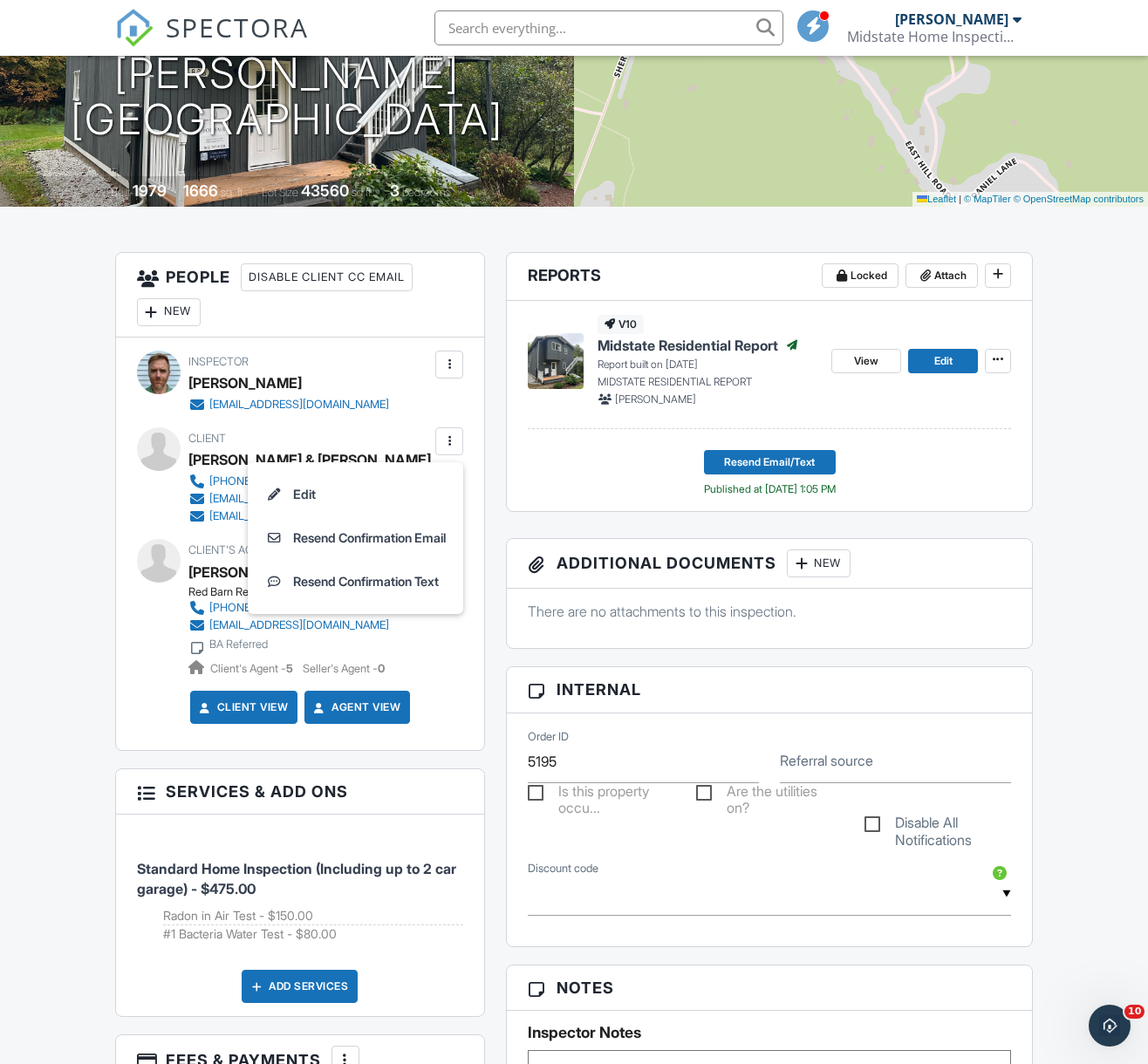
click at [599, 523] on div "Reports Locked Attach New Midstate Residential Report MIDSTATE RESIDENTIAL REPO…" at bounding box center [768, 989] width 548 height 1474
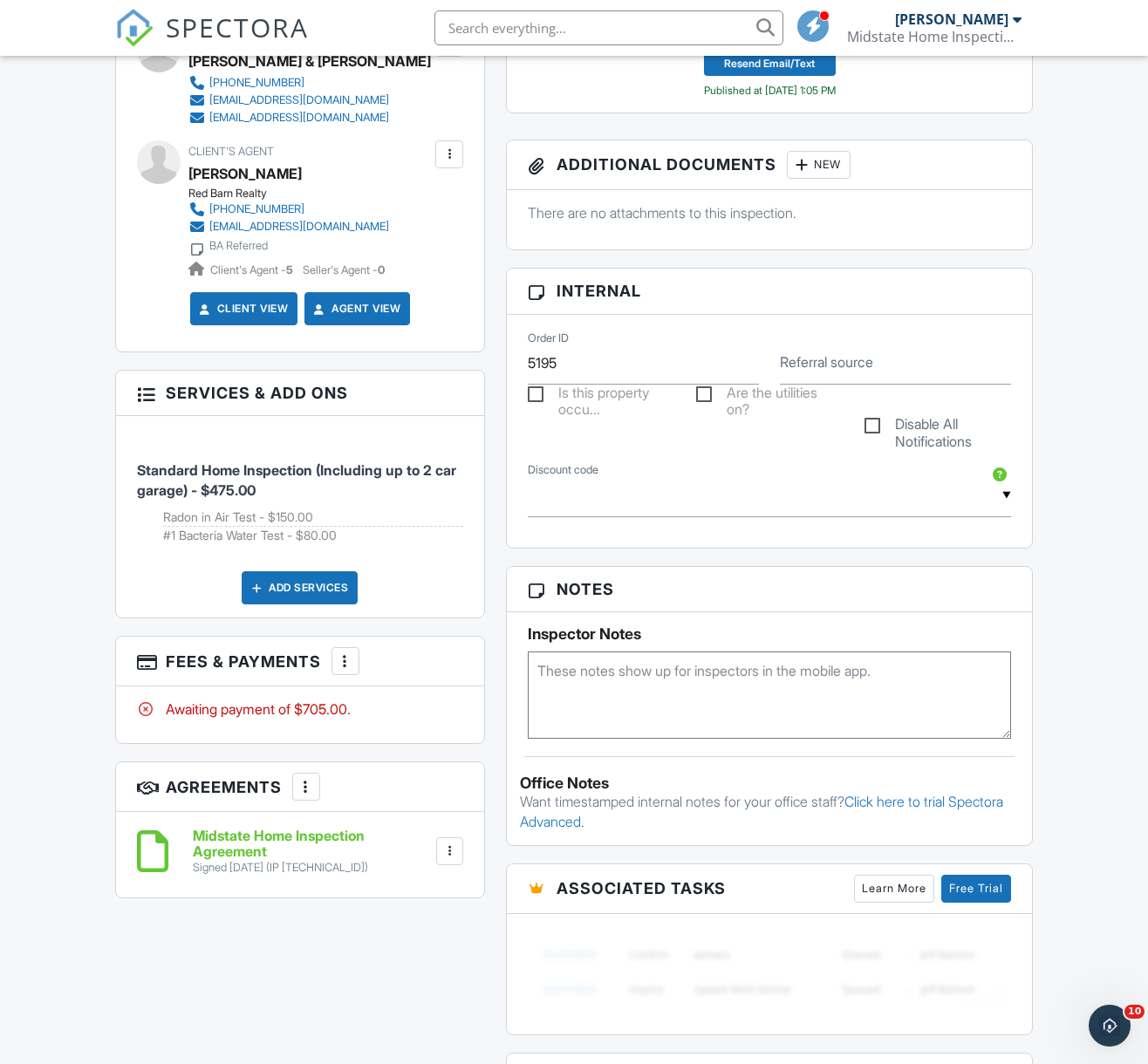
scroll to position [1644, 0]
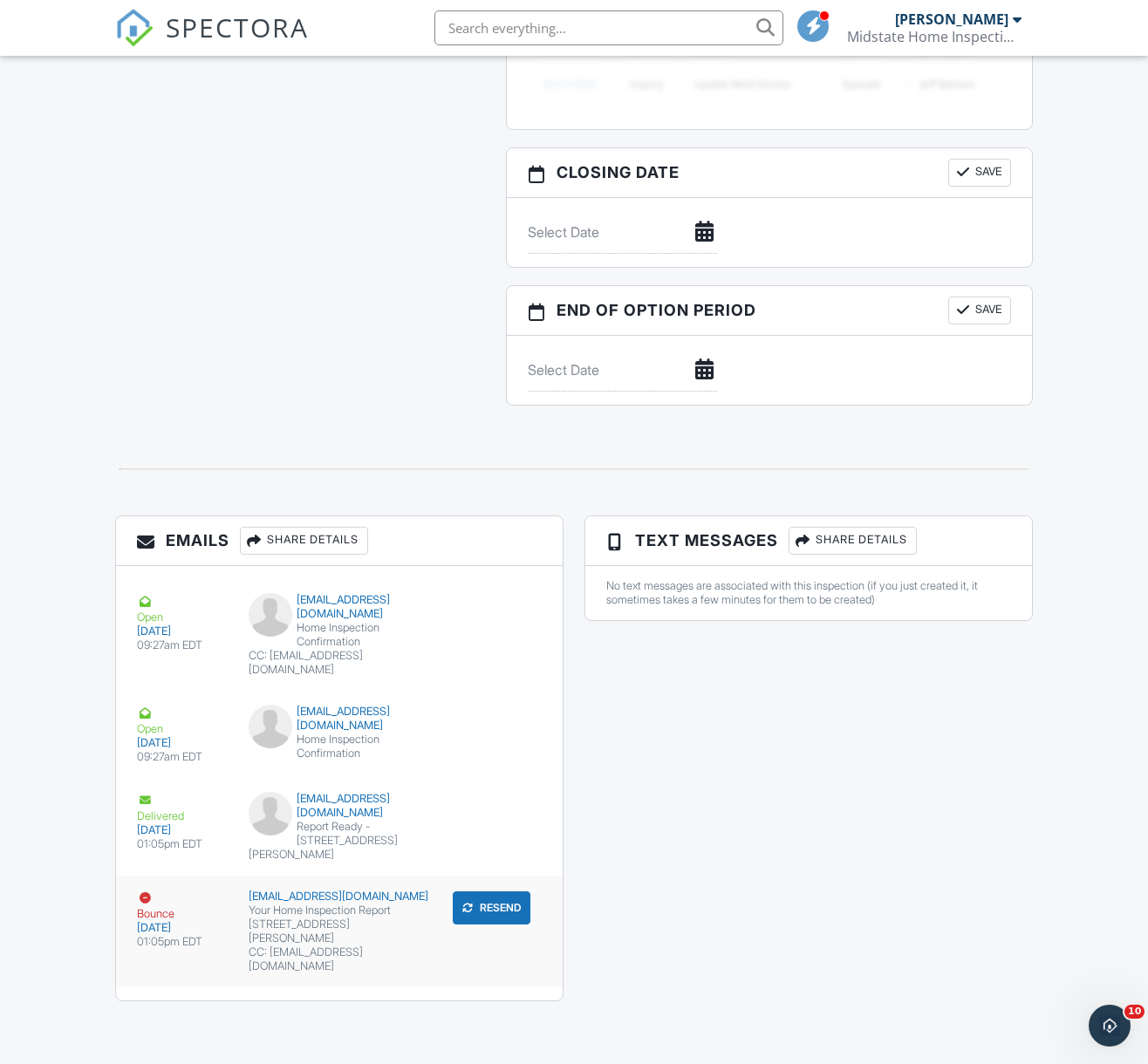
click at [325, 903] on div "[EMAIL_ADDRESS][DOMAIN_NAME]" at bounding box center [339, 896] width 181 height 14
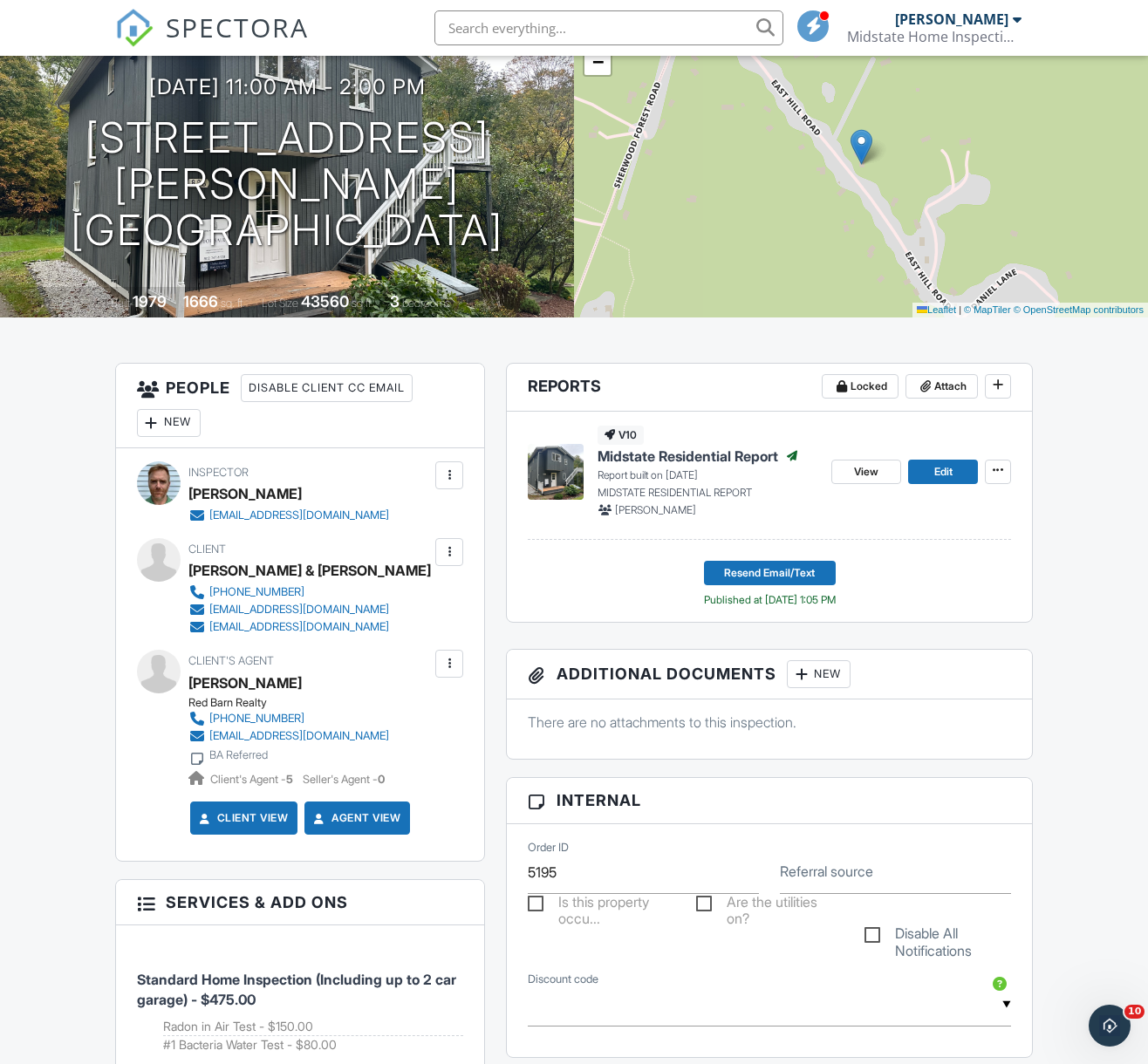
scroll to position [0, 0]
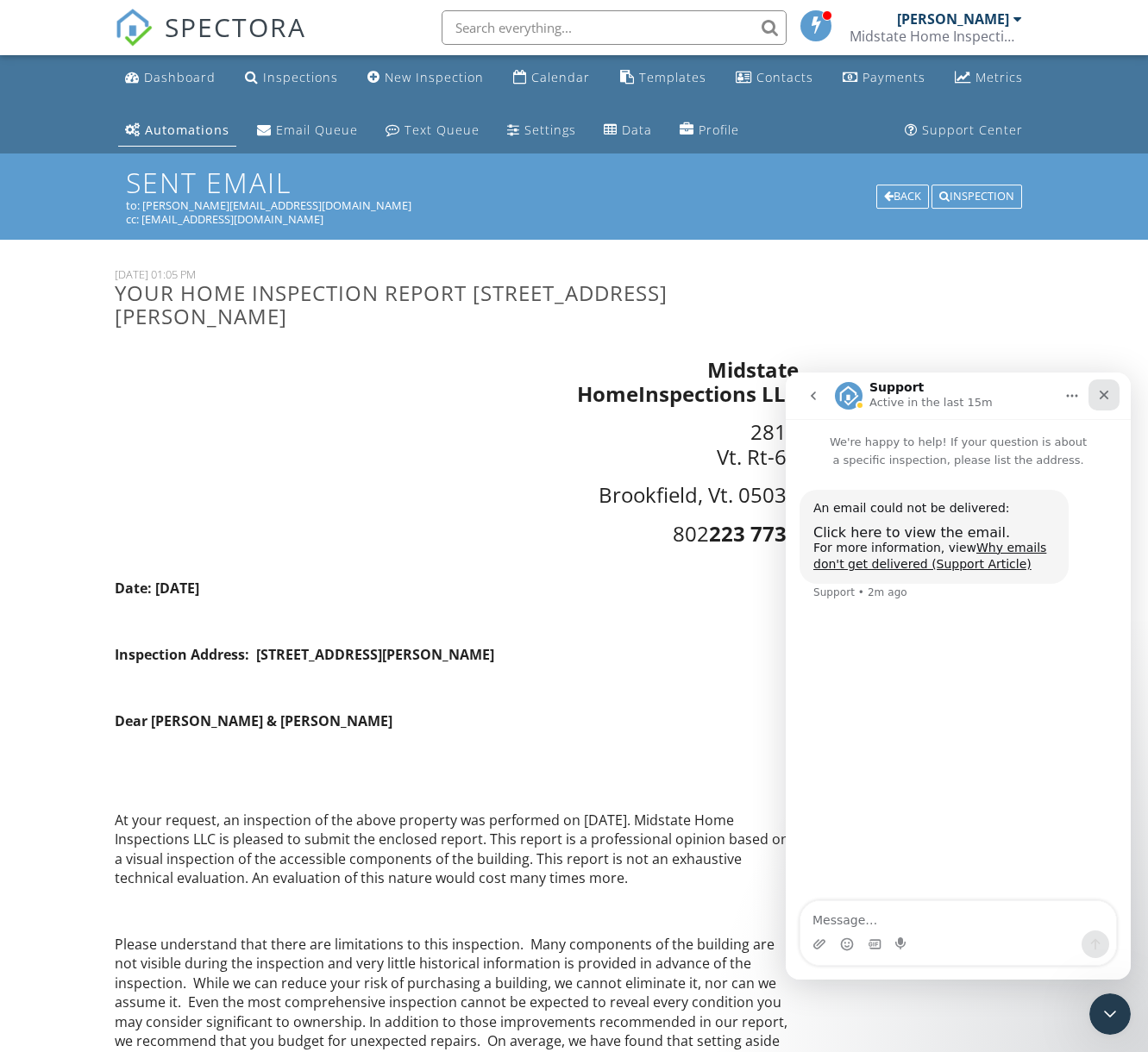
click at [1108, 389] on icon "Close" at bounding box center [1103, 395] width 14 height 14
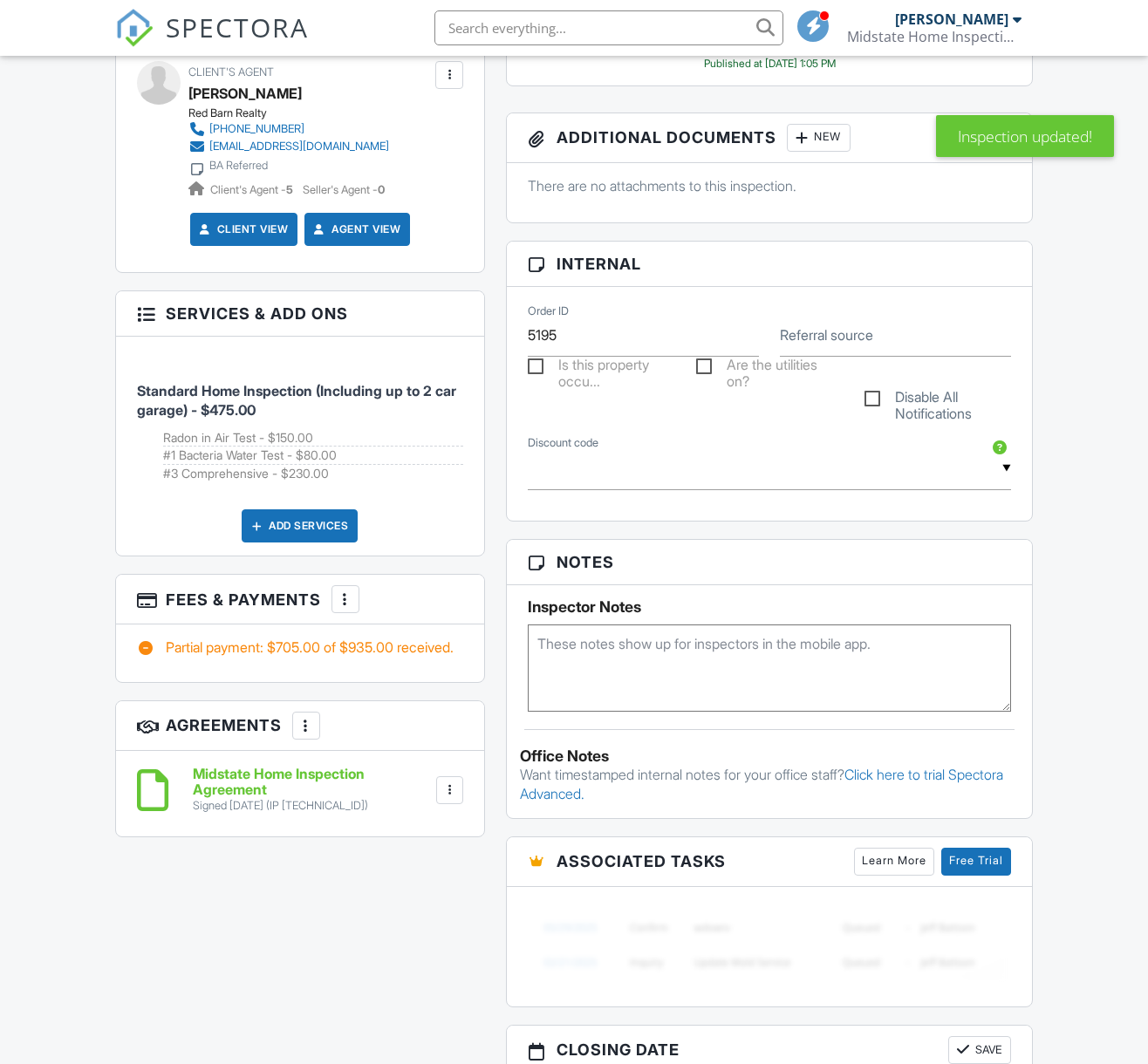
scroll to position [926, 0]
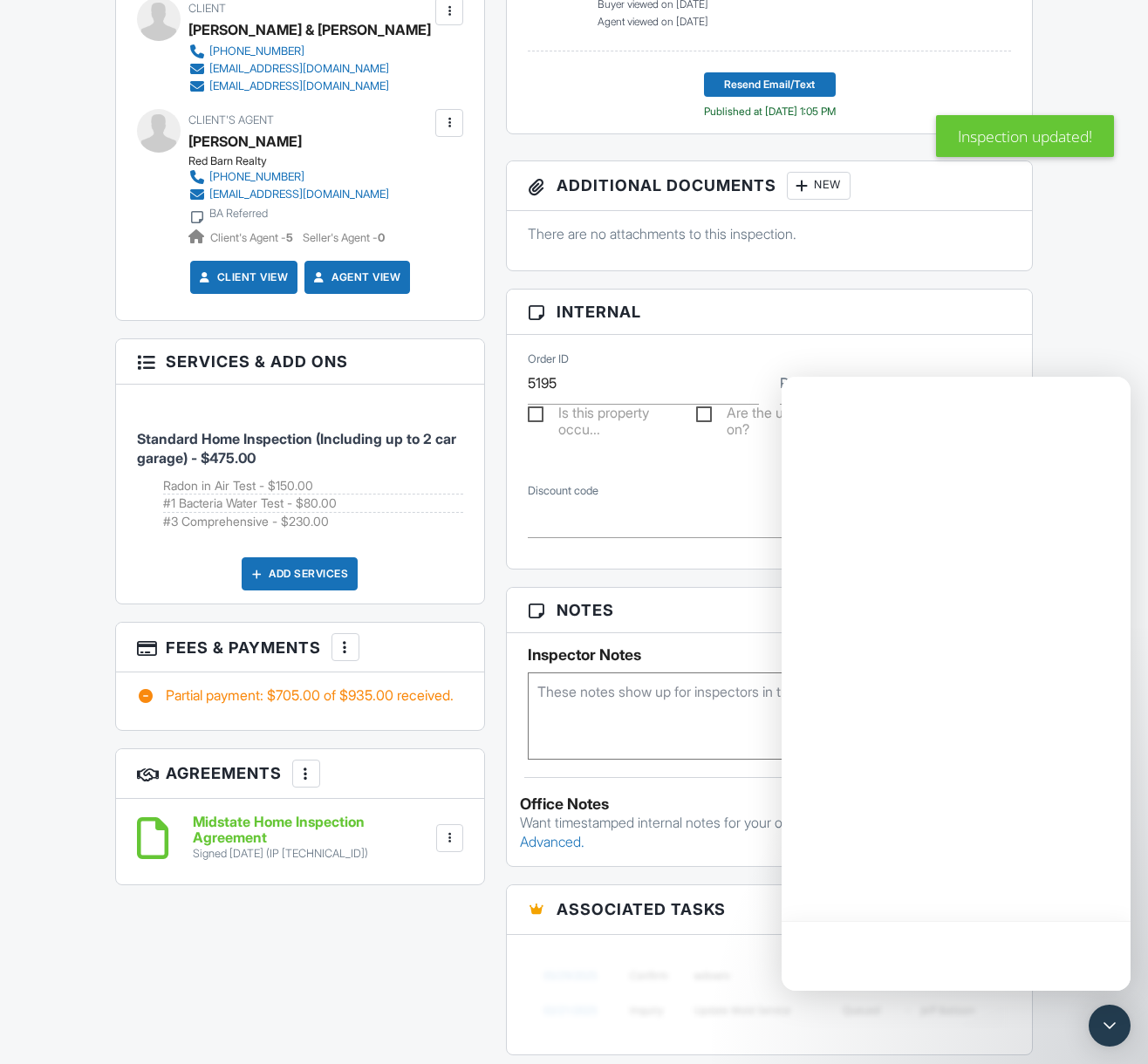
click at [146, 363] on div at bounding box center [146, 360] width 18 height 18
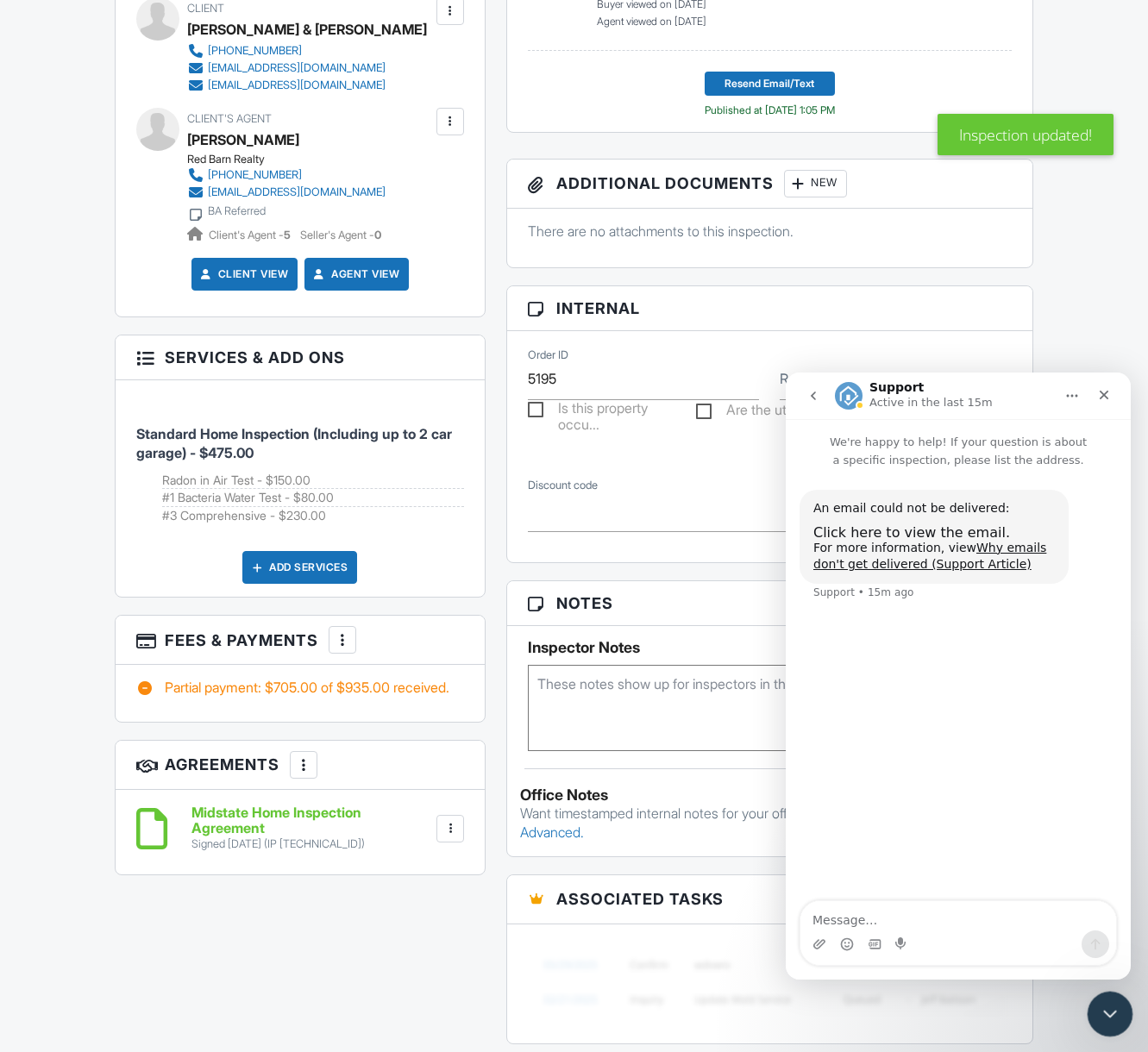
scroll to position [0, 0]
click at [1106, 1013] on icon "Close Intercom Messenger" at bounding box center [1107, 1010] width 12 height 6
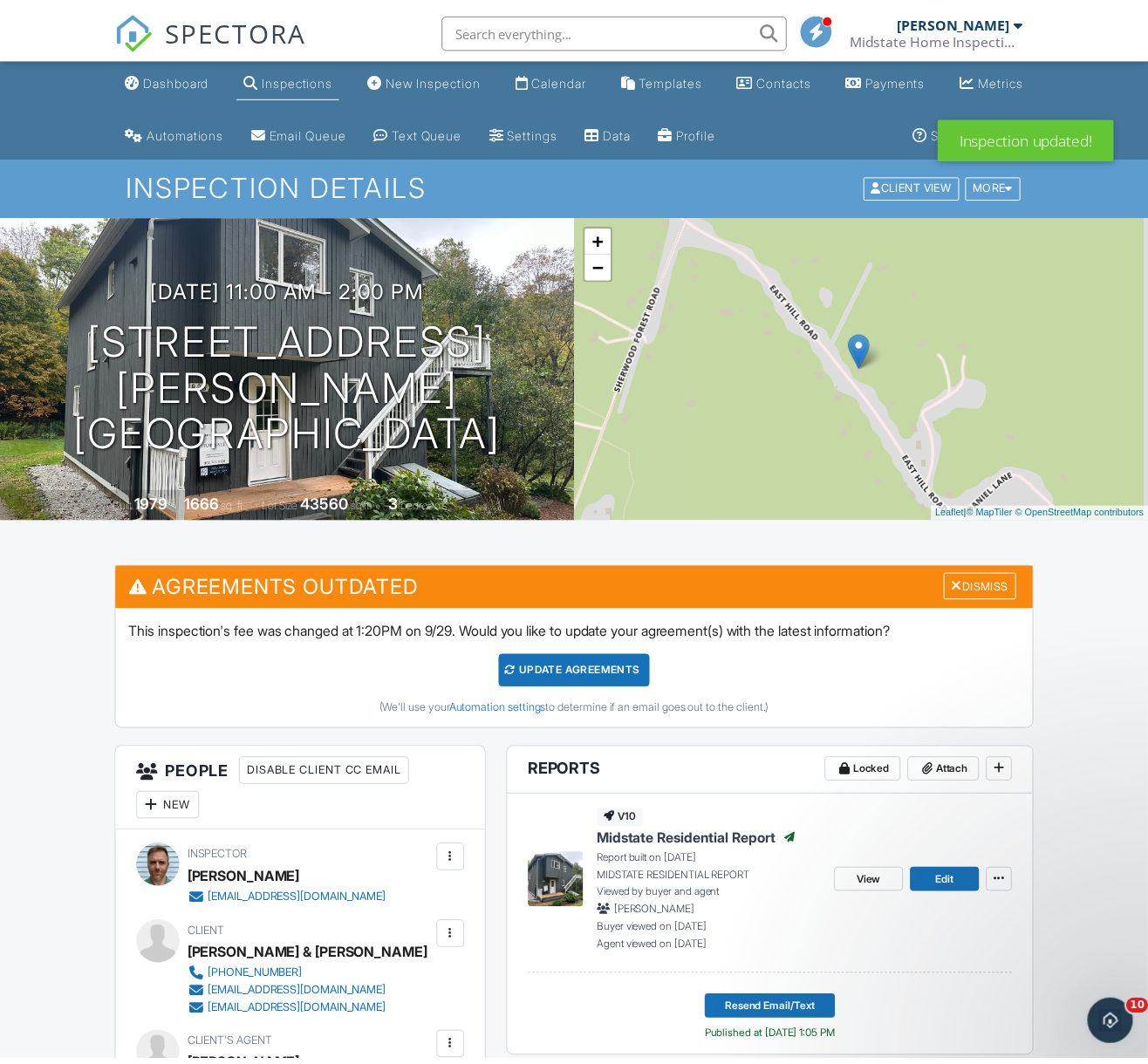
scroll to position [848, 0]
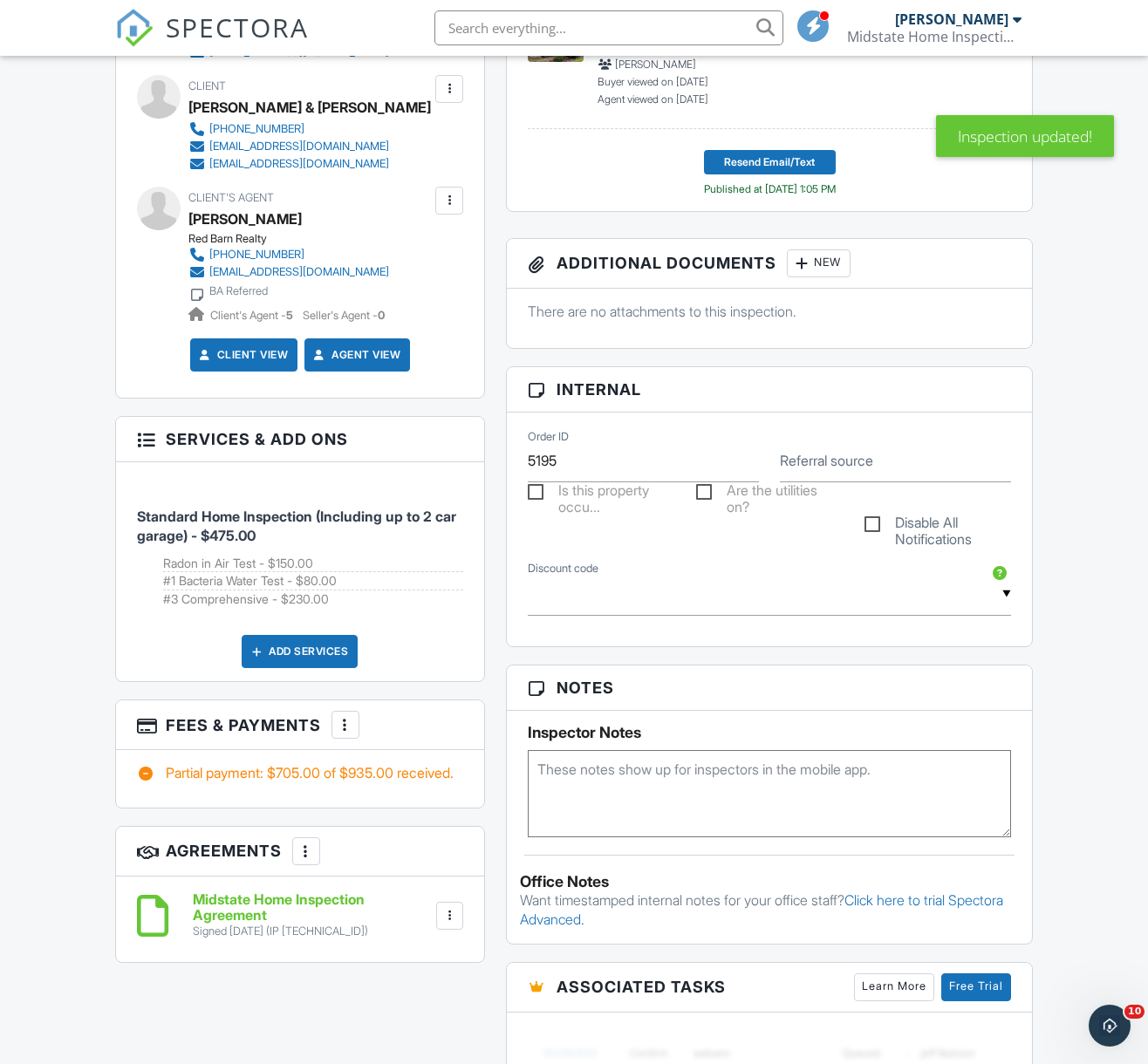
click at [358, 575] on li "#1 Bacteria Water Test - $80.00" at bounding box center [314, 580] width 301 height 18
click at [144, 439] on div at bounding box center [146, 438] width 18 height 18
click at [341, 718] on div at bounding box center [345, 724] width 18 height 18
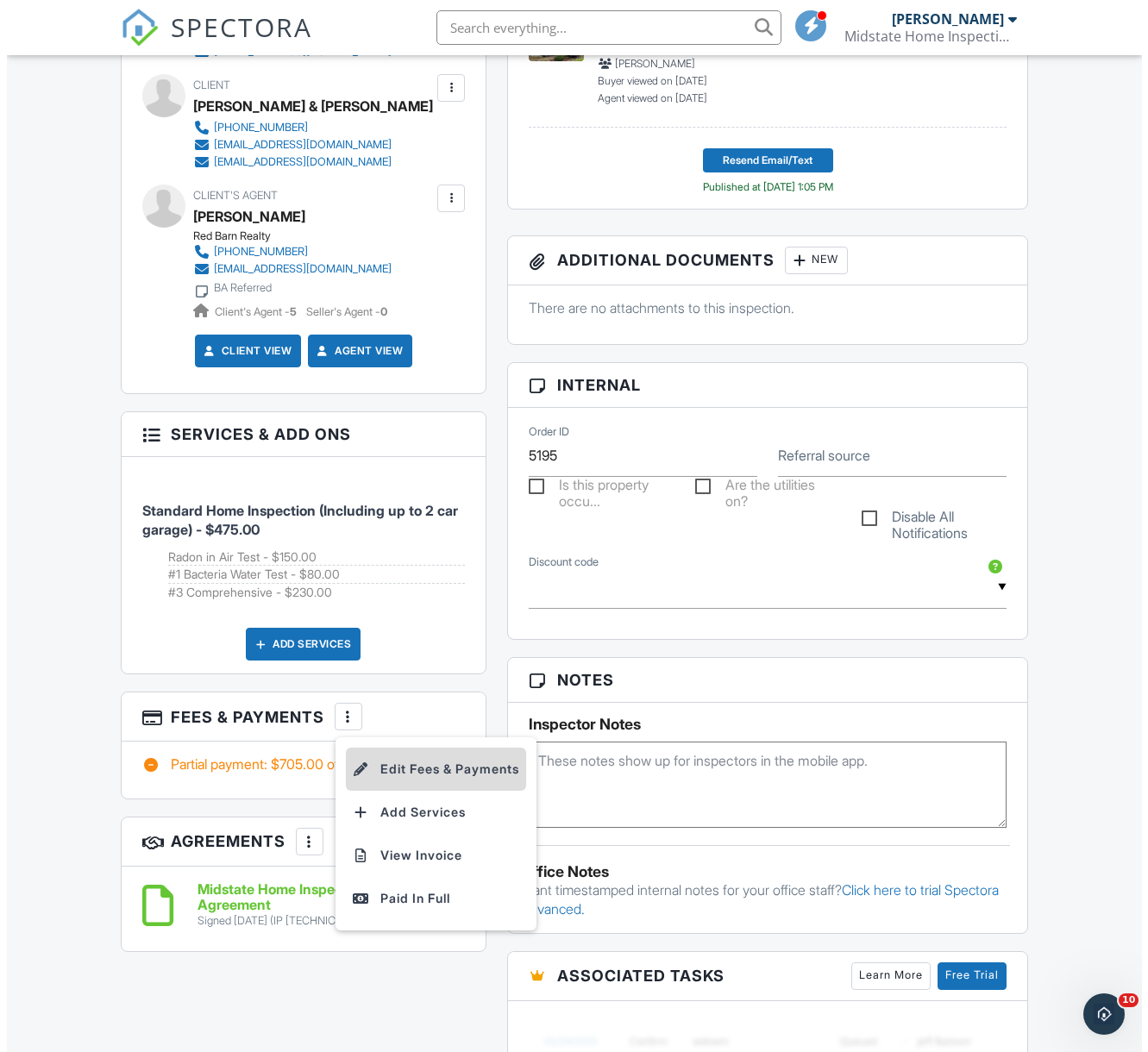
scroll to position [0, 0]
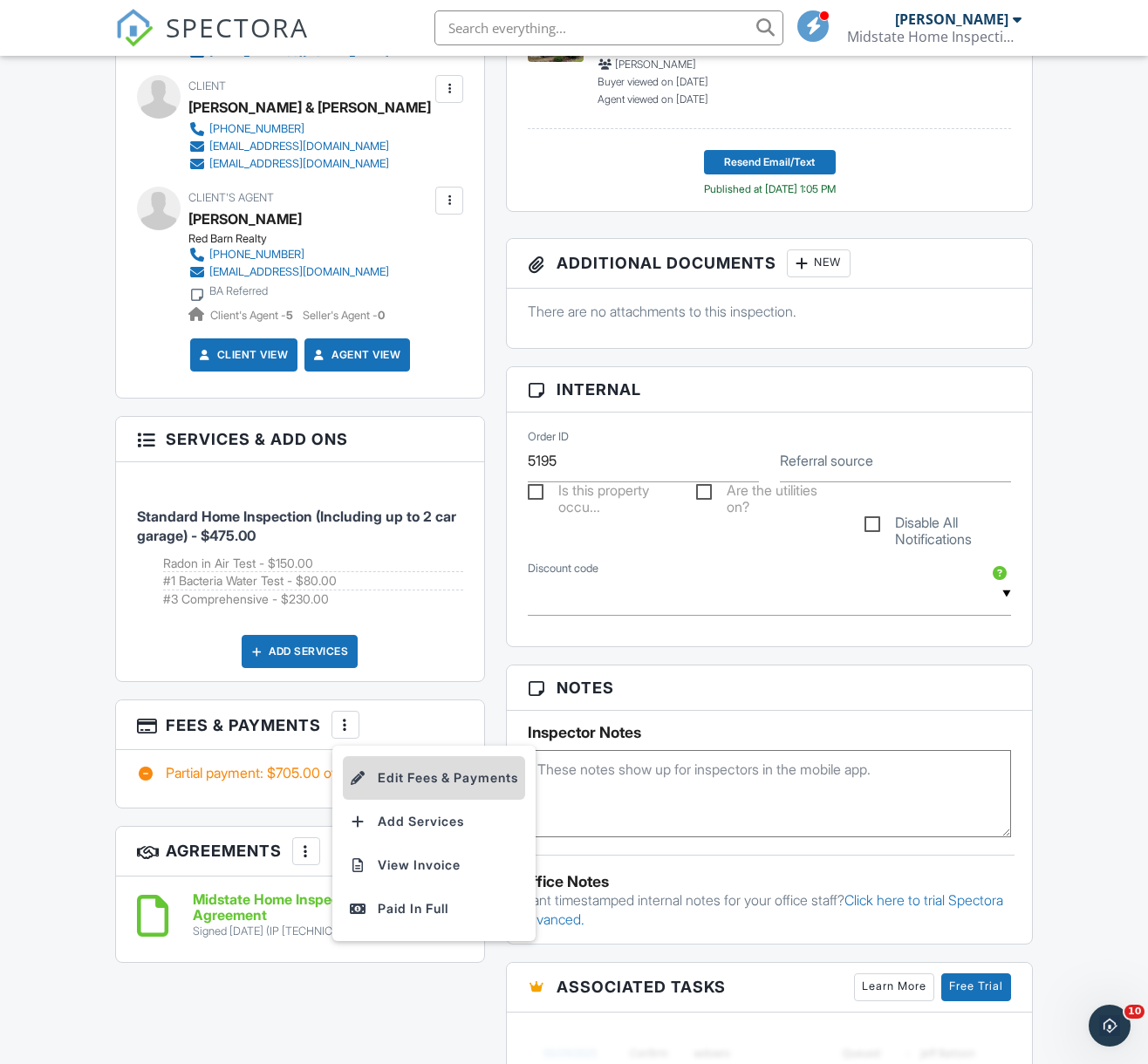
click at [409, 777] on li "Edit Fees & Payments" at bounding box center [434, 778] width 182 height 43
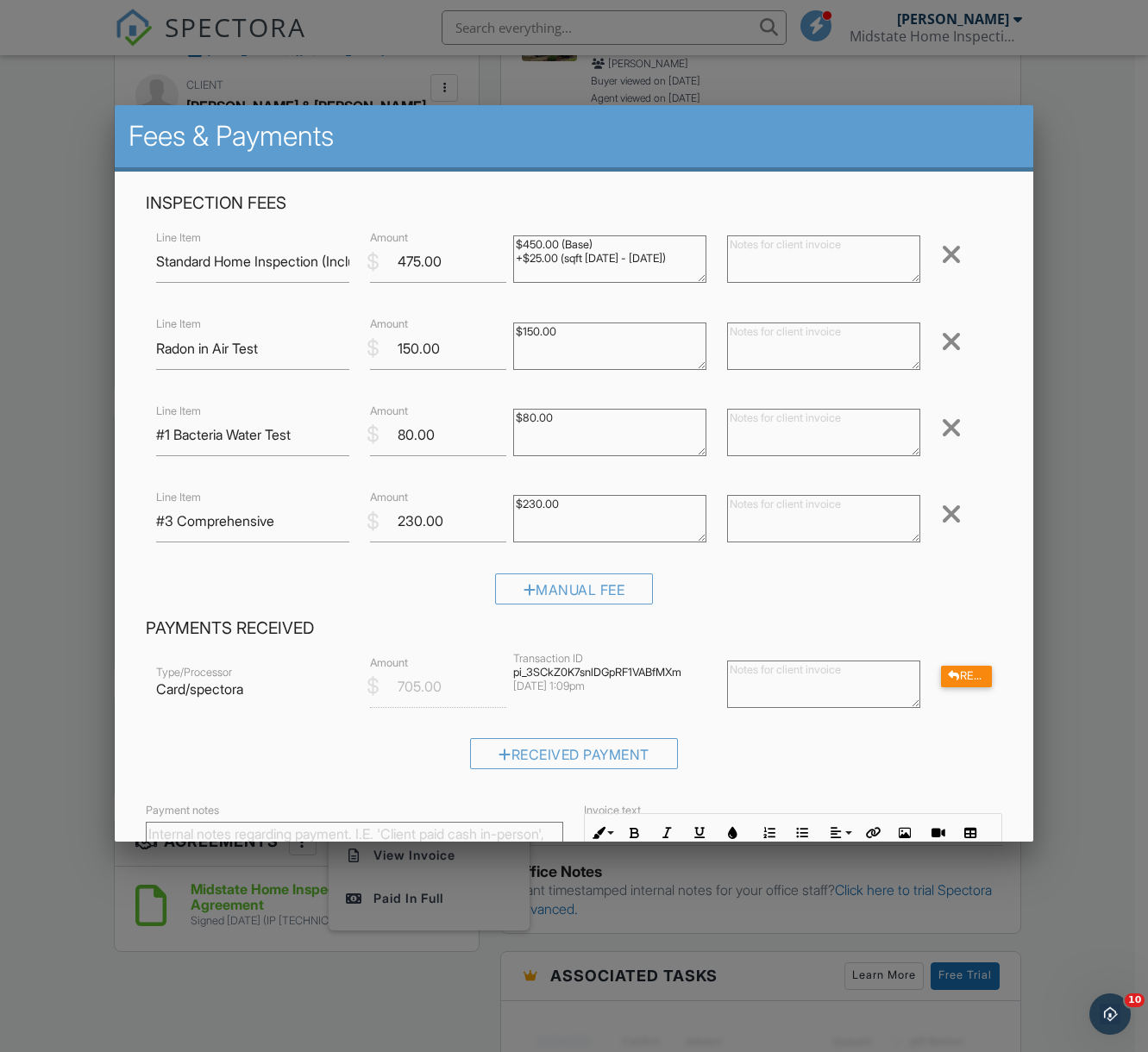
click at [941, 427] on div at bounding box center [951, 428] width 20 height 28
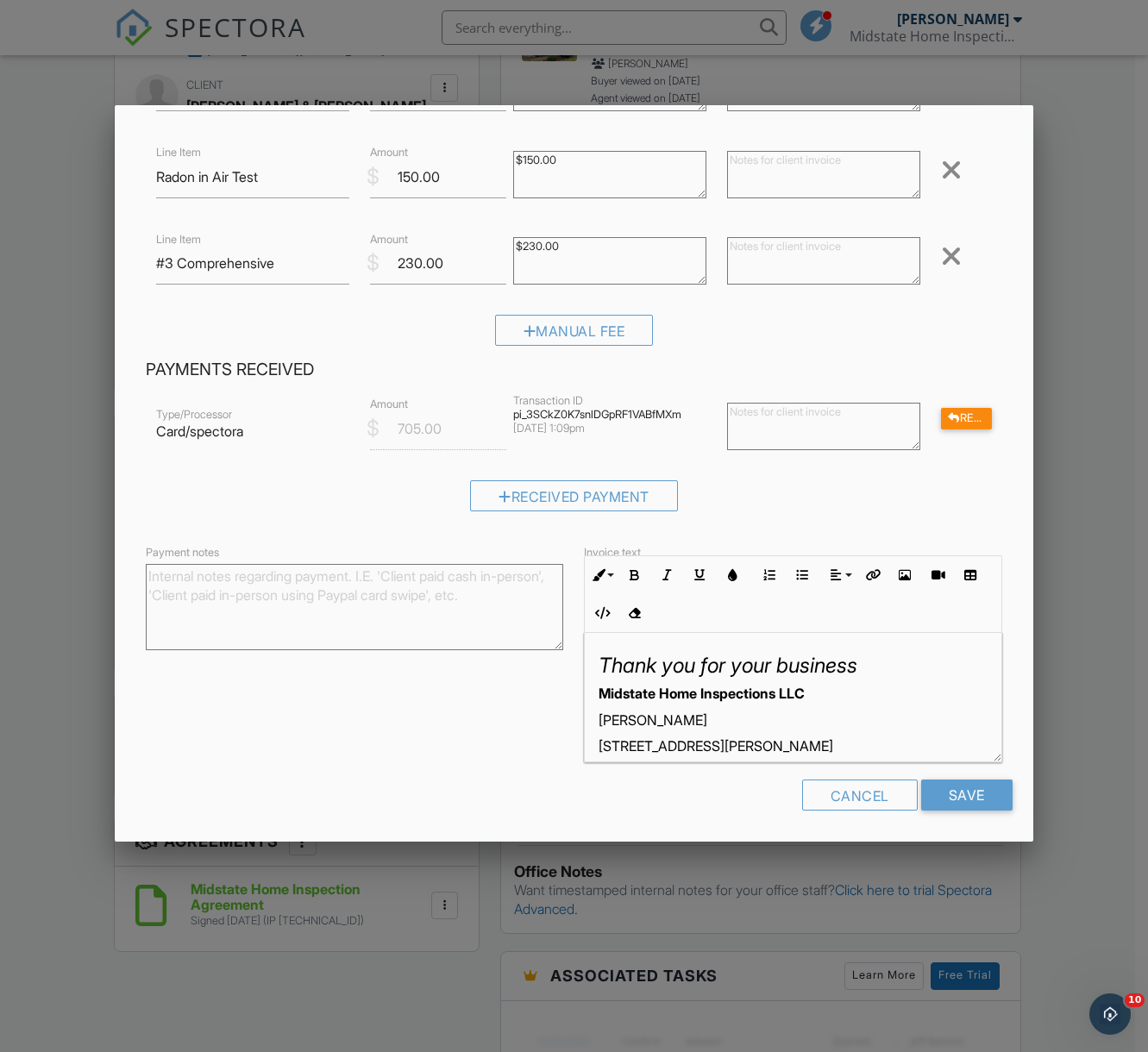
scroll to position [66, 0]
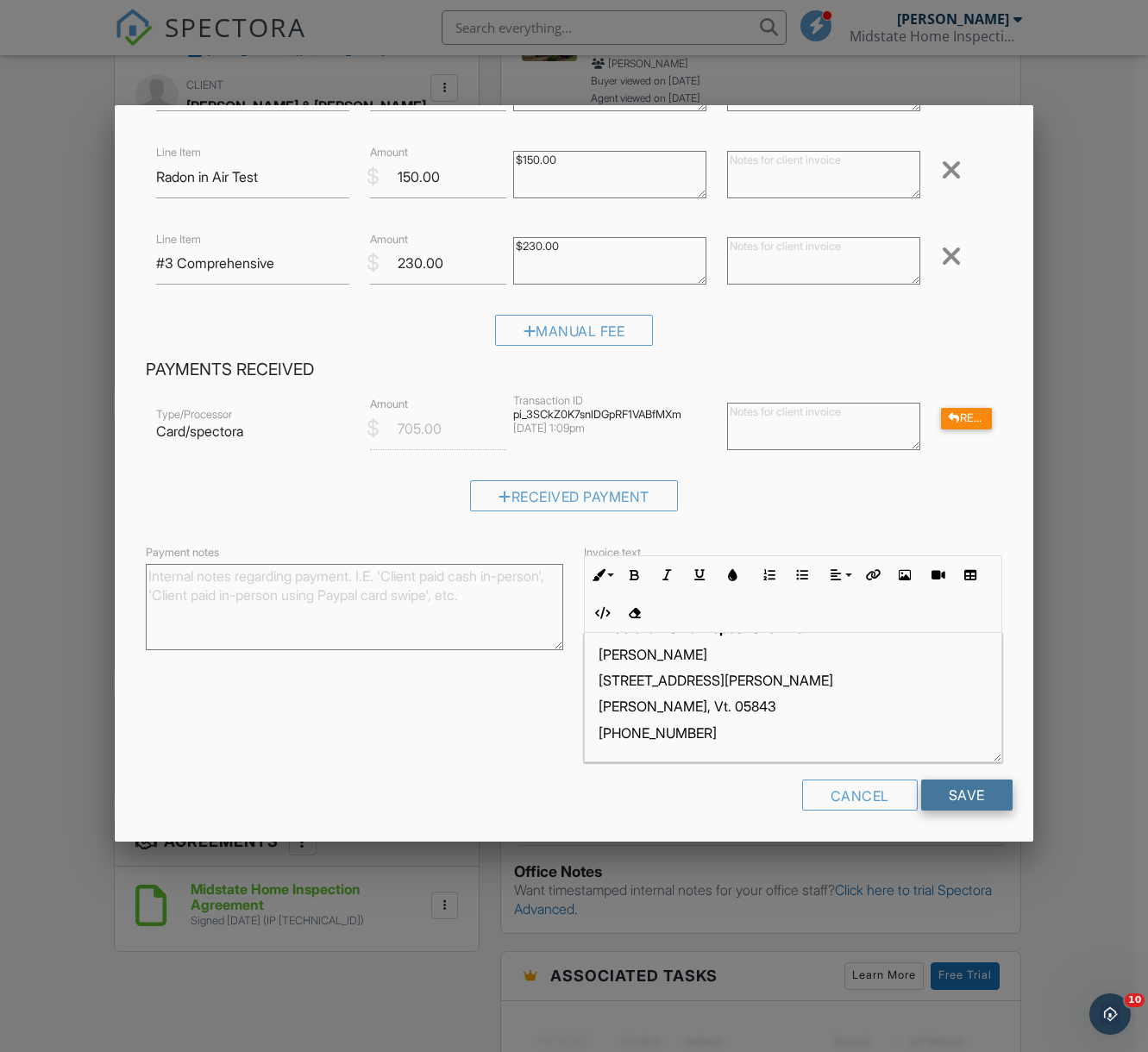
click at [925, 801] on input "Save" at bounding box center [967, 794] width 91 height 31
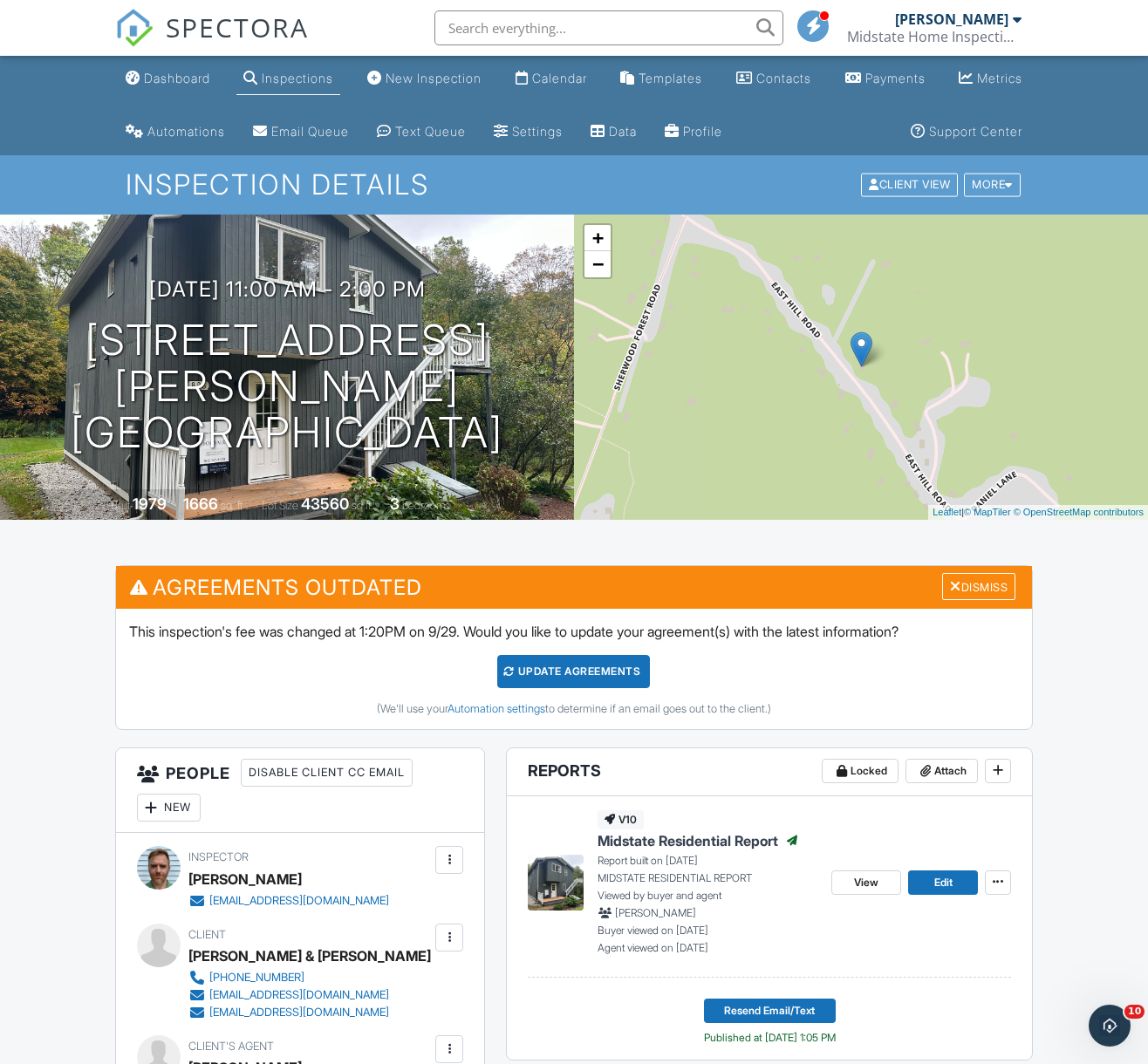
click at [575, 665] on div "Update Agreements" at bounding box center [573, 671] width 152 height 33
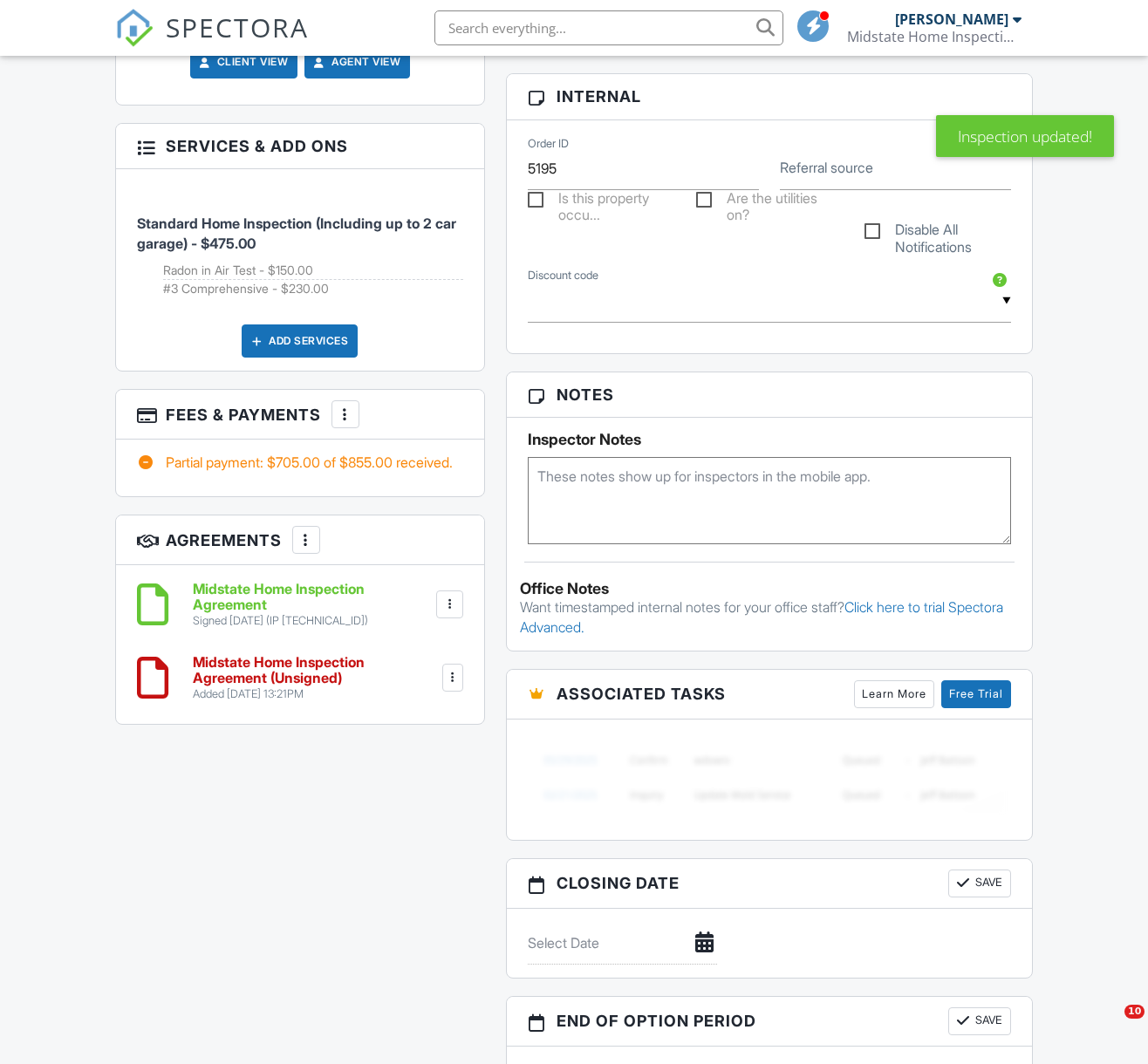
click at [454, 686] on div at bounding box center [453, 677] width 18 height 18
click at [458, 613] on div at bounding box center [450, 604] width 18 height 18
drag, startPoint x: 419, startPoint y: 716, endPoint x: 736, endPoint y: 531, distance: 367.0
click at [420, 716] on li "Delete" at bounding box center [403, 696] width 100 height 43
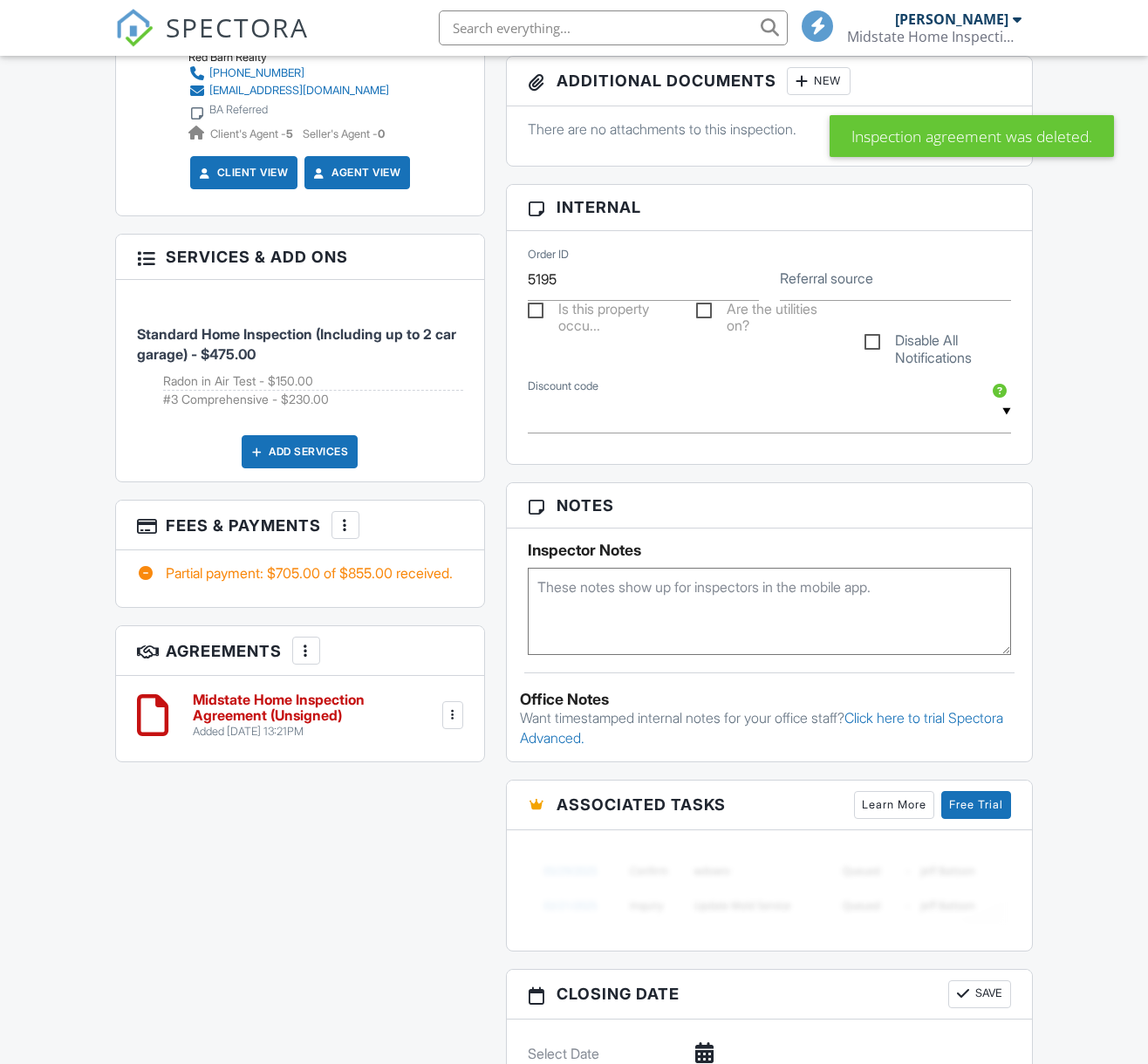
scroll to position [847, 0]
click at [258, 723] on h6 "Midstate Home Inspection Agreement (Unsigned)" at bounding box center [316, 707] width 246 height 30
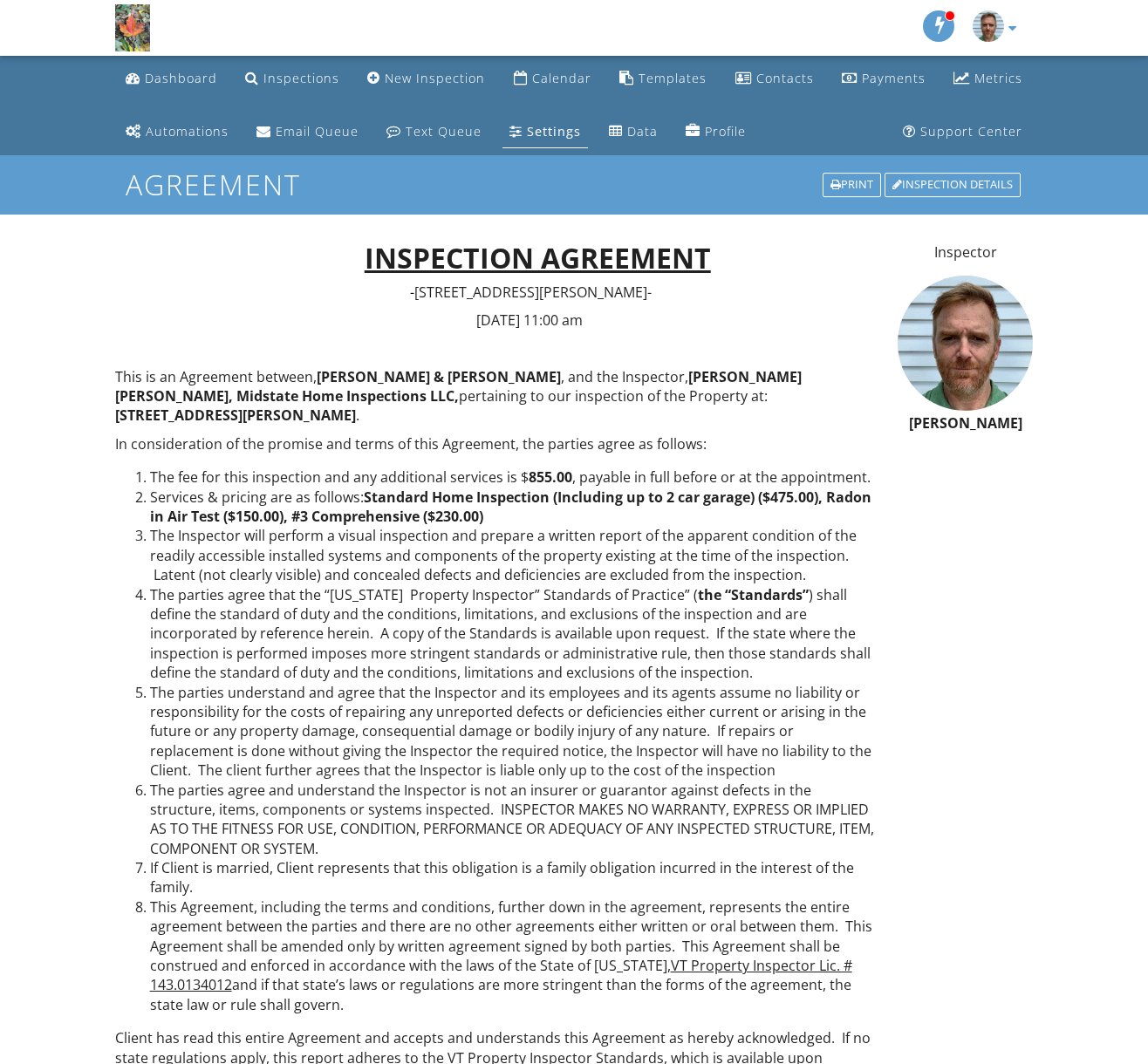
scroll to position [1454, 0]
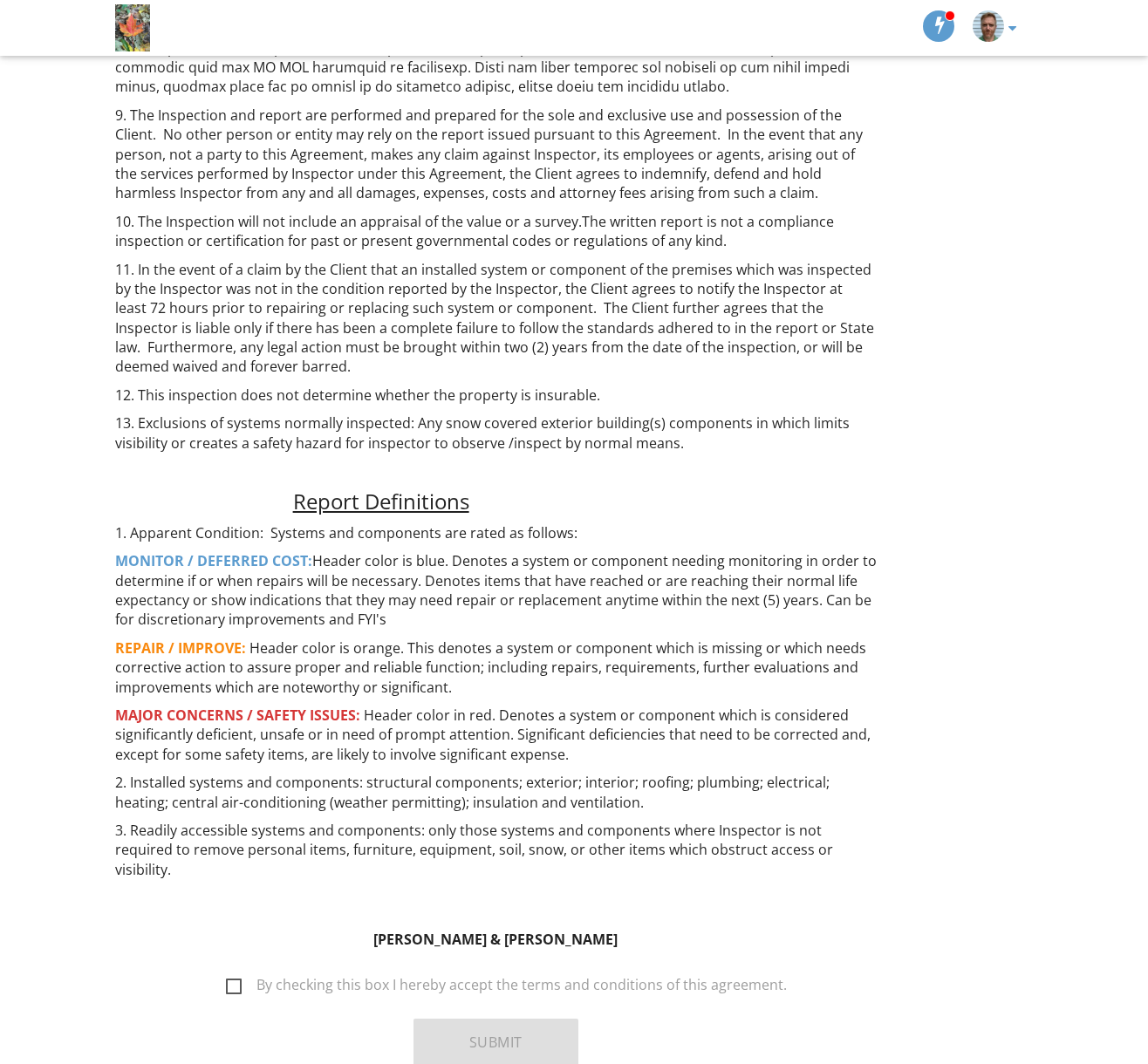
click at [233, 977] on label "By checking this box I hereby accept the terms and conditions of this agreement." at bounding box center [505, 987] width 561 height 22
click at [226, 970] on input "By checking this box I hereby accept the terms and conditions of this agreement." at bounding box center [221, 976] width 11 height 11
checkbox input "true"
click at [479, 1018] on button "Submit" at bounding box center [495, 1041] width 164 height 47
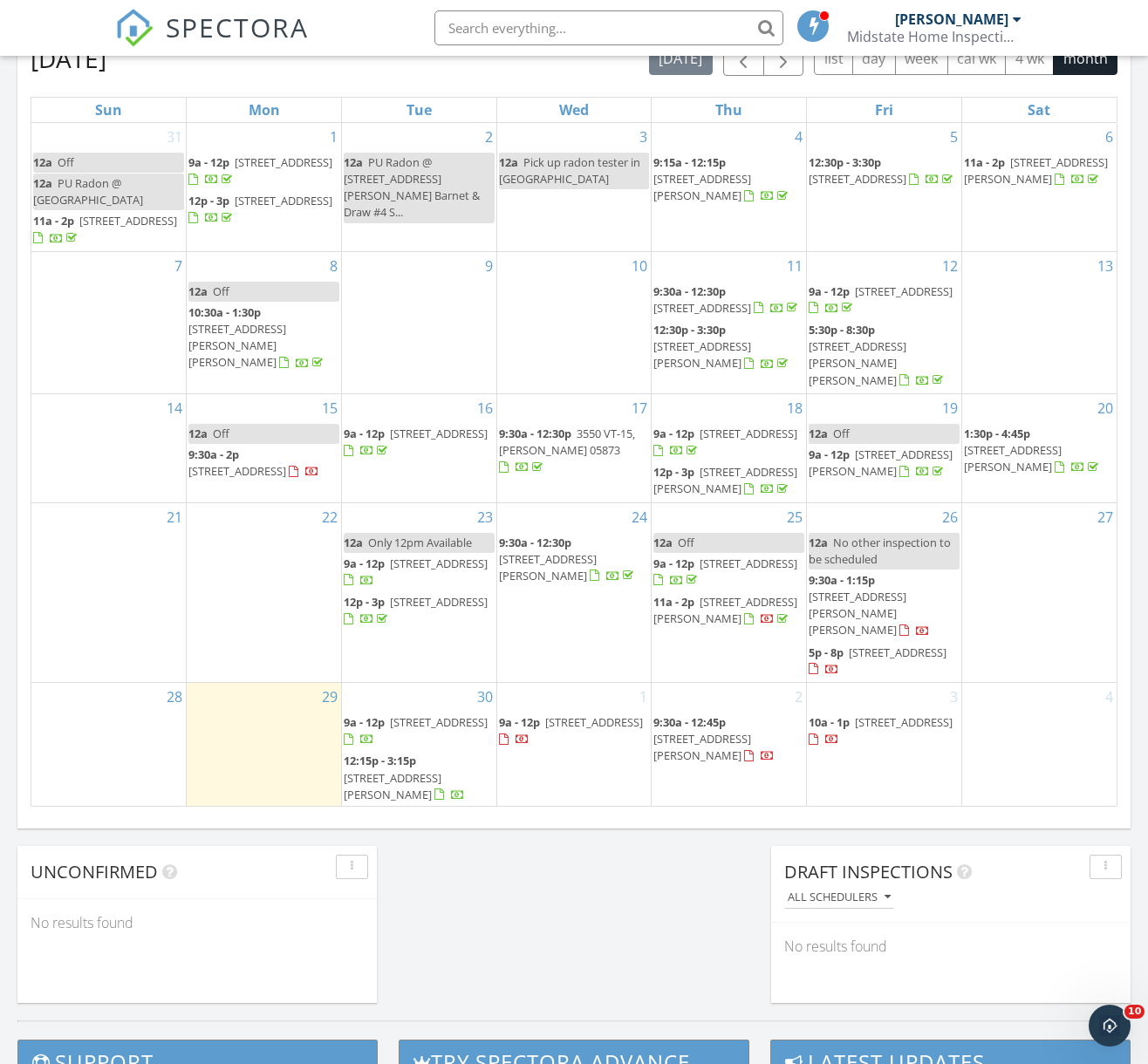
scroll to position [794, 0]
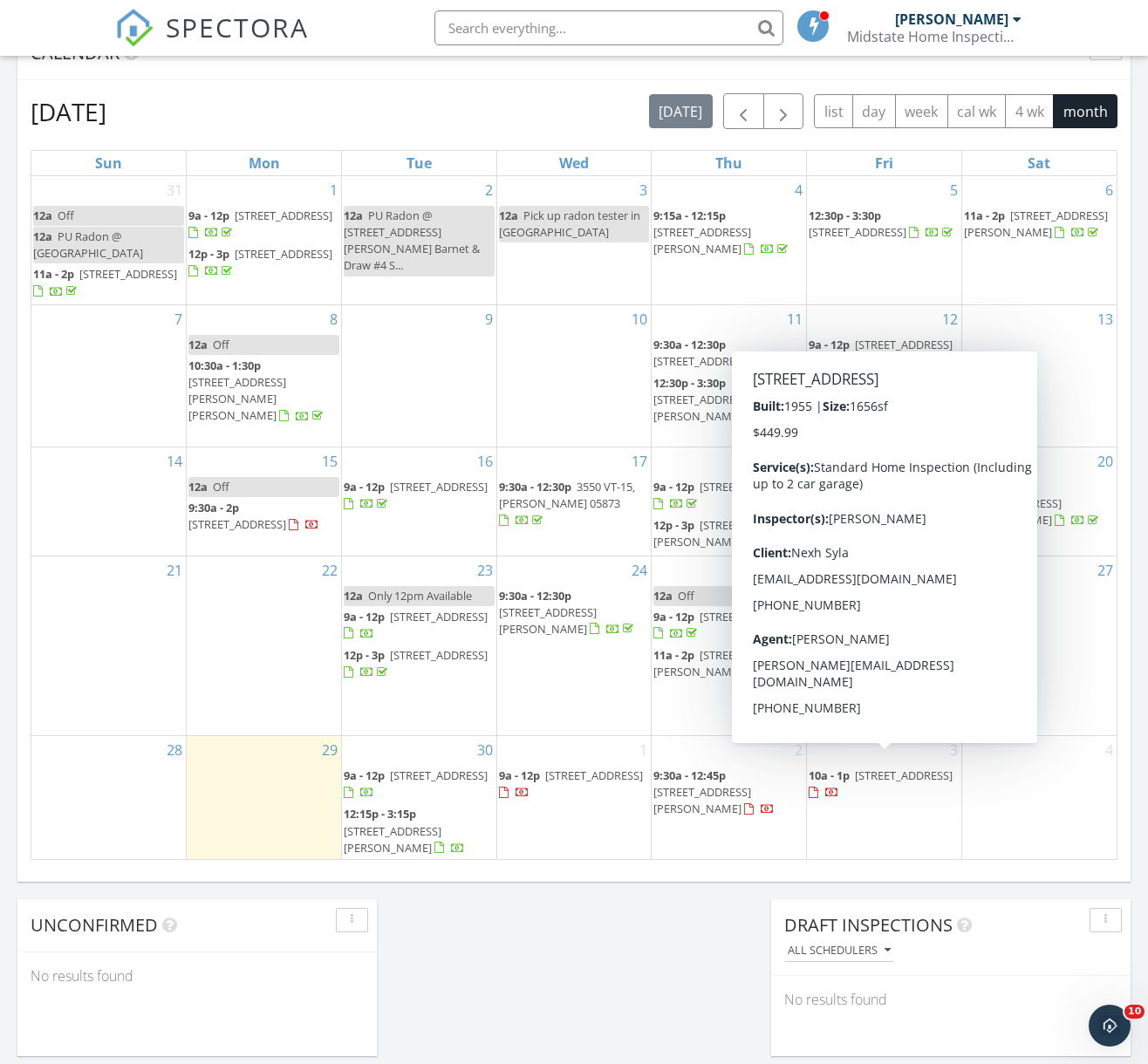
click at [638, 1005] on div "Today Bob Winters No results found New Inspection New Quote Map + − Leaflet | ©…" at bounding box center [574, 280] width 1148 height 1587
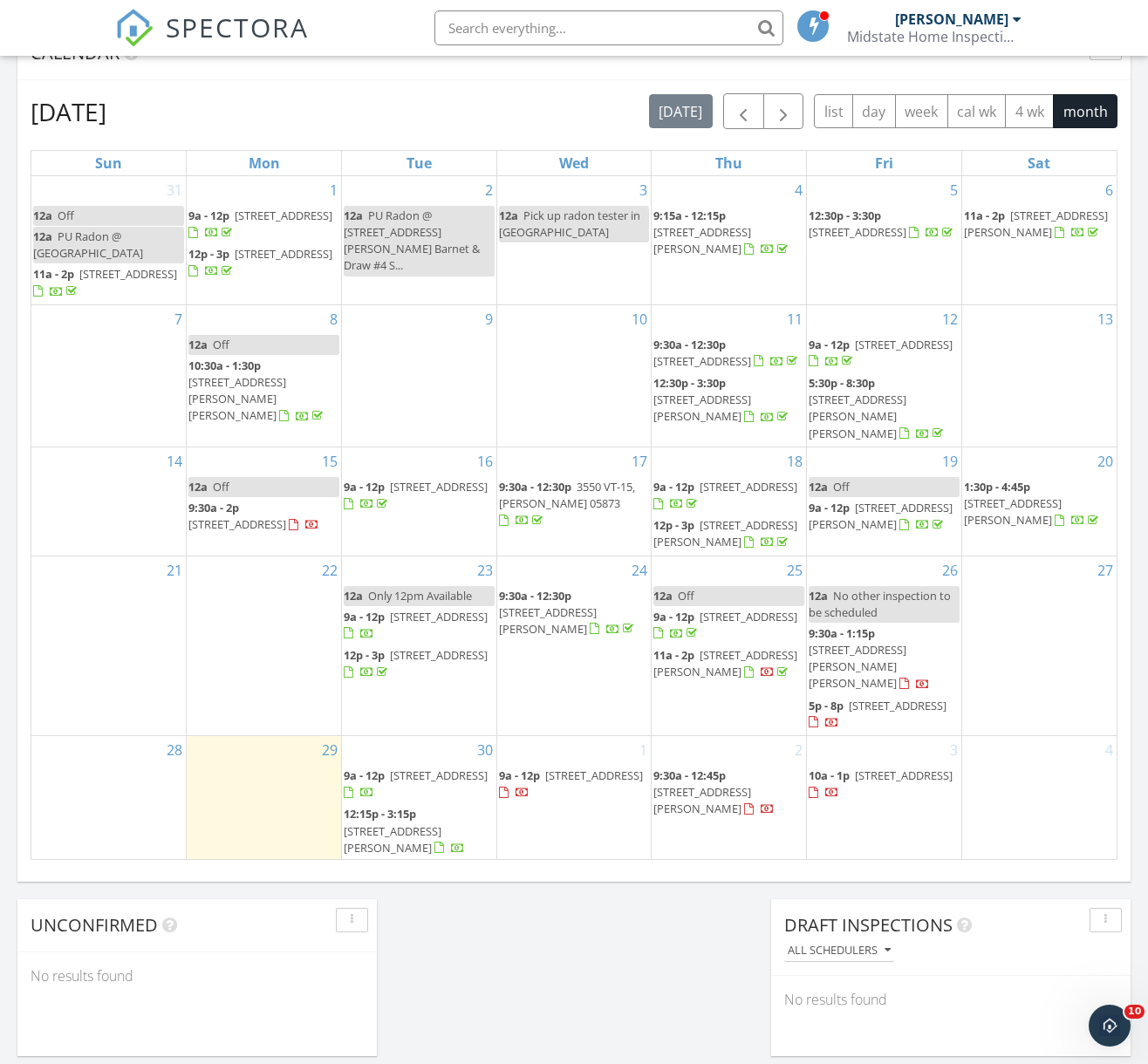
click at [883, 647] on span "1397 Cobb Hill Rd, Moretown 05676" at bounding box center [858, 666] width 98 height 49
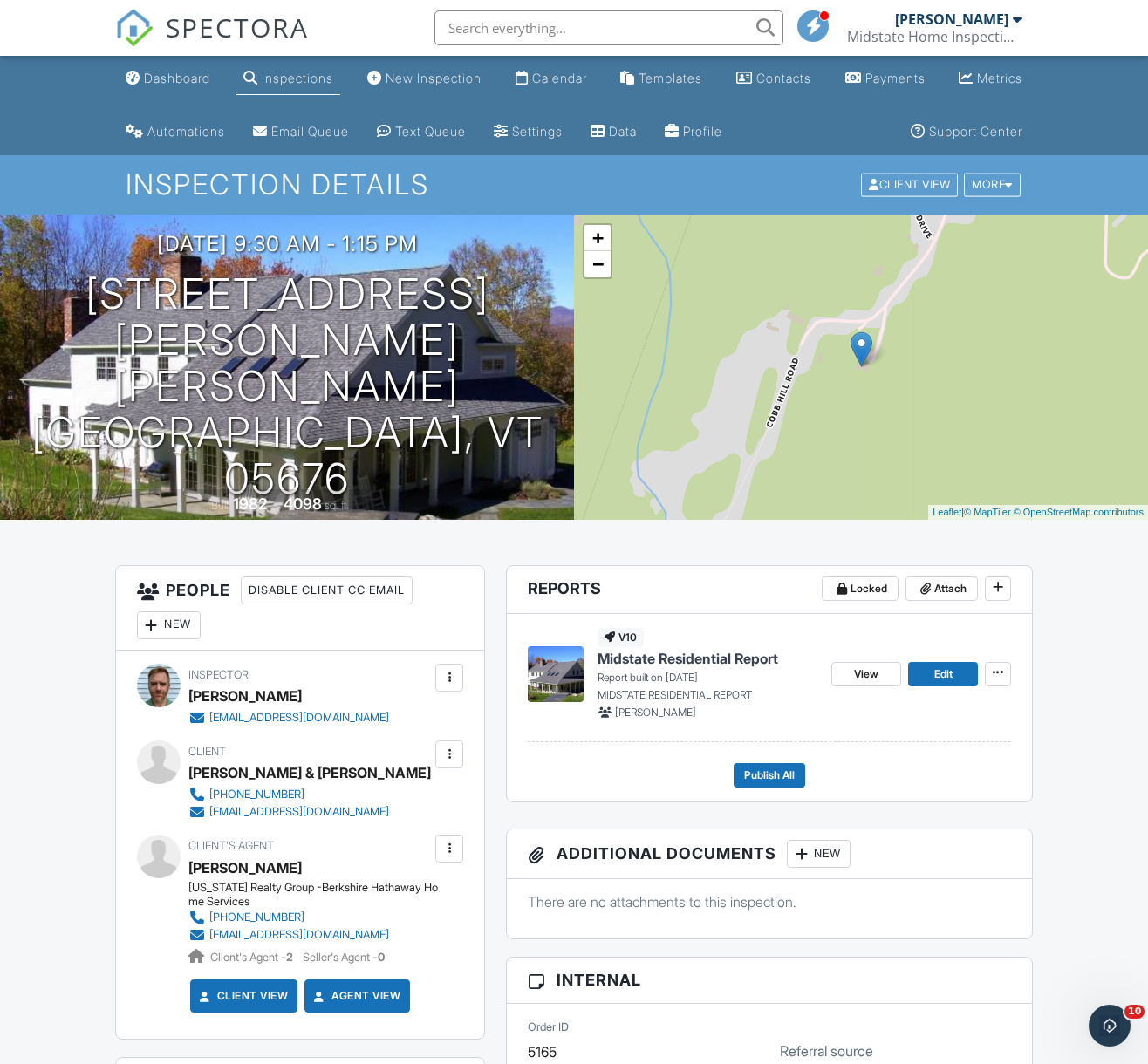
click at [694, 651] on span "Midstate Residential Report" at bounding box center [688, 658] width 180 height 19
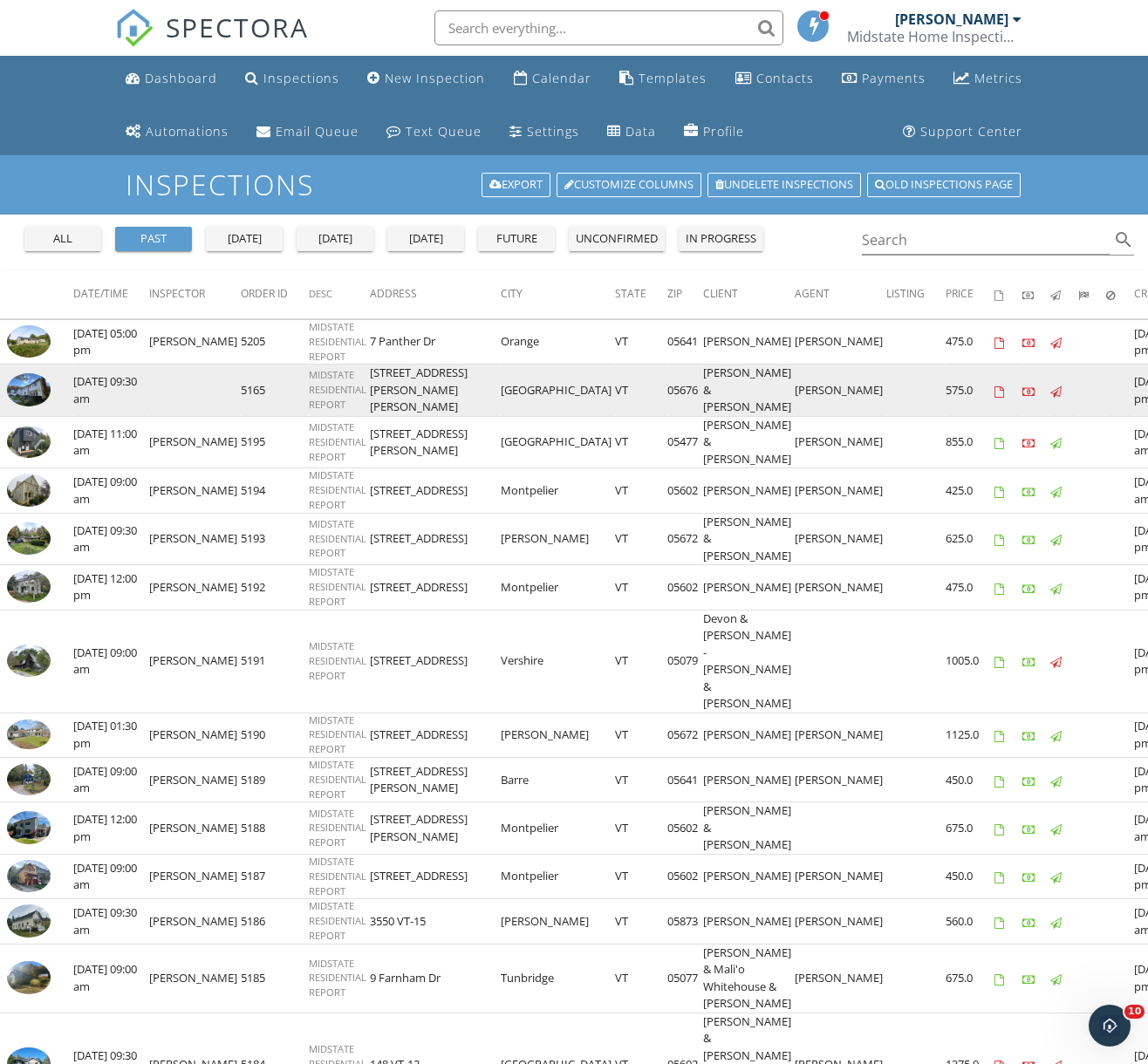
click at [36, 380] on img at bounding box center [28, 389] width 43 height 33
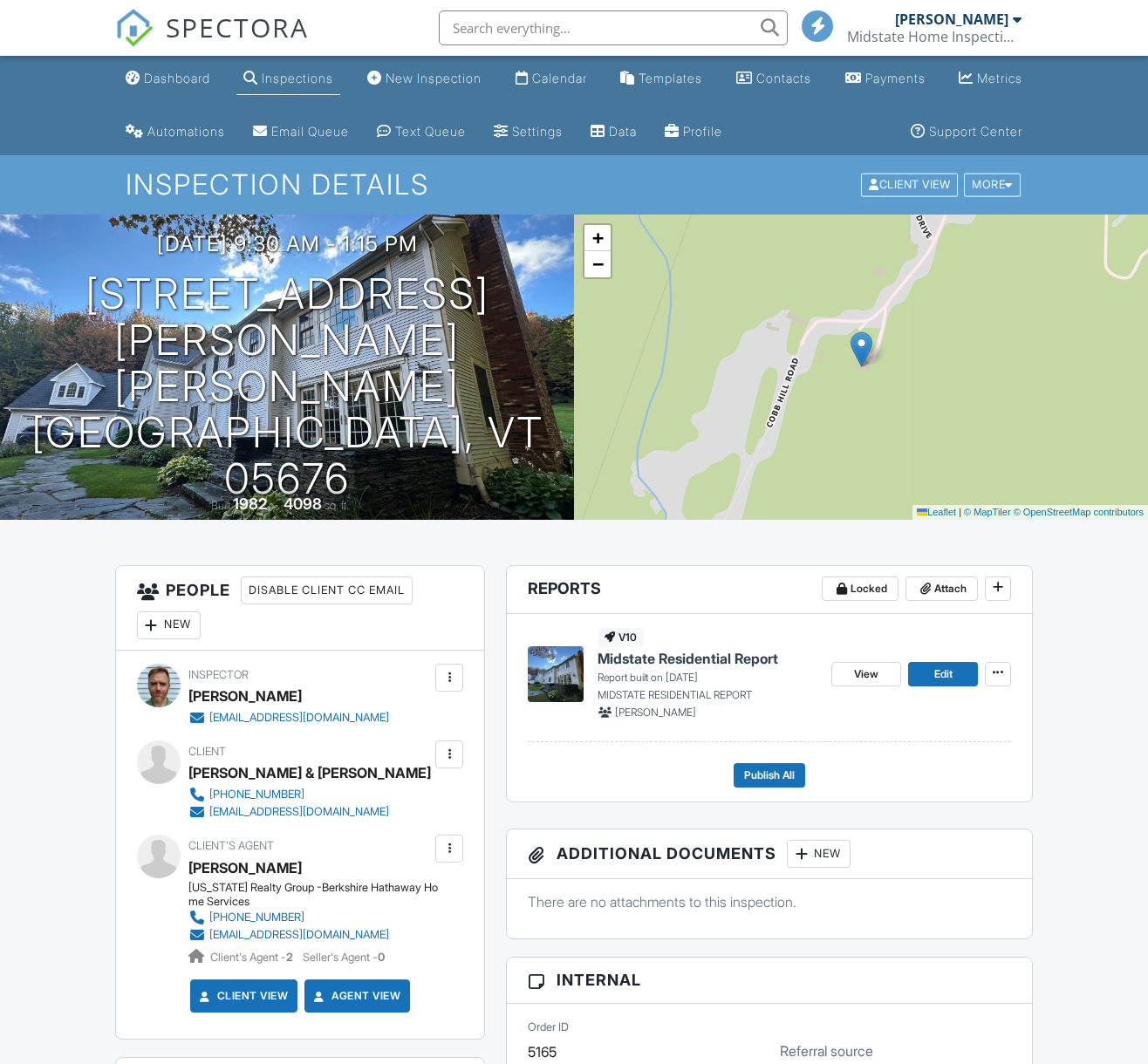
scroll to position [231, 0]
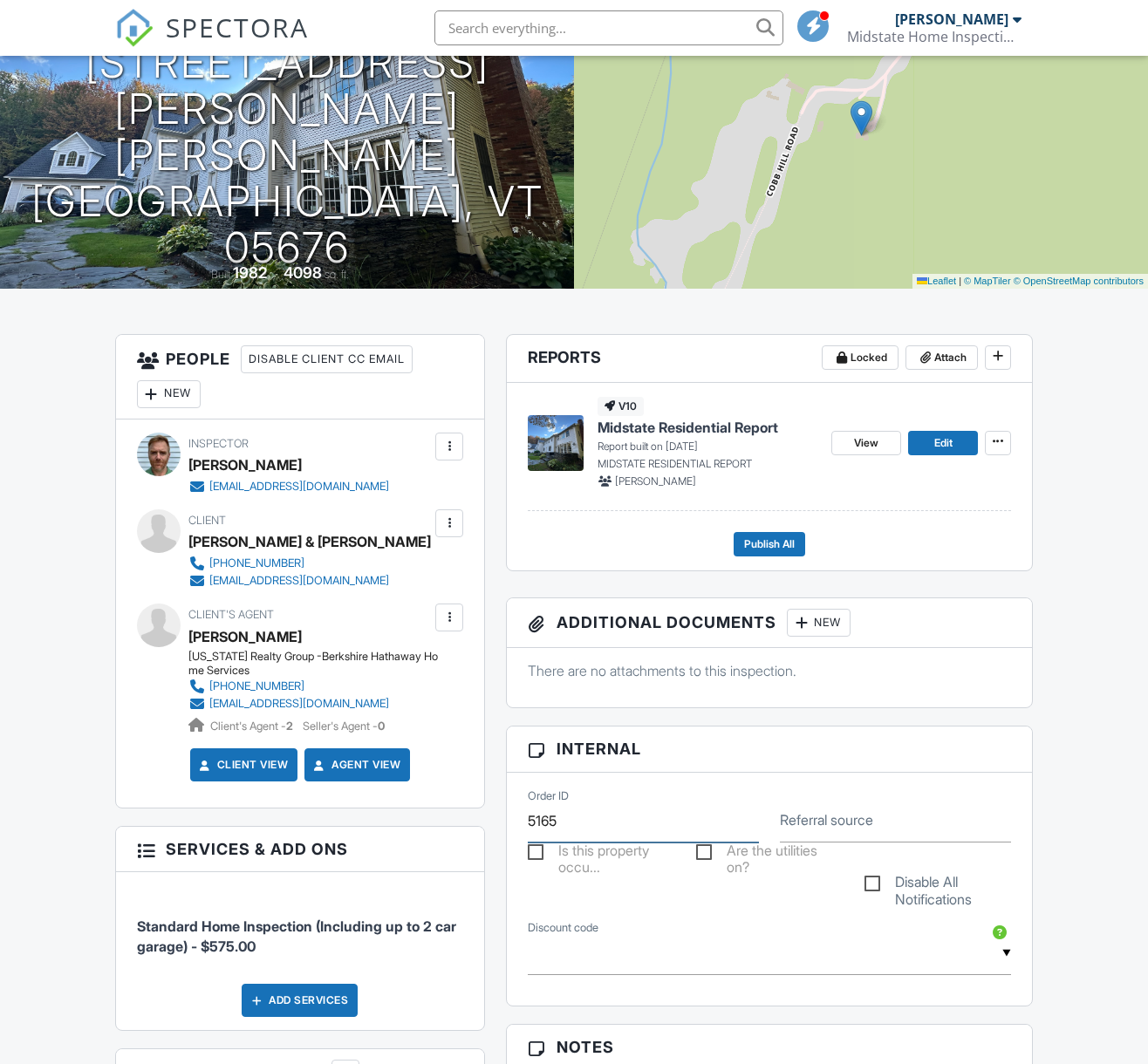
drag, startPoint x: 560, startPoint y: 819, endPoint x: 566, endPoint y: 852, distance: 33.5
click at [560, 822] on input "5165" at bounding box center [644, 820] width 231 height 42
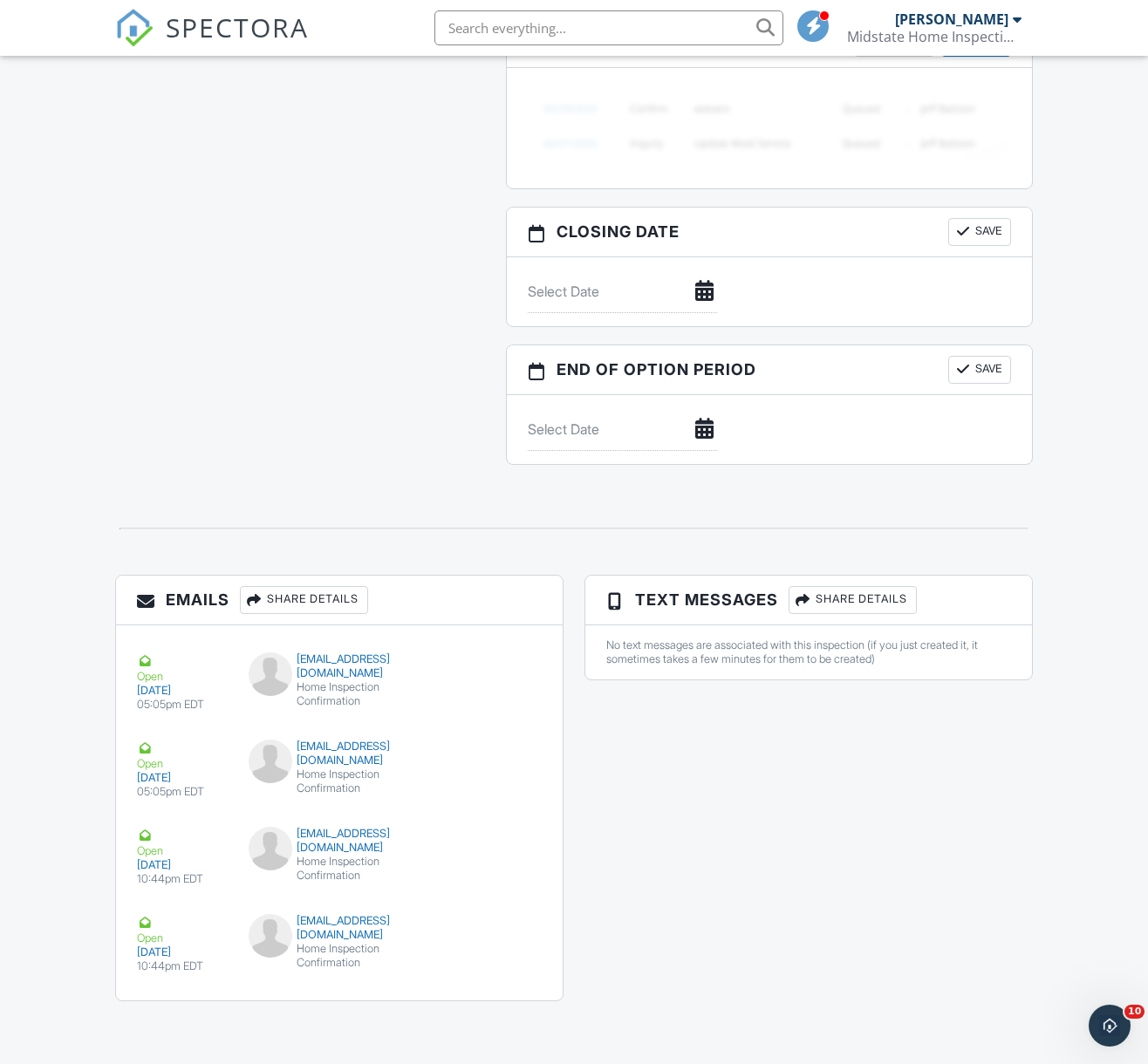
type input "5196"
click at [986, 356] on button "Save" at bounding box center [979, 370] width 63 height 28
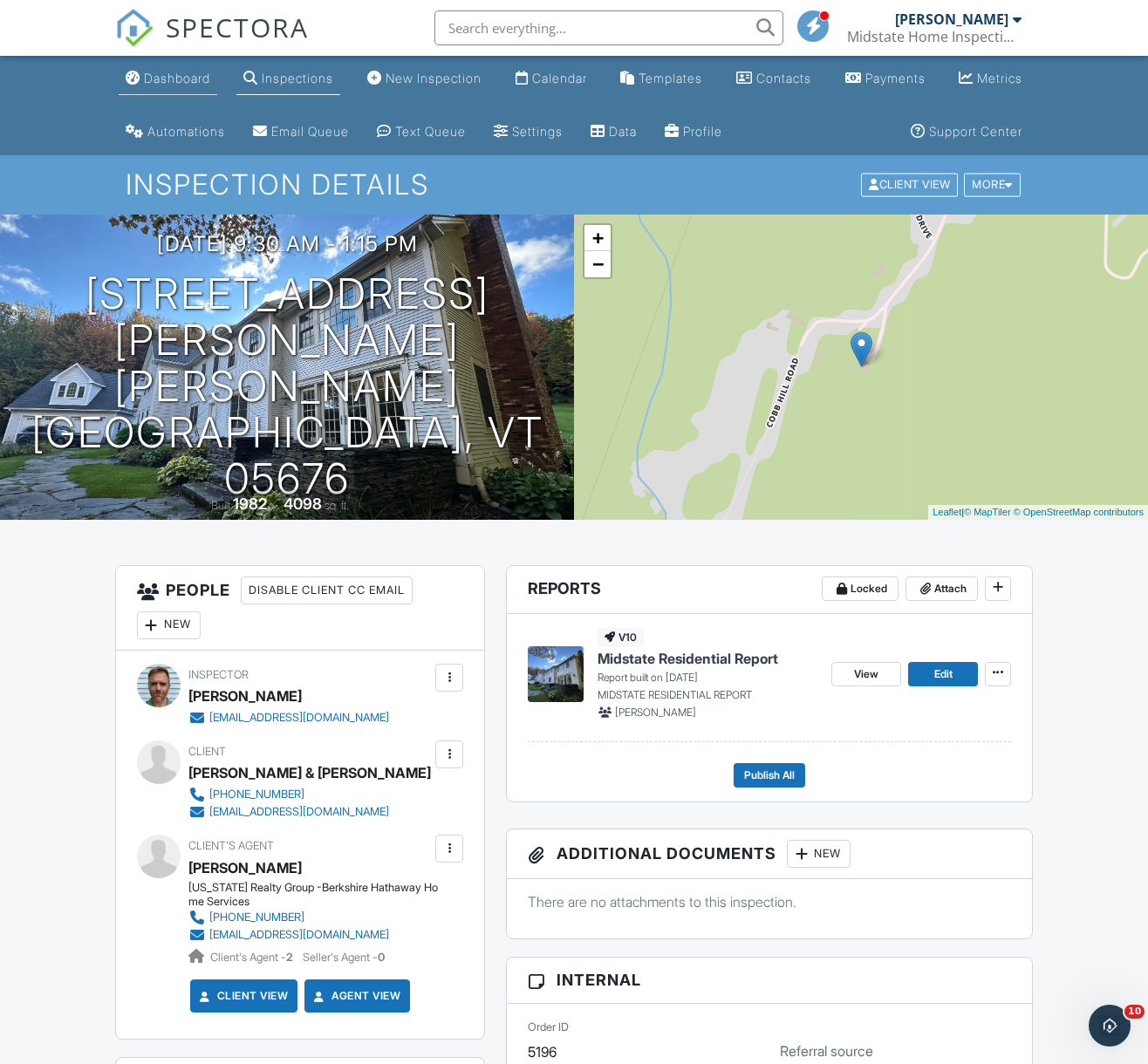
click at [194, 87] on link "Dashboard" at bounding box center [167, 79] width 99 height 32
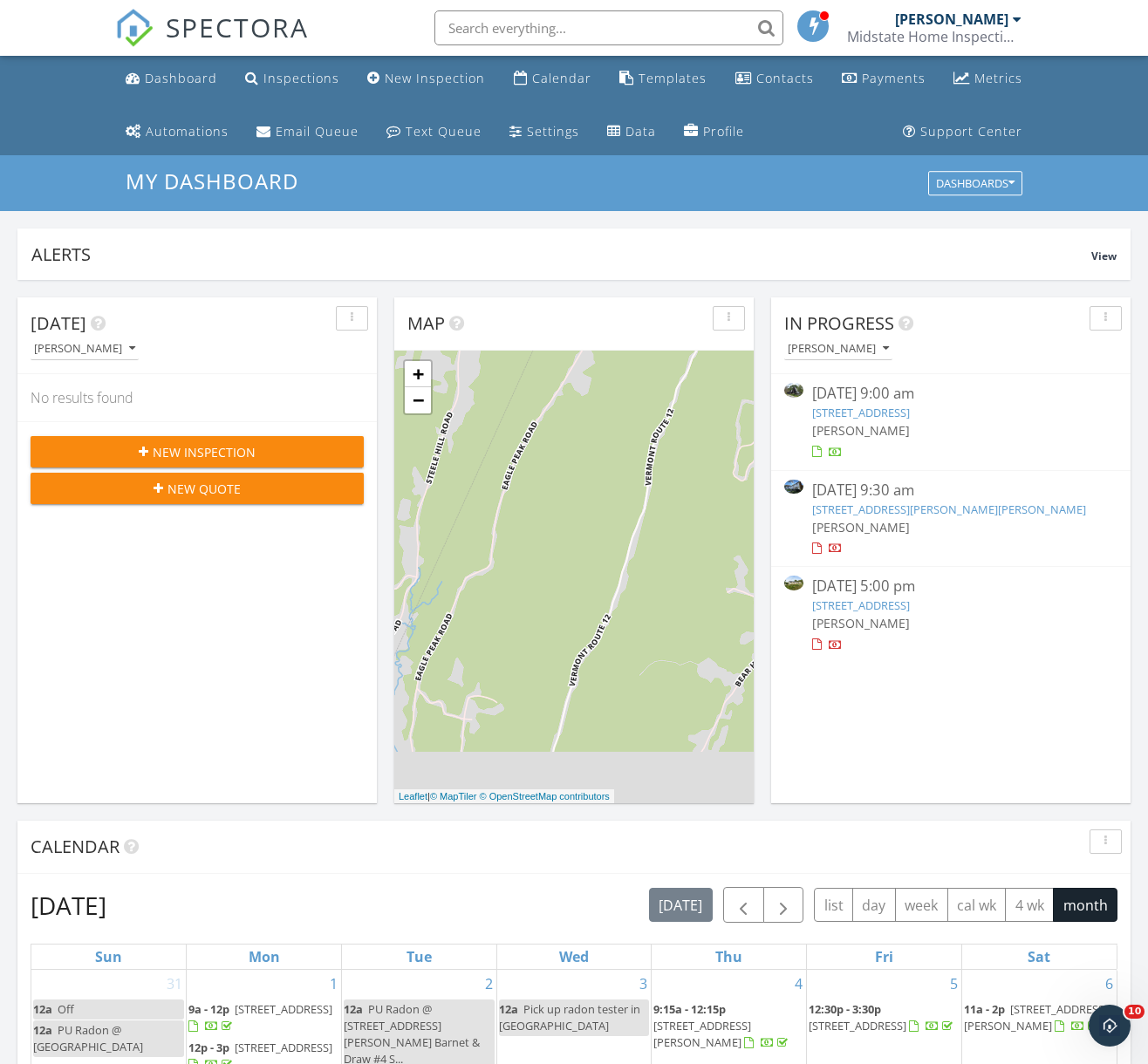
scroll to position [789, 0]
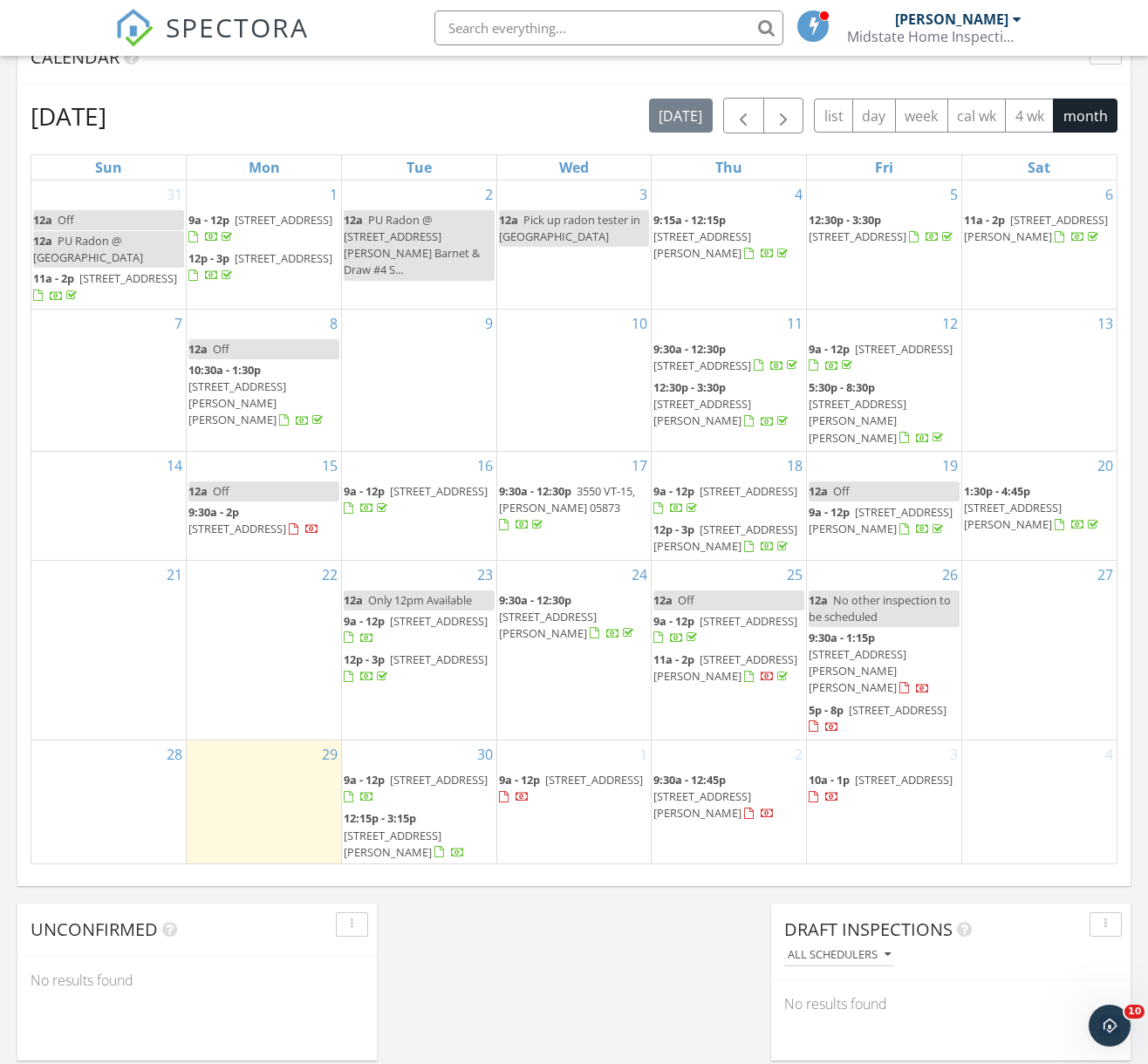
click at [855, 652] on span "1397 Cobb Hill Rd, Moretown 05676" at bounding box center [858, 671] width 98 height 49
click at [725, 676] on span "896 E Hill Rd, Richmond 05477" at bounding box center [724, 668] width 144 height 32
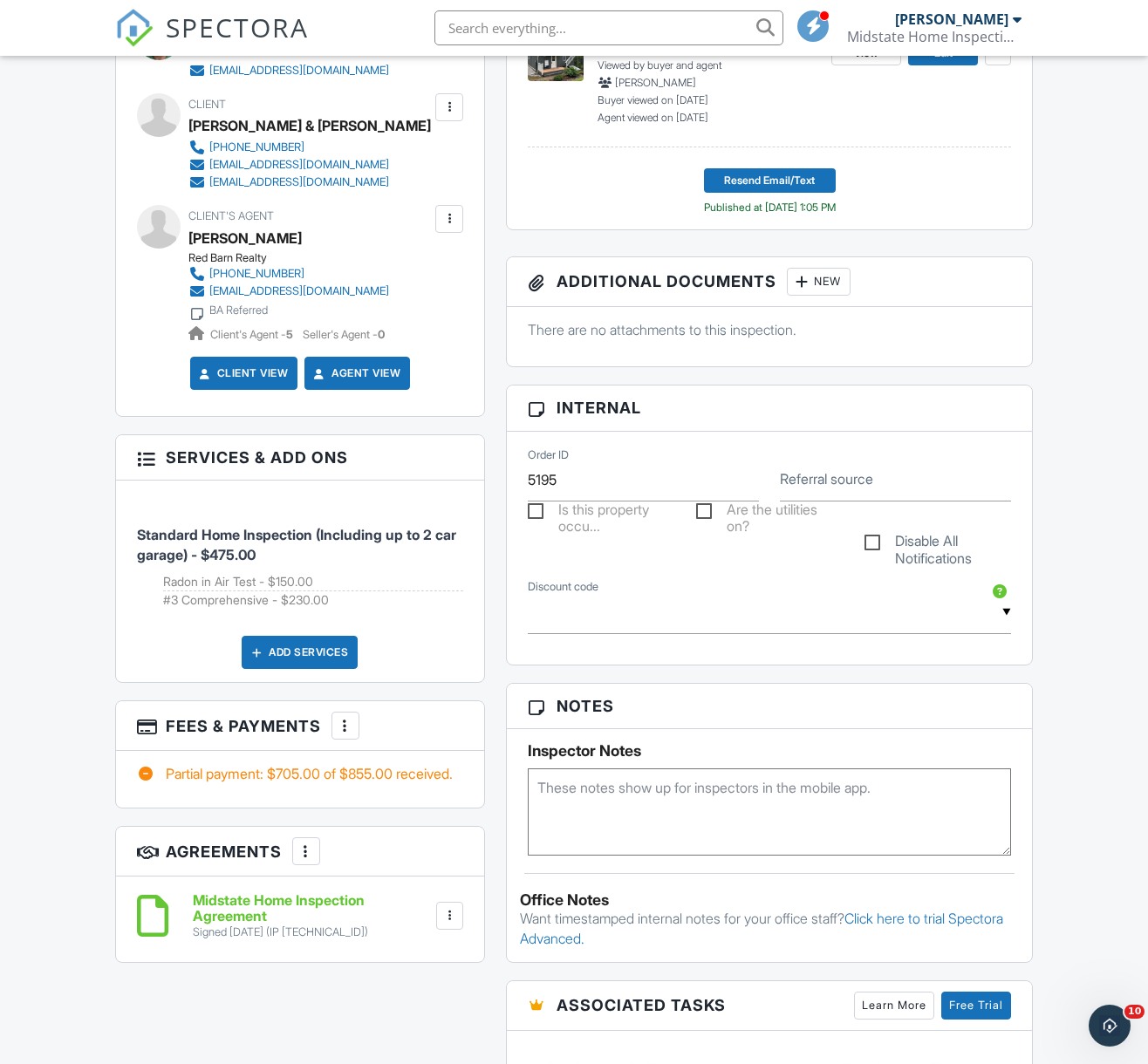
click at [344, 723] on div at bounding box center [345, 725] width 18 height 18
click at [493, 657] on div "People Disable Client CC Email New Client Listing Agent Add Another Person Insp…" at bounding box center [300, 450] width 392 height 1063
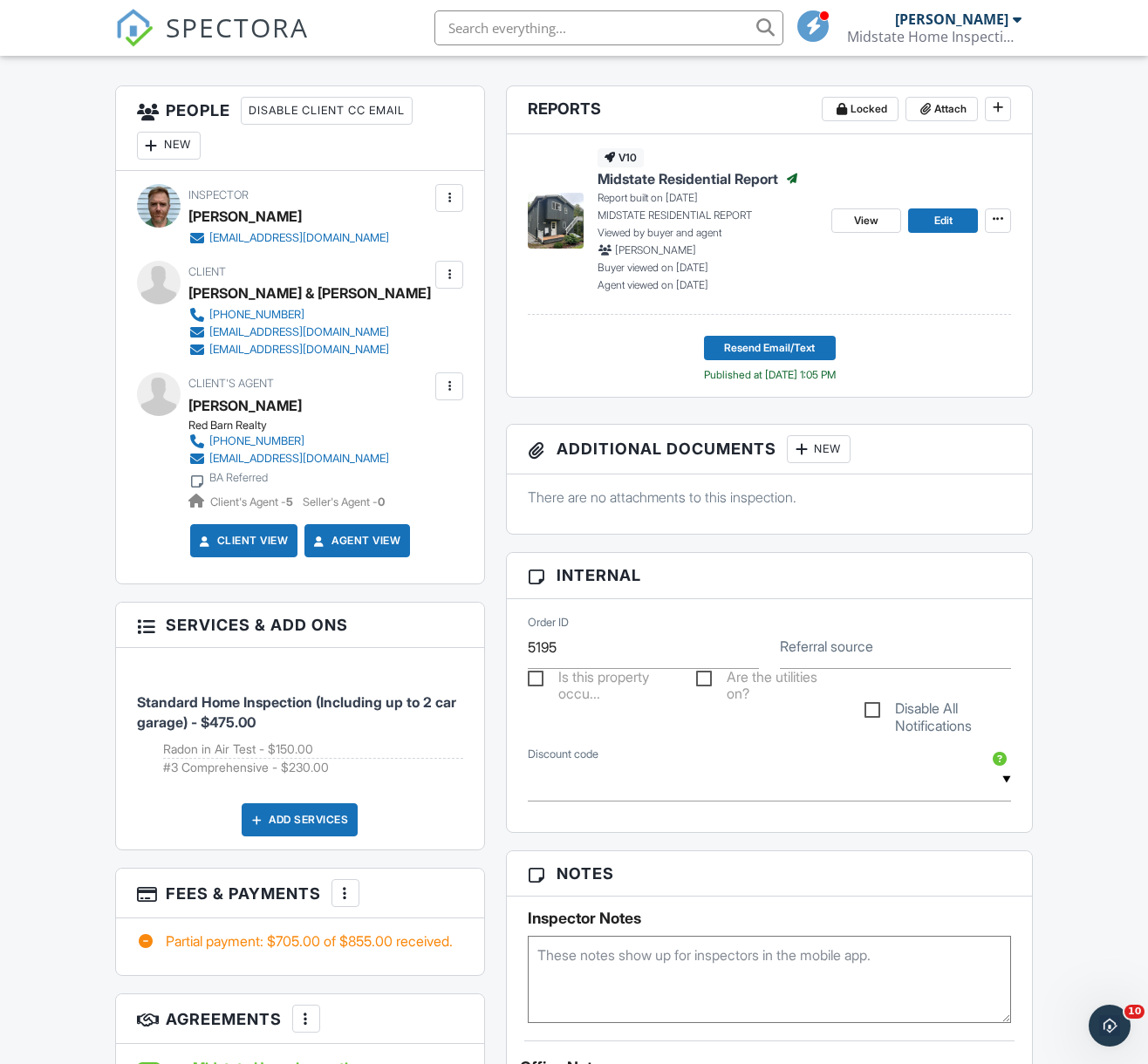
scroll to position [141, 0]
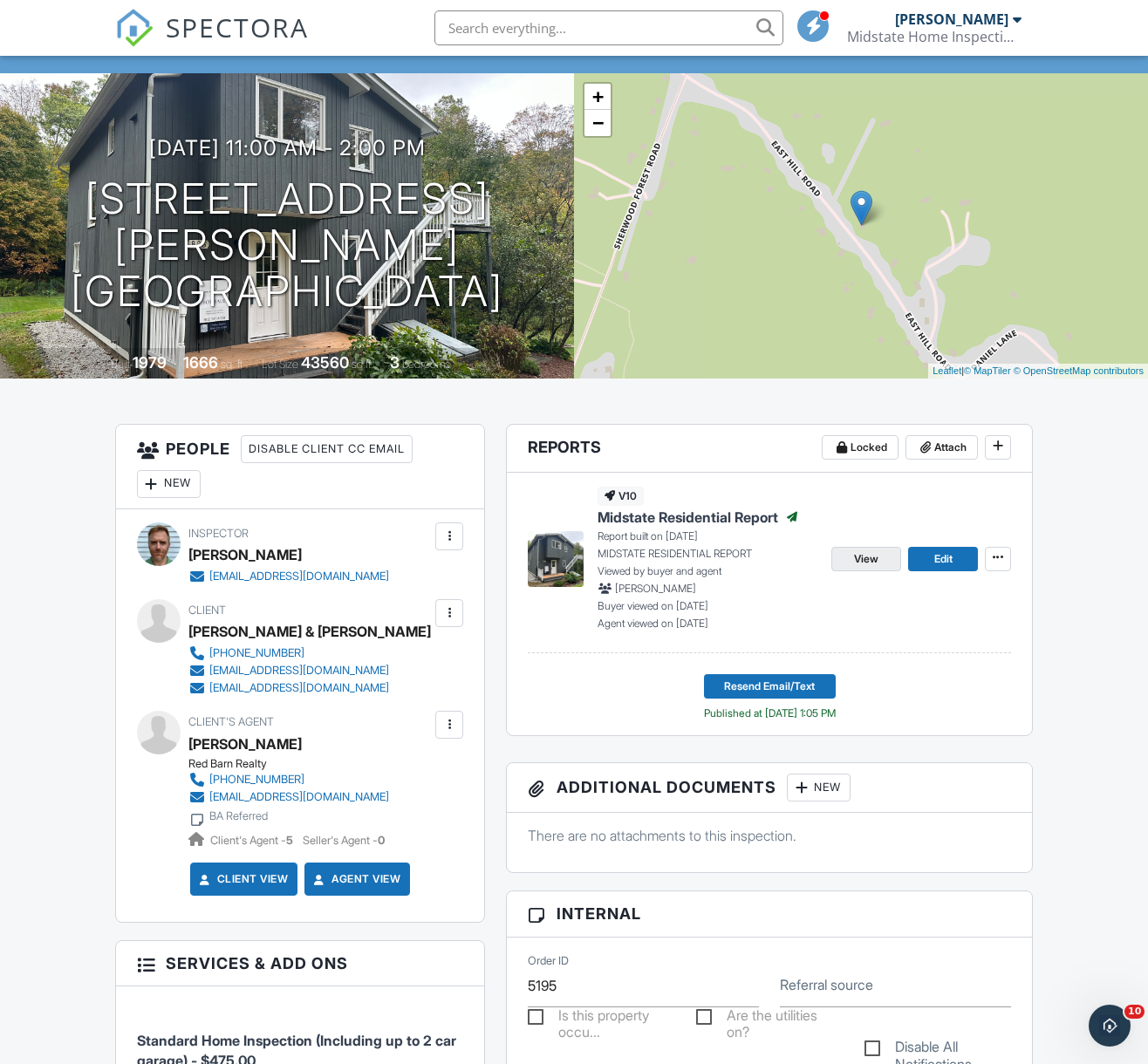
click at [876, 555] on span "View" at bounding box center [866, 559] width 24 height 18
